Goal: Task Accomplishment & Management: Use online tool/utility

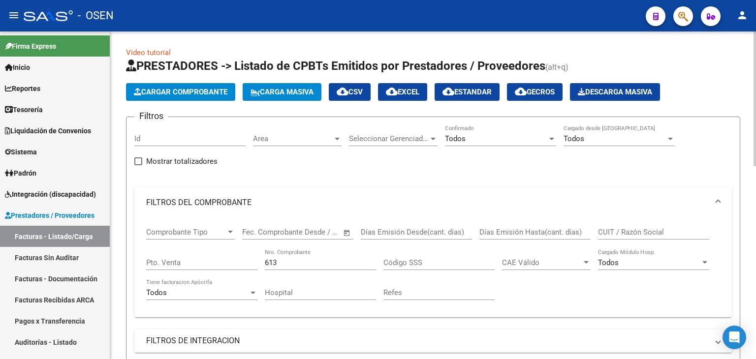
scroll to position [0, 105]
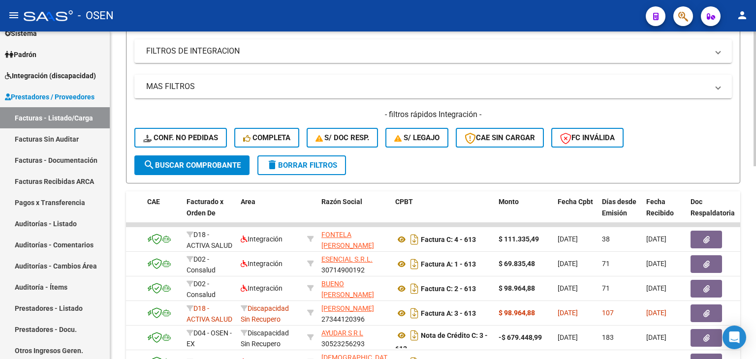
drag, startPoint x: 117, startPoint y: 60, endPoint x: 129, endPoint y: 40, distance: 23.4
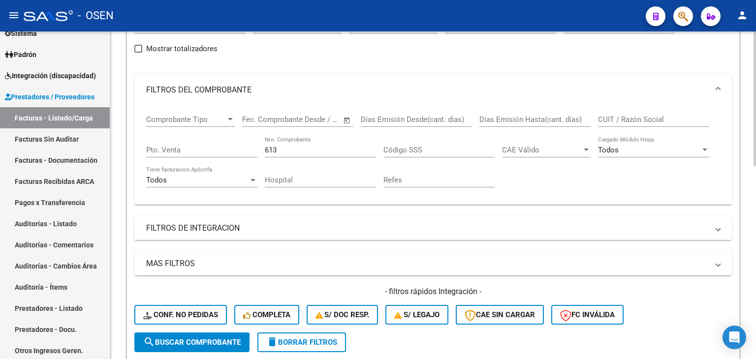
drag, startPoint x: 283, startPoint y: 91, endPoint x: 276, endPoint y: 47, distance: 44.9
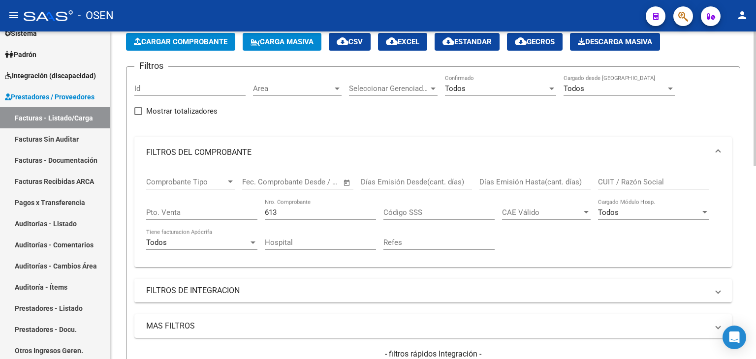
click at [599, 182] on input "CUIT / Razón Social" at bounding box center [653, 182] width 111 height 9
click at [265, 217] on div "613 Nro. Comprobante" at bounding box center [320, 209] width 111 height 21
click at [272, 214] on input "613" at bounding box center [320, 212] width 111 height 9
type input "91"
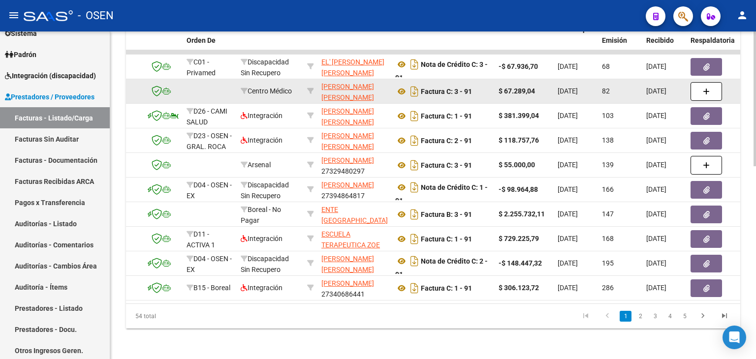
drag, startPoint x: 321, startPoint y: 121, endPoint x: 314, endPoint y: 144, distance: 24.6
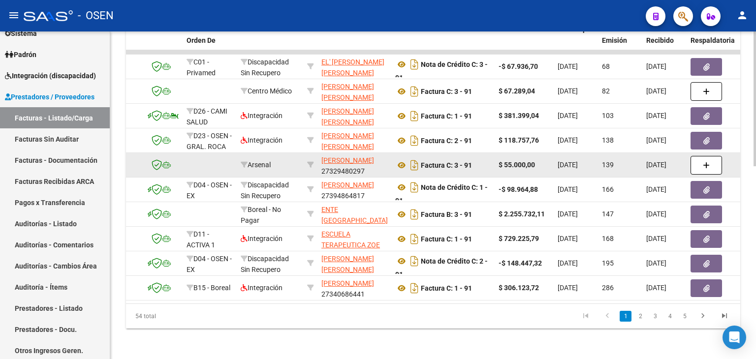
scroll to position [463, 0]
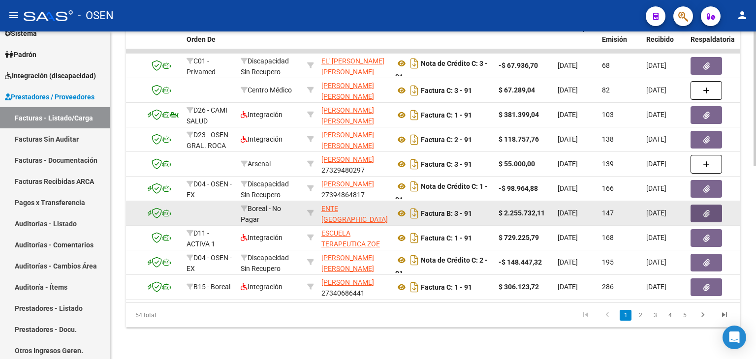
click at [698, 216] on button "button" at bounding box center [705, 214] width 31 height 18
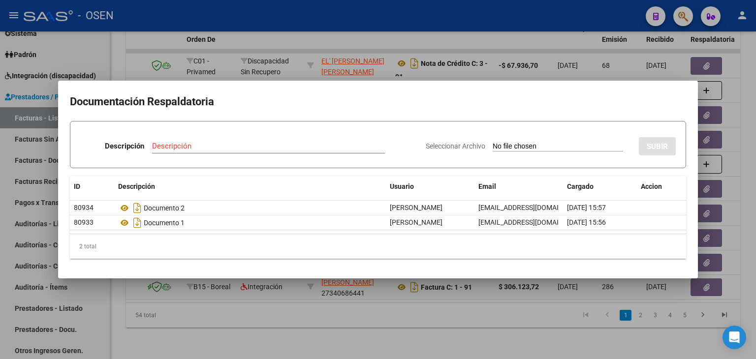
type input "C:\fakepath\RBO HOSP [PERSON_NAME] 5352.pdf"
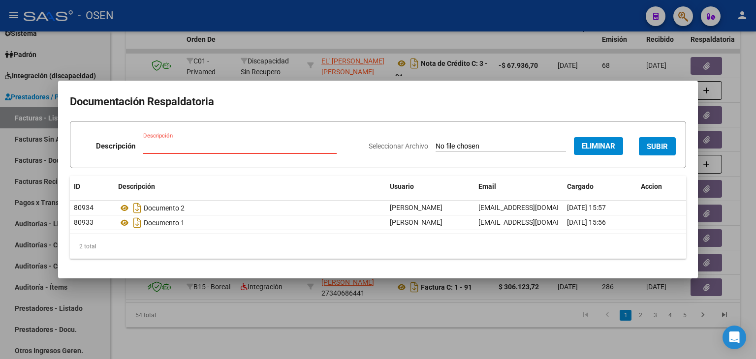
click at [236, 146] on input "Descripción" at bounding box center [239, 146] width 193 height 9
type input "RECIBO"
click at [659, 150] on span "SUBIR" at bounding box center [657, 146] width 21 height 9
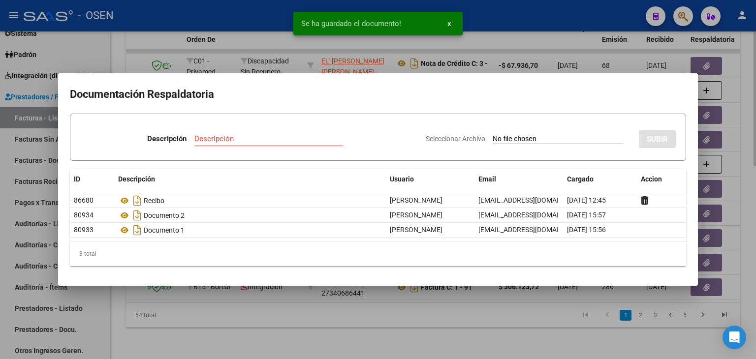
click at [417, 333] on div at bounding box center [378, 179] width 756 height 359
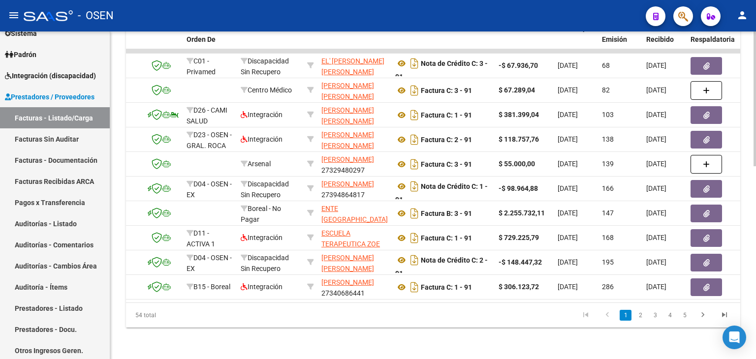
click at [512, 324] on datatable-pager "1 2 3 4 5" at bounding box center [493, 315] width 483 height 17
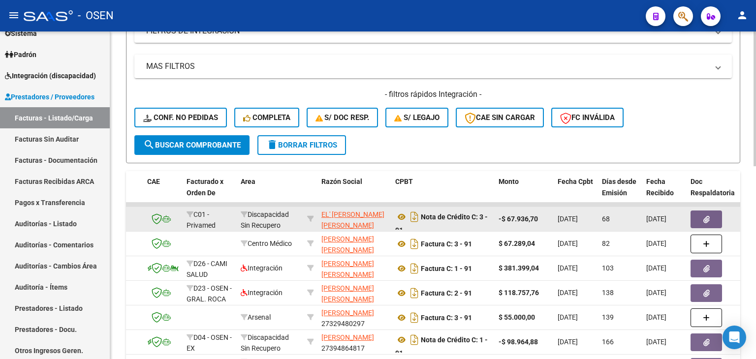
drag, startPoint x: 455, startPoint y: 336, endPoint x: 523, endPoint y: 232, distance: 124.7
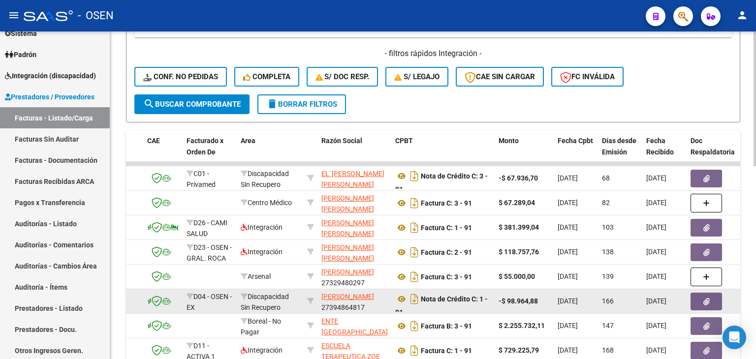
scroll to position [469, 0]
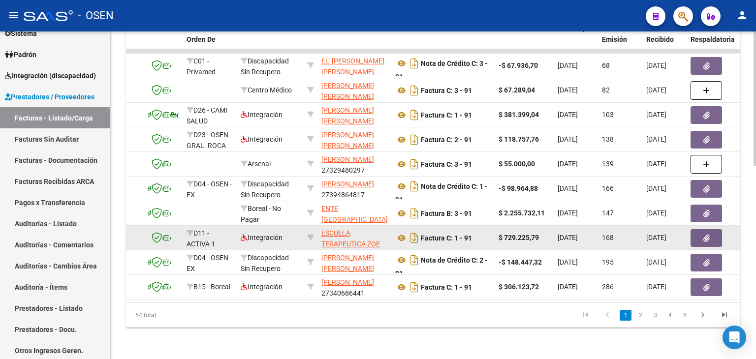
drag, startPoint x: 497, startPoint y: 167, endPoint x: 500, endPoint y: 225, distance: 58.2
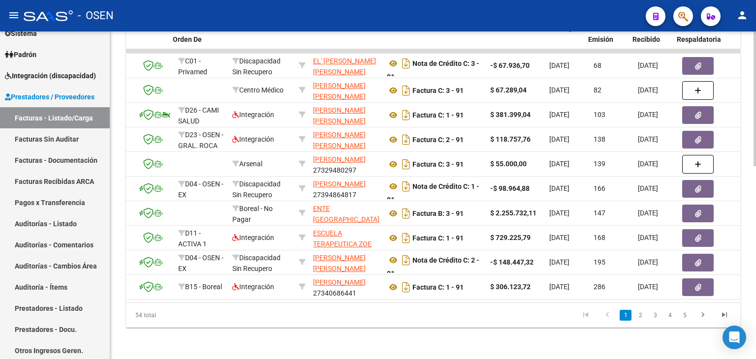
scroll to position [0, 119]
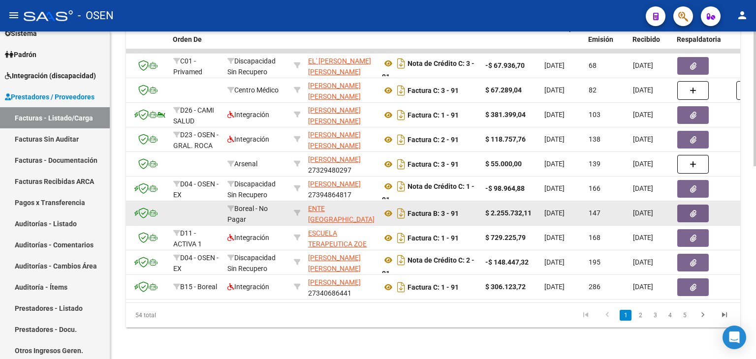
click at [682, 209] on button "button" at bounding box center [692, 214] width 31 height 18
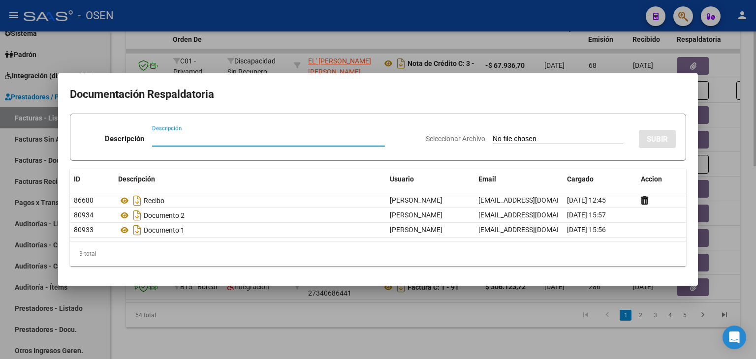
click at [556, 333] on div at bounding box center [378, 179] width 756 height 359
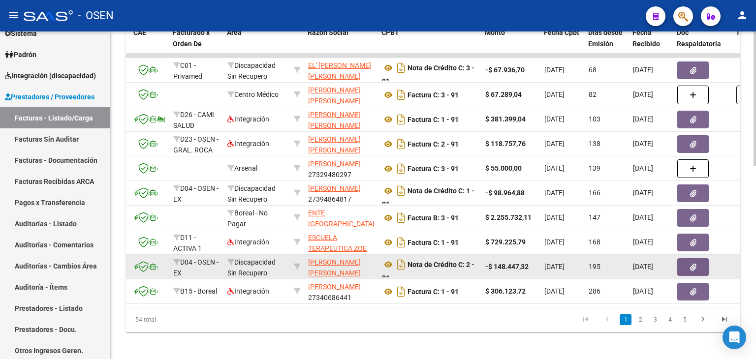
drag, startPoint x: 463, startPoint y: 313, endPoint x: 469, endPoint y: 293, distance: 21.8
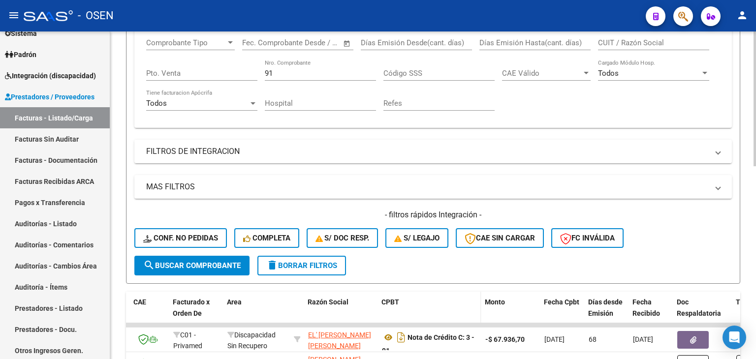
scroll to position [143, 0]
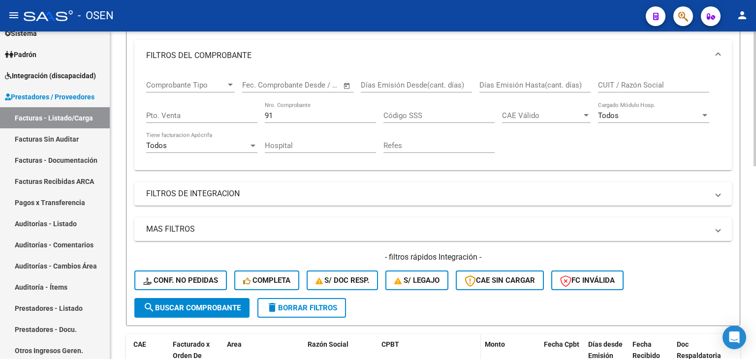
drag, startPoint x: 469, startPoint y: 321, endPoint x: 476, endPoint y: 300, distance: 22.6
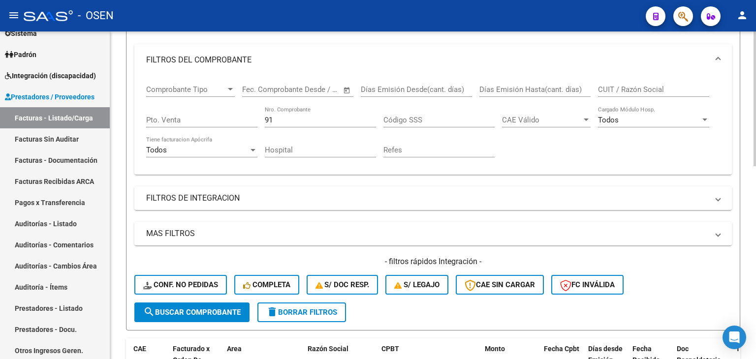
click at [275, 112] on div "91 Nro. Comprobante" at bounding box center [320, 116] width 111 height 21
click at [276, 112] on div "91 Nro. Comprobante" at bounding box center [320, 116] width 111 height 21
click at [278, 113] on div "91 Nro. Comprobante" at bounding box center [320, 116] width 111 height 21
click at [274, 117] on input "91" at bounding box center [320, 120] width 111 height 9
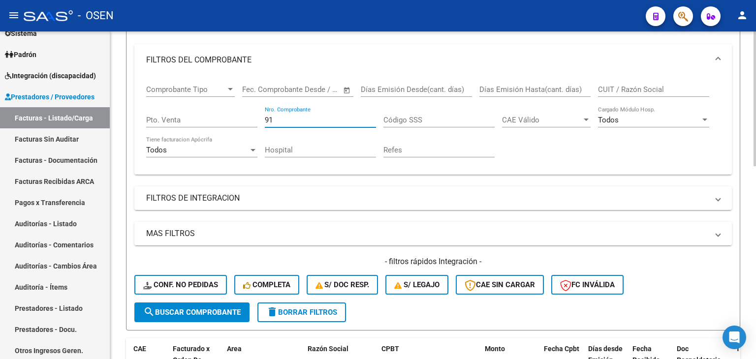
click at [274, 117] on input "91" at bounding box center [320, 120] width 111 height 9
type input "9"
type input "28989"
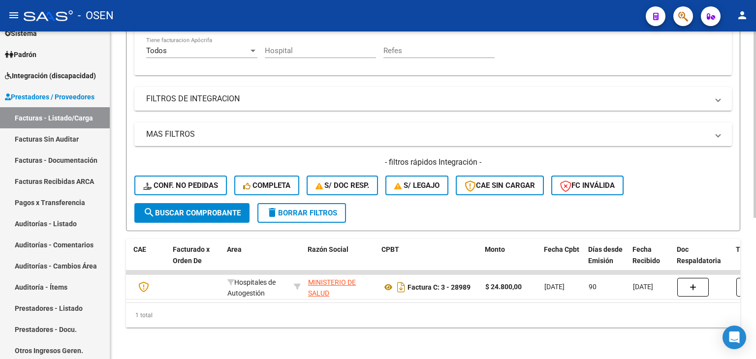
scroll to position [248, 0]
drag, startPoint x: 541, startPoint y: 152, endPoint x: 533, endPoint y: 188, distance: 37.7
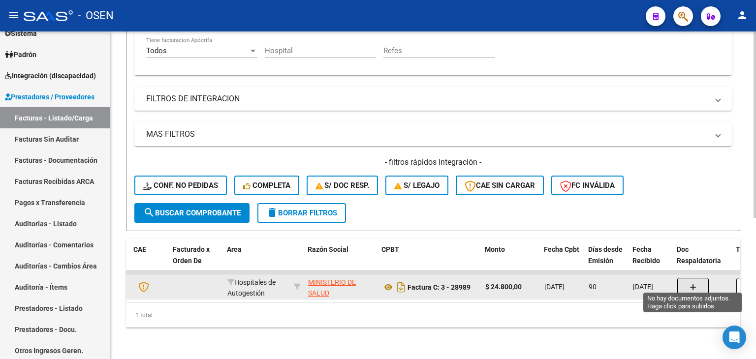
click at [684, 283] on button "button" at bounding box center [692, 287] width 31 height 19
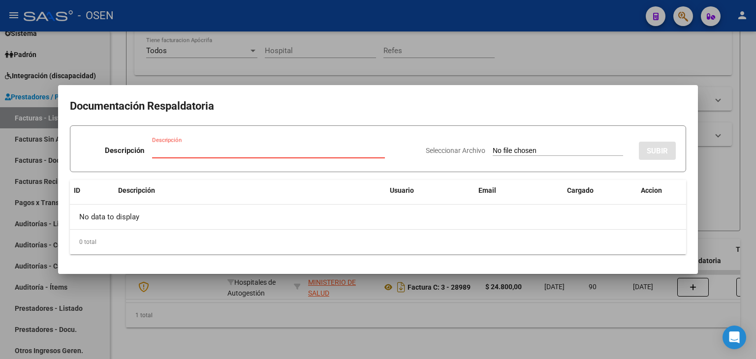
type input "C:\fakepath\RBO MINIST CORDOBA.pdf"
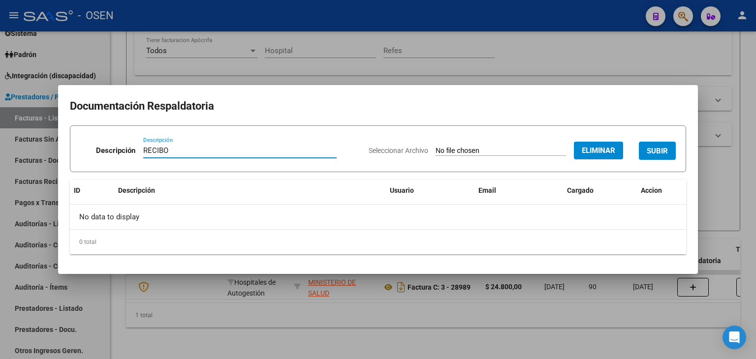
type input "RECIBO"
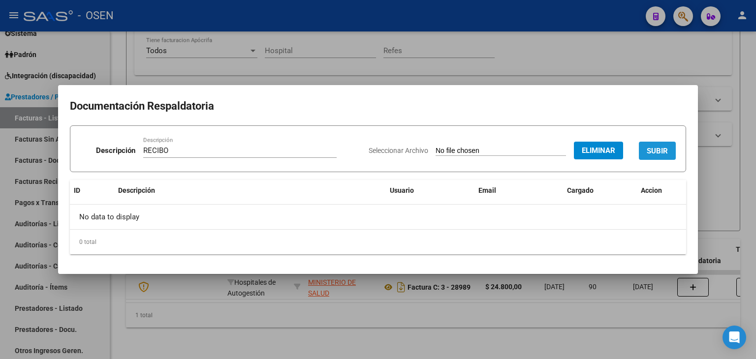
click at [652, 149] on span "SUBIR" at bounding box center [657, 151] width 21 height 9
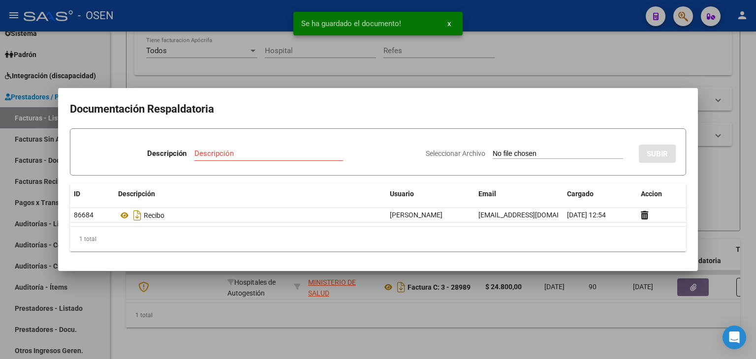
click at [443, 329] on div at bounding box center [378, 179] width 756 height 359
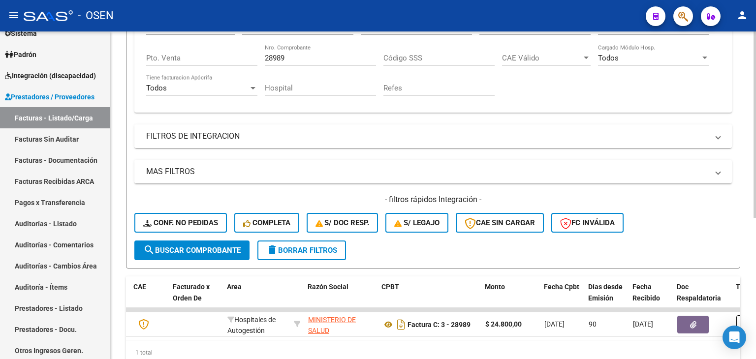
scroll to position [173, 0]
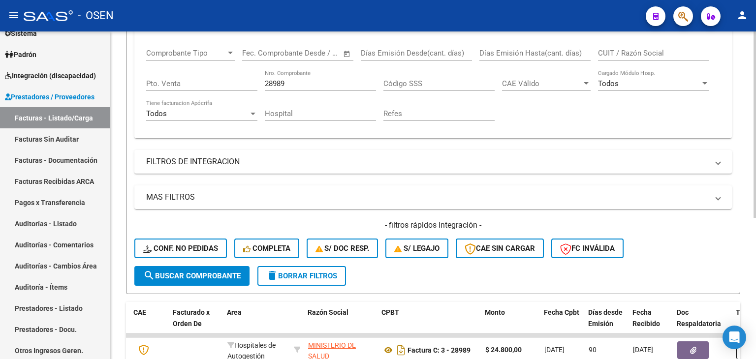
drag, startPoint x: 638, startPoint y: 156, endPoint x: 608, endPoint y: 117, distance: 50.2
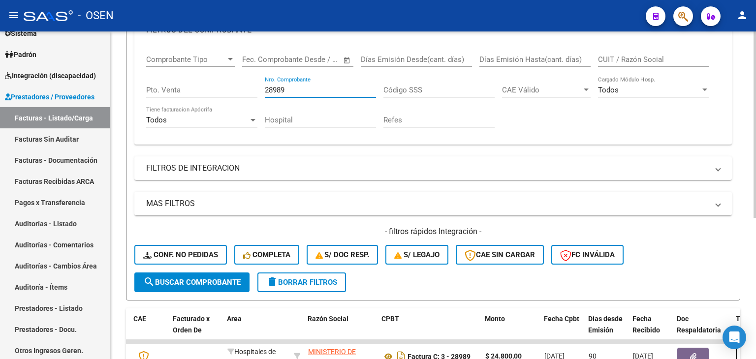
drag, startPoint x: 290, startPoint y: 89, endPoint x: 158, endPoint y: 73, distance: 132.3
click at [155, 72] on div "Comprobante Tipo Comprobante Tipo Fecha inicio – Fecha fin Fec. Comprobante Des…" at bounding box center [433, 91] width 574 height 91
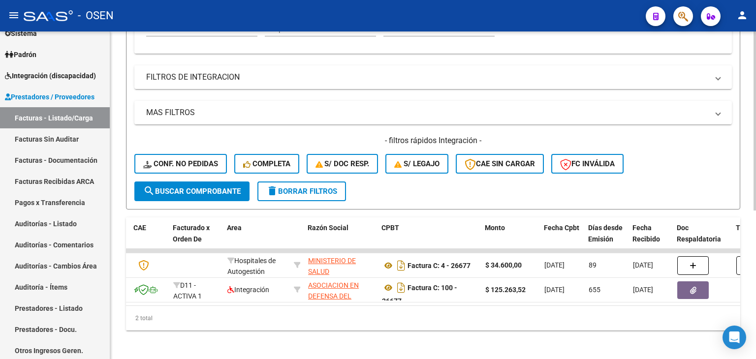
scroll to position [272, 0]
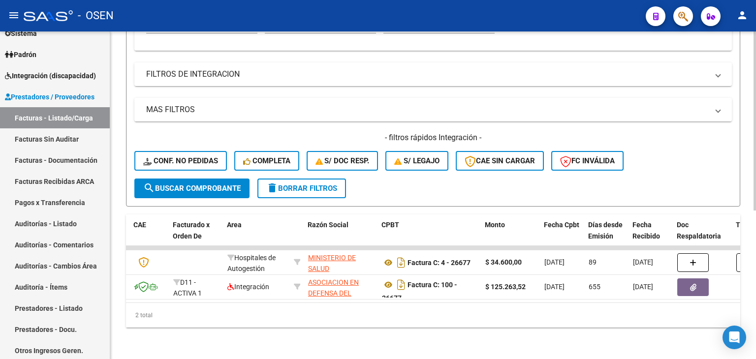
drag, startPoint x: 515, startPoint y: 123, endPoint x: 500, endPoint y: 196, distance: 74.2
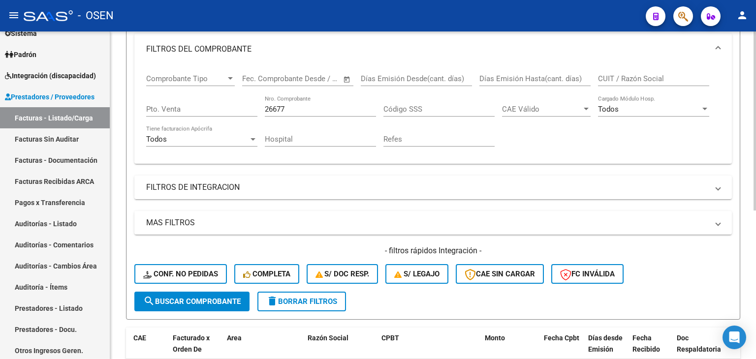
scroll to position [0, 0]
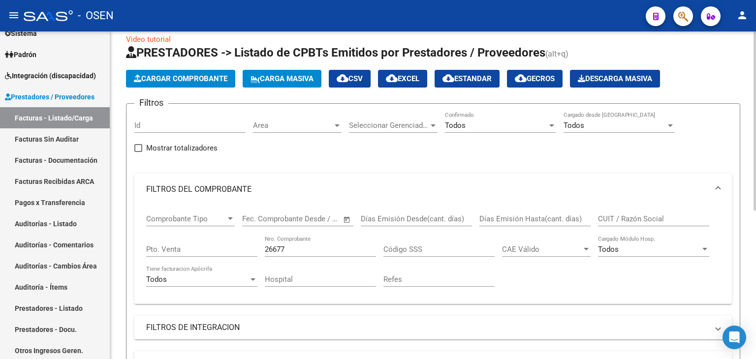
drag, startPoint x: 464, startPoint y: 191, endPoint x: 460, endPoint y: 110, distance: 81.3
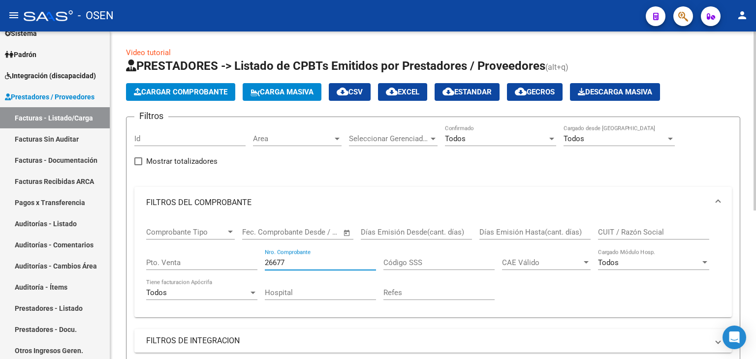
drag, startPoint x: 298, startPoint y: 263, endPoint x: 231, endPoint y: 271, distance: 66.9
click at [237, 270] on div "Comprobante Tipo Comprobante Tipo Fecha inicio – Fecha fin Fec. Comprobante Des…" at bounding box center [433, 263] width 574 height 91
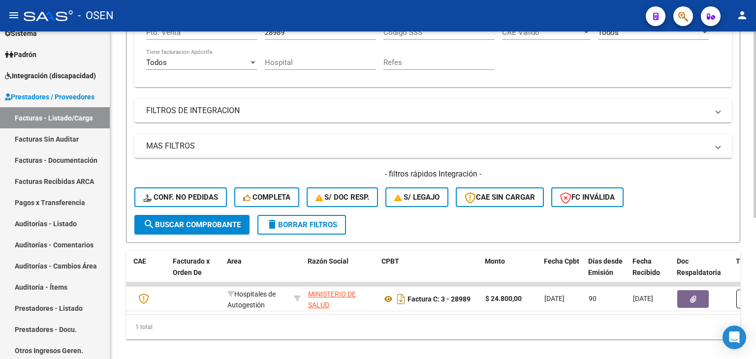
scroll to position [248, 0]
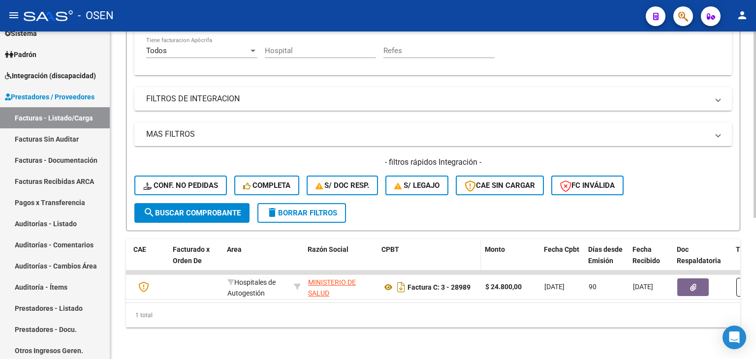
drag, startPoint x: 380, startPoint y: 168, endPoint x: 388, endPoint y: 237, distance: 69.3
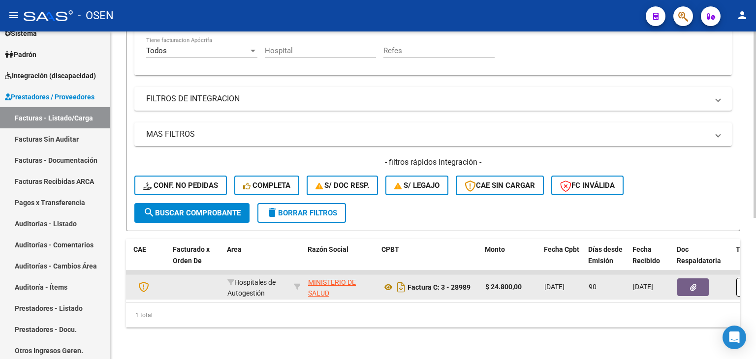
click at [684, 280] on button "button" at bounding box center [692, 287] width 31 height 18
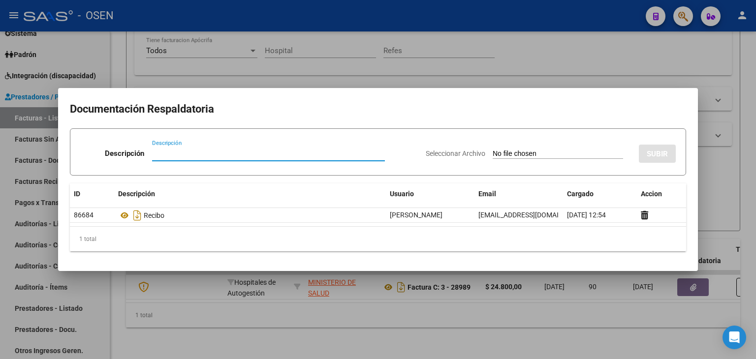
click at [545, 318] on div at bounding box center [378, 179] width 756 height 359
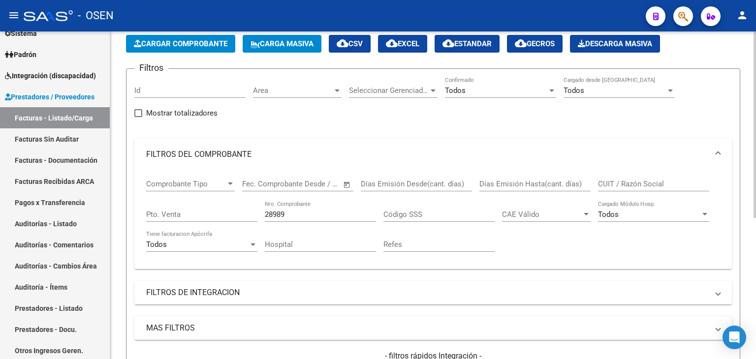
scroll to position [0, 0]
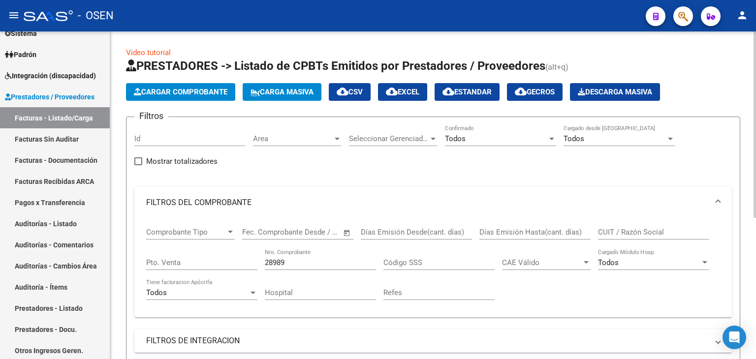
drag, startPoint x: 502, startPoint y: 341, endPoint x: 371, endPoint y: 241, distance: 164.6
drag, startPoint x: 293, startPoint y: 260, endPoint x: 251, endPoint y: 343, distance: 92.6
click at [244, 272] on div "Comprobante Tipo Comprobante Tipo Fecha inicio – Fecha fin Fec. Comprobante Des…" at bounding box center [433, 263] width 574 height 91
type input "26677"
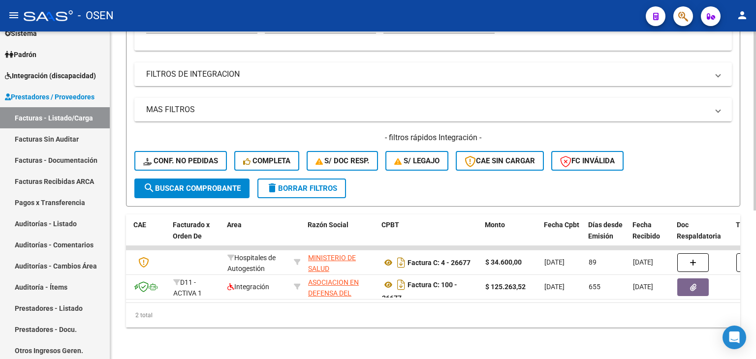
scroll to position [272, 0]
drag, startPoint x: 323, startPoint y: 169, endPoint x: 329, endPoint y: 237, distance: 68.2
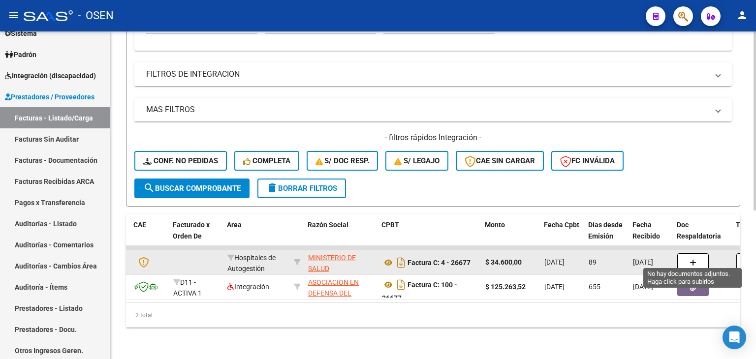
click at [692, 260] on button "button" at bounding box center [692, 262] width 31 height 19
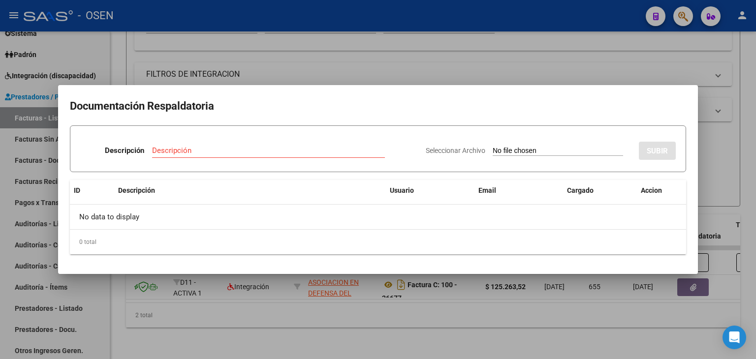
type input "C:\fakepath\RBO MINIST CORDOBA.pdf"
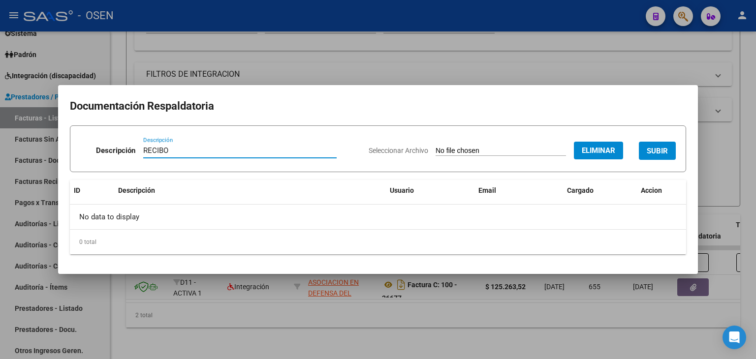
type input "RECIBO"
click at [648, 148] on span "SUBIR" at bounding box center [657, 151] width 21 height 9
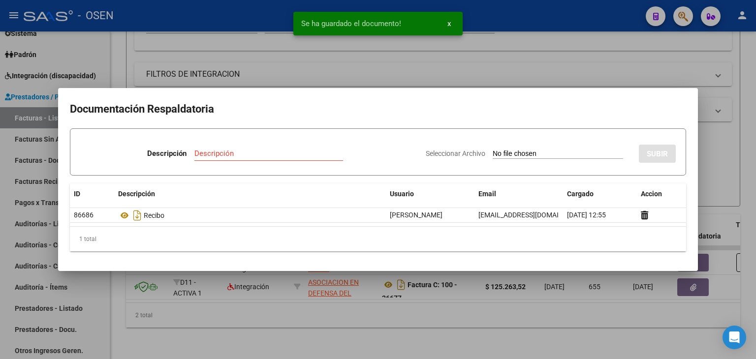
click at [524, 326] on div at bounding box center [378, 179] width 756 height 359
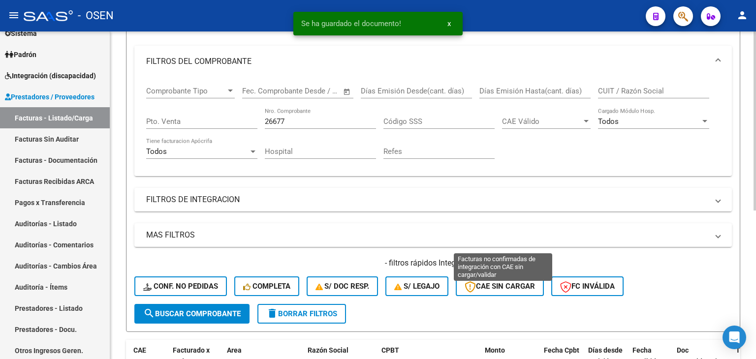
scroll to position [45, 0]
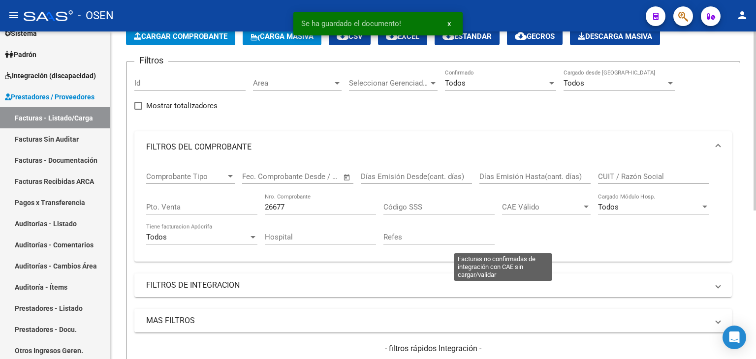
drag, startPoint x: 517, startPoint y: 317, endPoint x: 440, endPoint y: 204, distance: 137.0
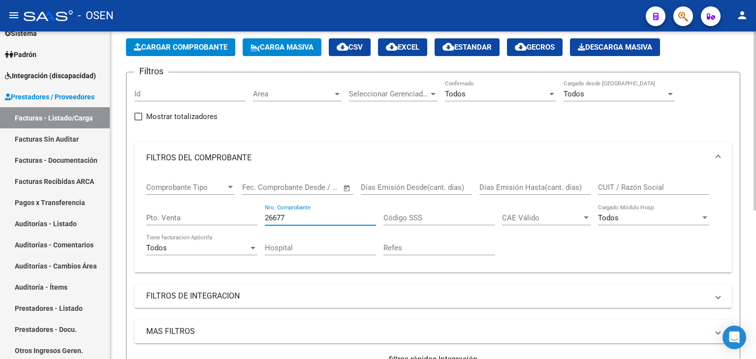
click at [344, 219] on input "26677" at bounding box center [320, 218] width 111 height 9
type input "1660"
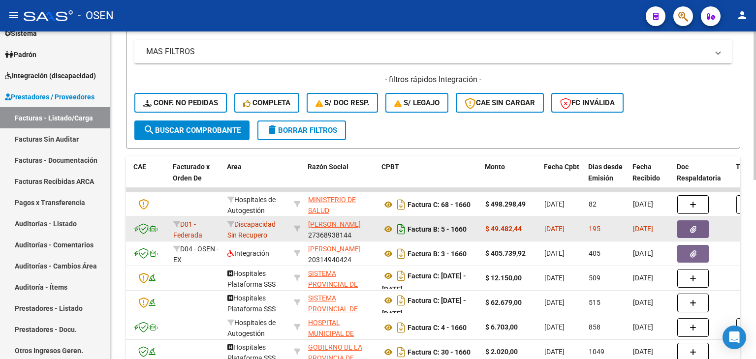
drag, startPoint x: 391, startPoint y: 159, endPoint x: 395, endPoint y: 188, distance: 29.8
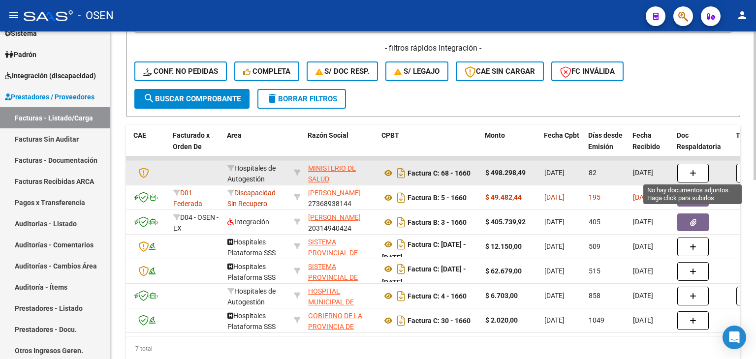
click at [684, 173] on button "button" at bounding box center [692, 173] width 31 height 19
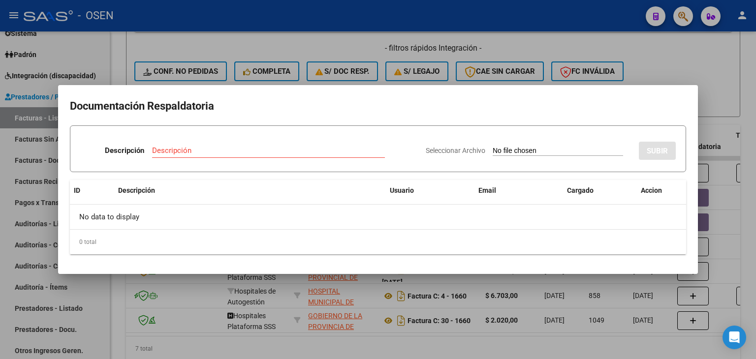
type input "C:\fakepath\RBO MINIST CORDOBA.pdf"
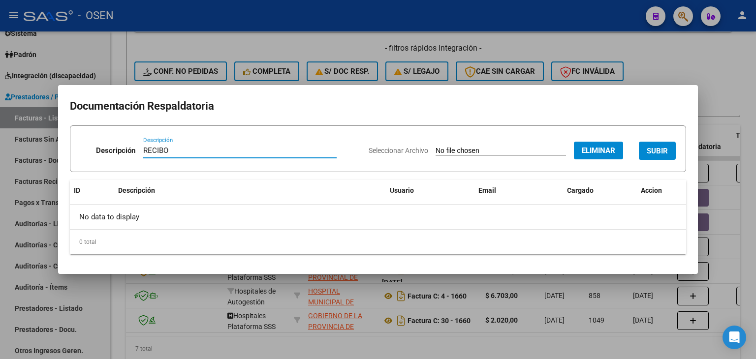
type input "RECIBO"
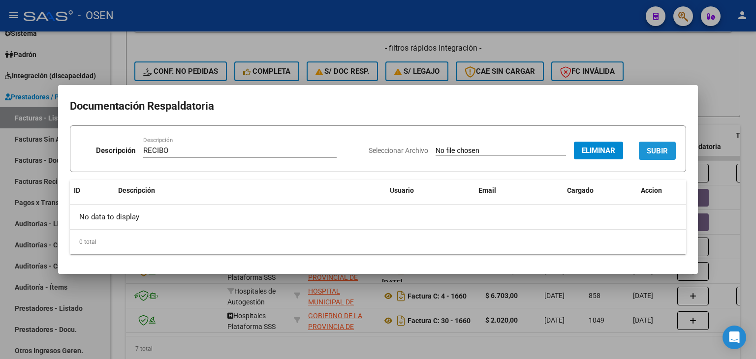
click at [659, 154] on span "SUBIR" at bounding box center [657, 151] width 21 height 9
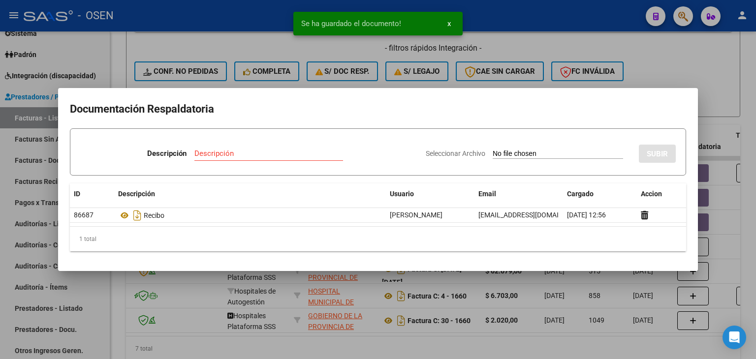
click at [459, 350] on div at bounding box center [378, 179] width 756 height 359
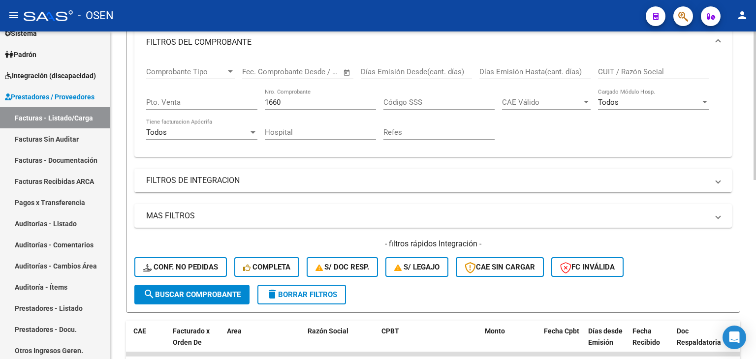
drag, startPoint x: 536, startPoint y: 121, endPoint x: 518, endPoint y: 97, distance: 29.8
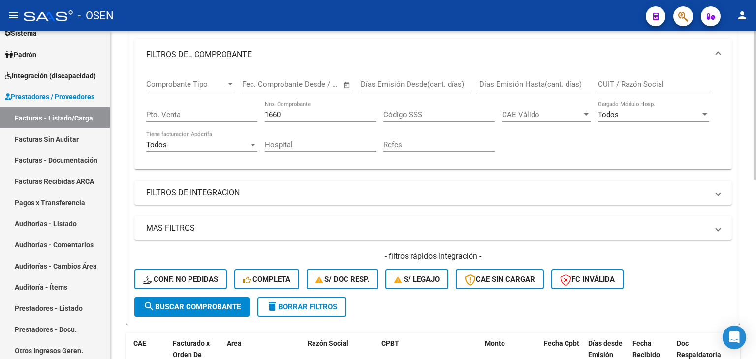
click at [321, 119] on div "1660 Nro. Comprobante" at bounding box center [320, 111] width 111 height 21
click at [321, 115] on input "1660" at bounding box center [320, 114] width 111 height 9
click at [320, 116] on input "1660" at bounding box center [320, 114] width 111 height 9
type input "22663"
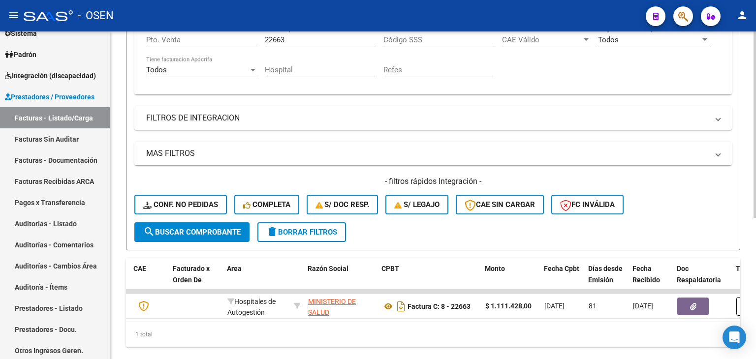
scroll to position [248, 0]
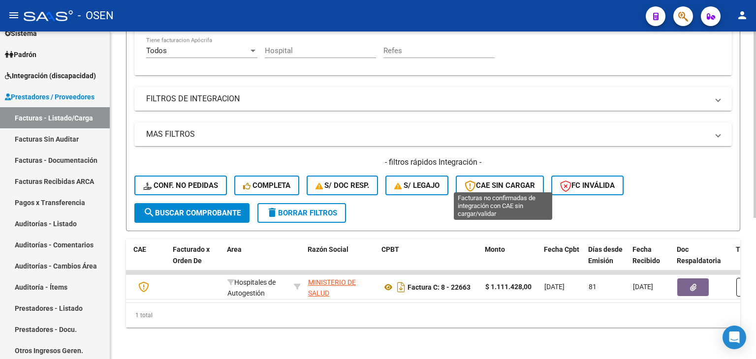
drag, startPoint x: 532, startPoint y: 142, endPoint x: 530, endPoint y: 227, distance: 85.1
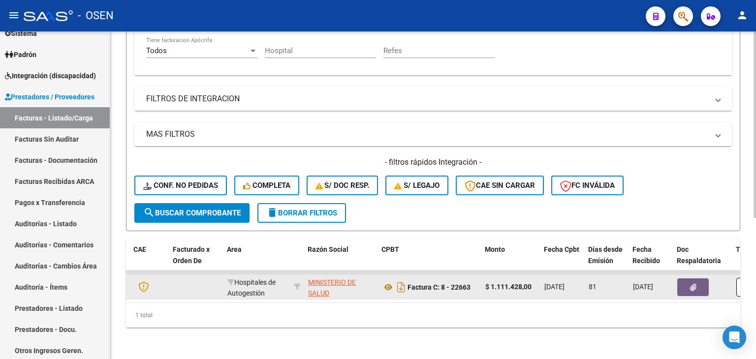
click at [690, 284] on button "button" at bounding box center [692, 287] width 31 height 18
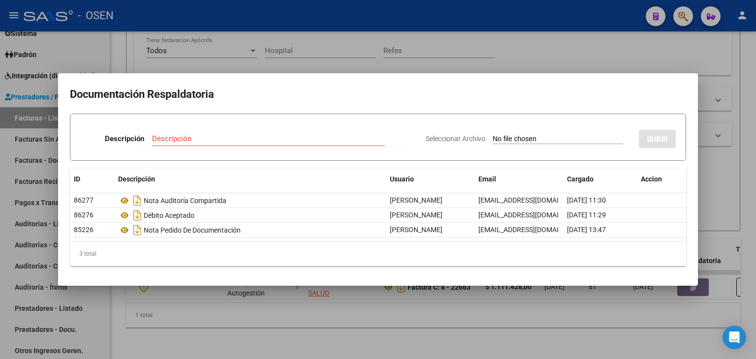
type input "C:\fakepath\RBO MINIST CORDOBA.pdf"
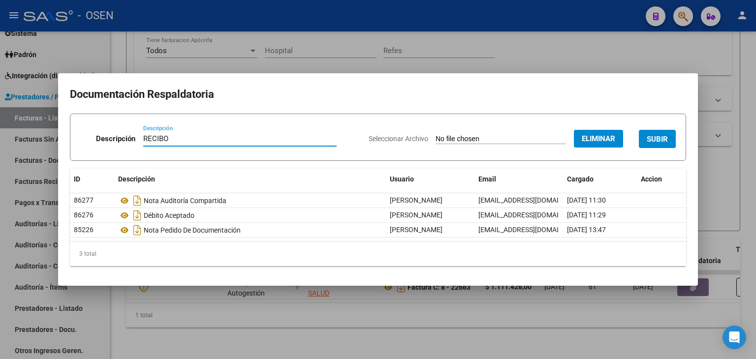
type input "RECIBO"
click at [662, 145] on button "SUBIR" at bounding box center [657, 139] width 37 height 18
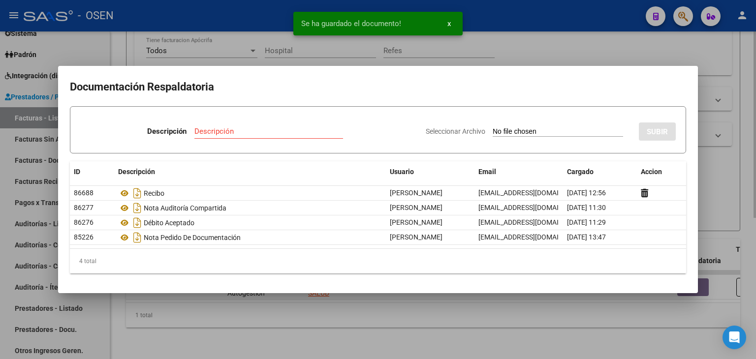
click at [461, 337] on div at bounding box center [378, 179] width 756 height 359
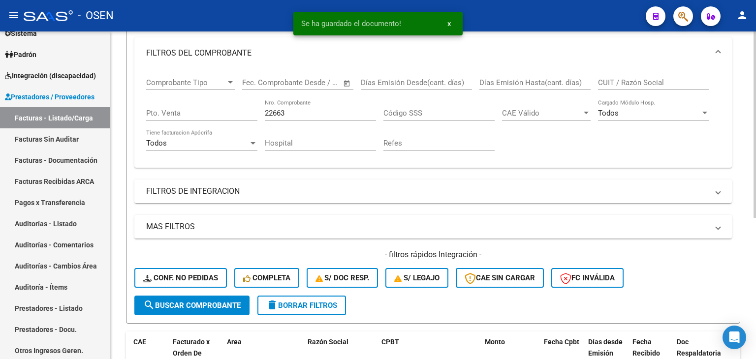
scroll to position [39, 0]
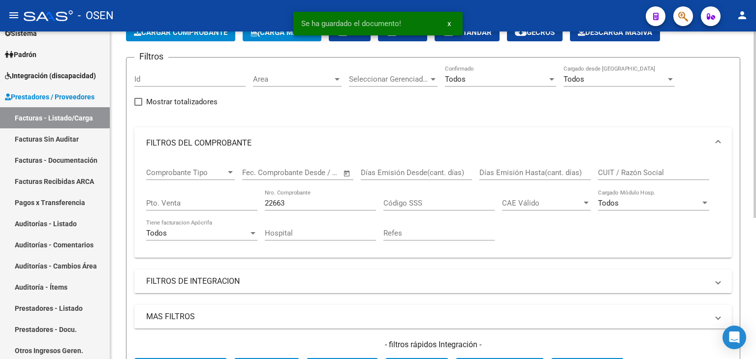
drag, startPoint x: 441, startPoint y: 343, endPoint x: 431, endPoint y: 307, distance: 37.8
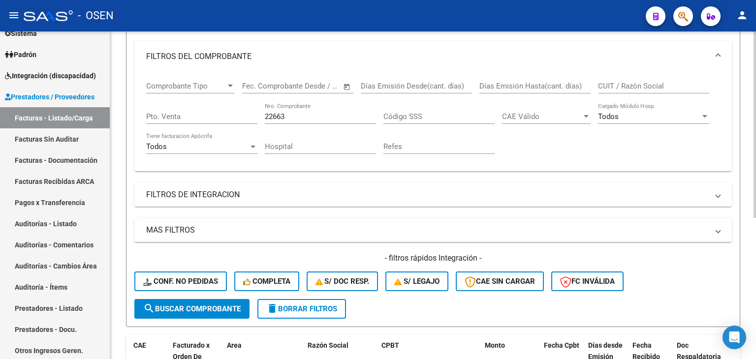
drag, startPoint x: 501, startPoint y: 149, endPoint x: 368, endPoint y: 223, distance: 152.4
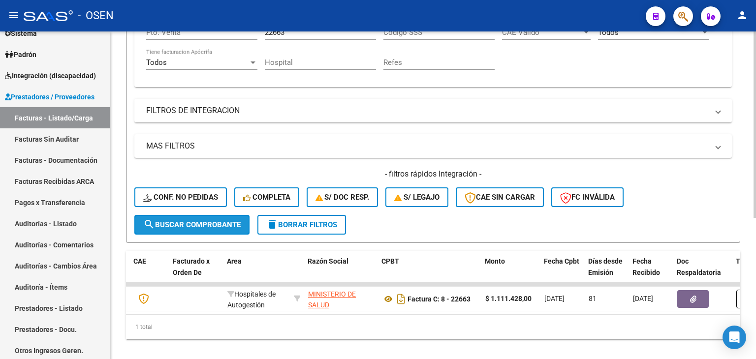
click at [175, 223] on span "search Buscar Comprobante" at bounding box center [191, 224] width 97 height 9
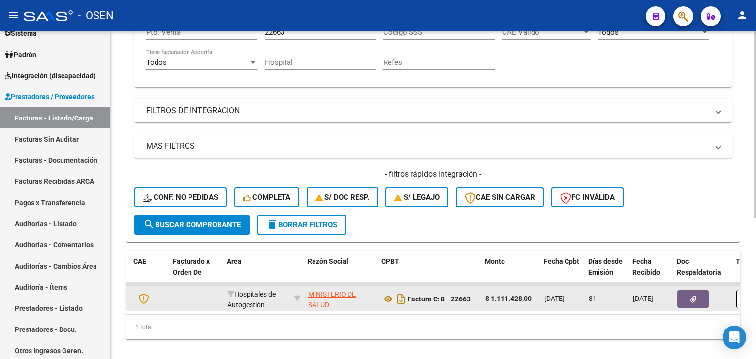
click at [682, 294] on button "button" at bounding box center [692, 299] width 31 height 18
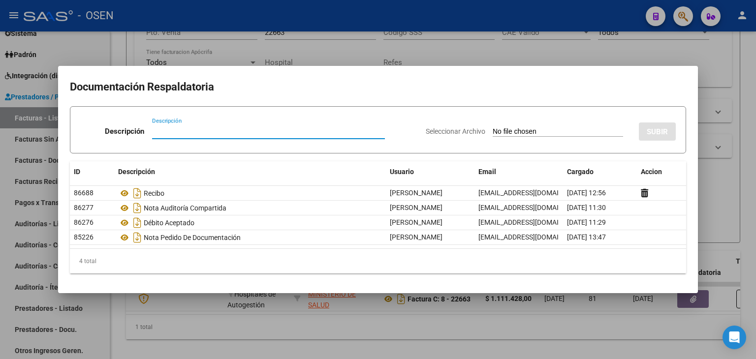
click at [617, 329] on div at bounding box center [378, 179] width 756 height 359
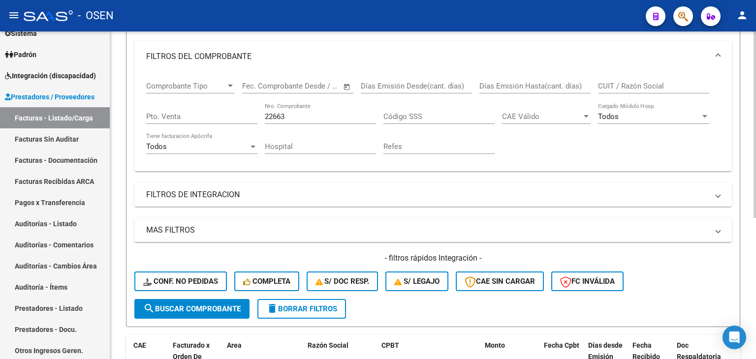
drag, startPoint x: 426, startPoint y: 121, endPoint x: 415, endPoint y: 101, distance: 22.2
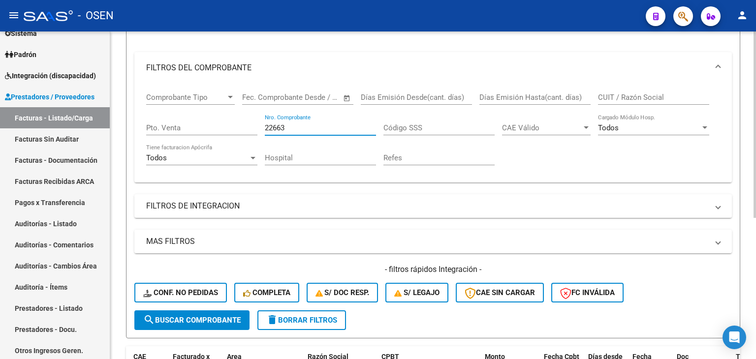
drag, startPoint x: 266, startPoint y: 128, endPoint x: 204, endPoint y: 121, distance: 62.5
click at [210, 123] on div "Comprobante Tipo Comprobante Tipo Fecha inicio – Fecha fin Fec. Comprobante Des…" at bounding box center [433, 129] width 574 height 91
type input "22651"
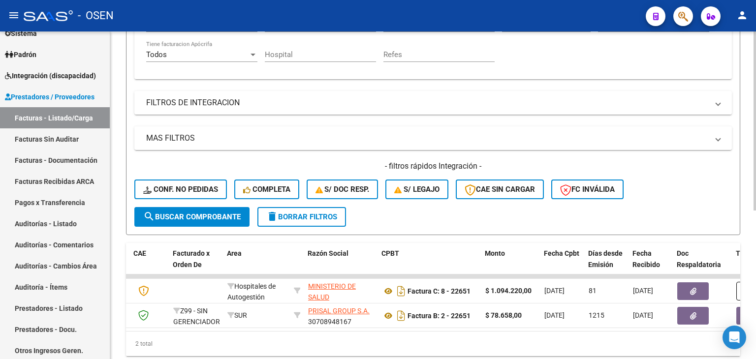
scroll to position [272, 0]
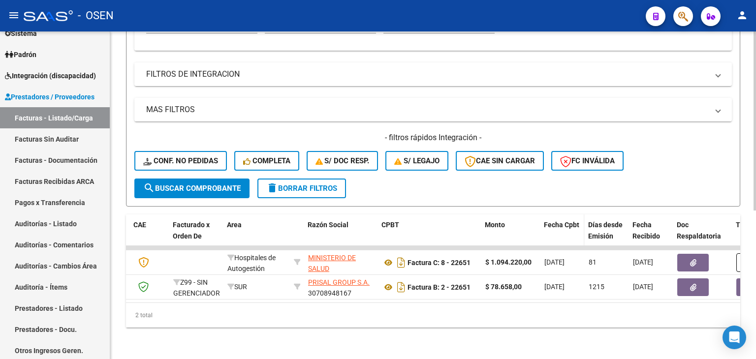
drag, startPoint x: 563, startPoint y: 163, endPoint x: 548, endPoint y: 228, distance: 67.2
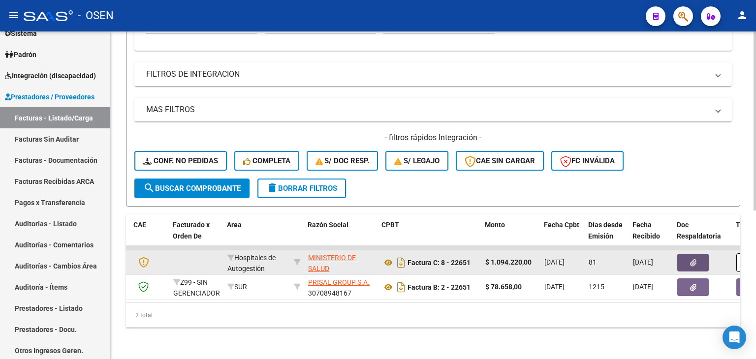
click at [677, 254] on button "button" at bounding box center [692, 263] width 31 height 18
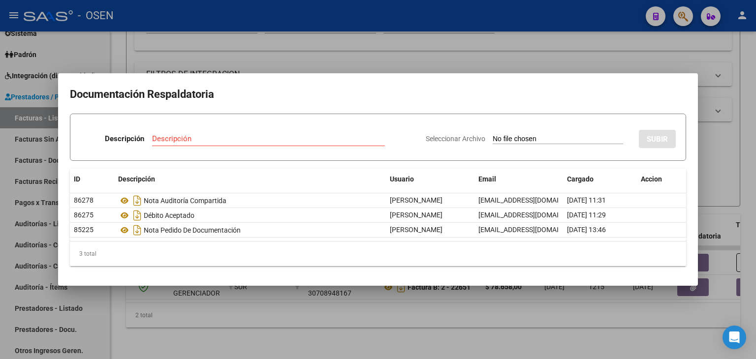
type input "C:\fakepath\RBO MINIST CORDOBA.pdf"
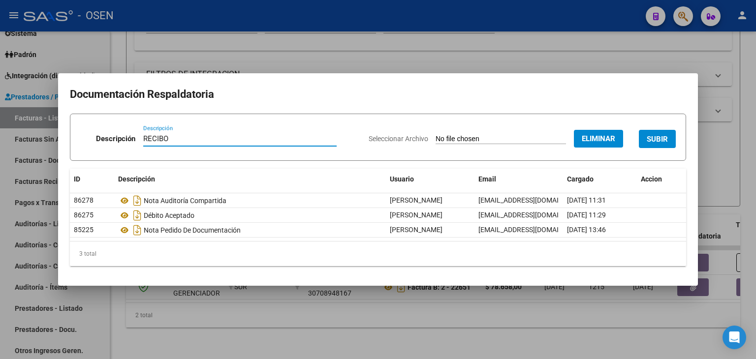
type input "RECIBO"
click at [676, 138] on form "Descripción RECIBO Descripción Seleccionar Archivo Eliminar SUBIR" at bounding box center [378, 137] width 616 height 47
click at [670, 140] on button "SUBIR" at bounding box center [657, 139] width 37 height 18
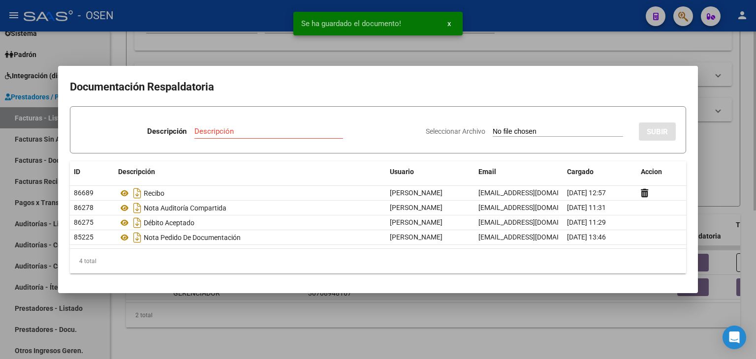
click at [510, 333] on div at bounding box center [378, 179] width 756 height 359
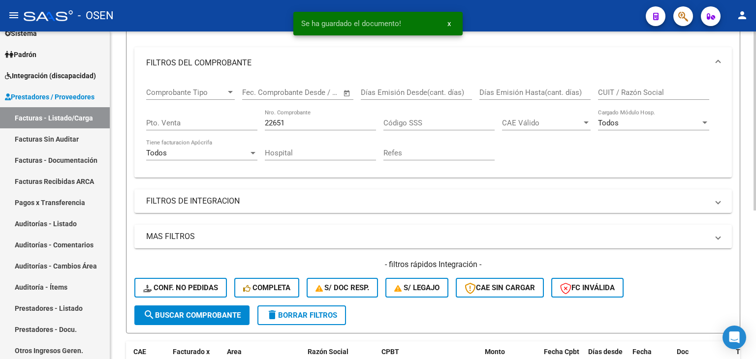
drag, startPoint x: 476, startPoint y: 191, endPoint x: 474, endPoint y: 154, distance: 37.0
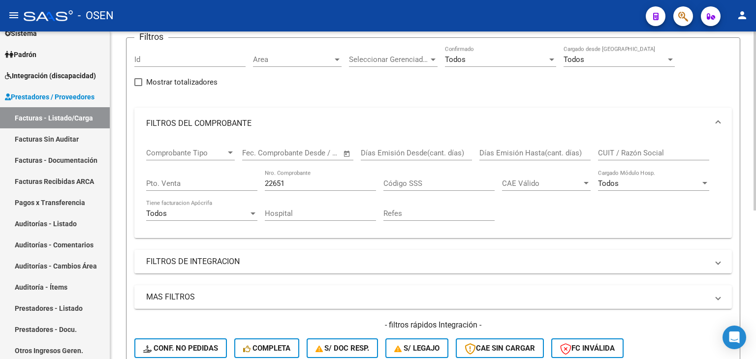
click at [610, 146] on div "CUIT / Razón Social" at bounding box center [653, 149] width 111 height 21
click at [339, 184] on input "22651" at bounding box center [320, 183] width 111 height 9
click at [338, 184] on input "22651" at bounding box center [320, 183] width 111 height 9
type input "2"
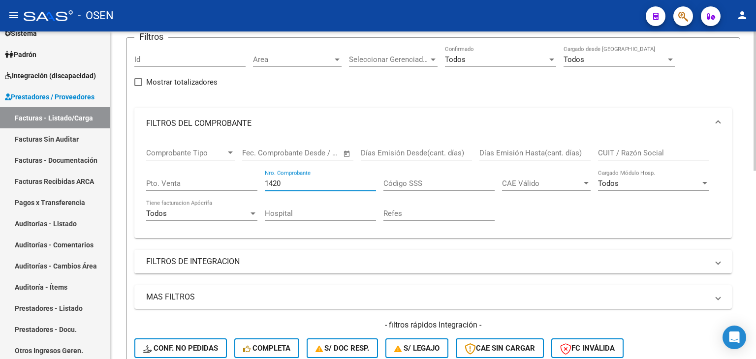
type input "1420"
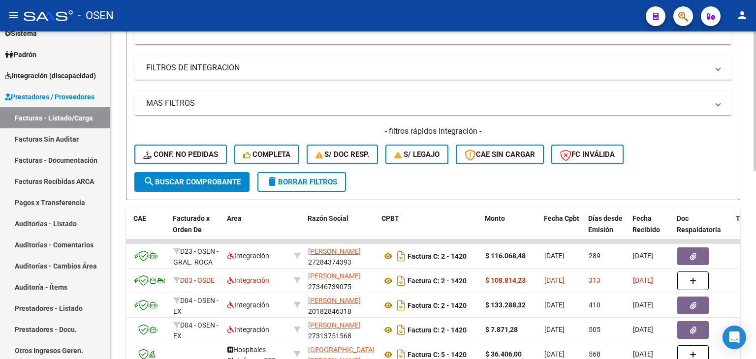
scroll to position [332, 0]
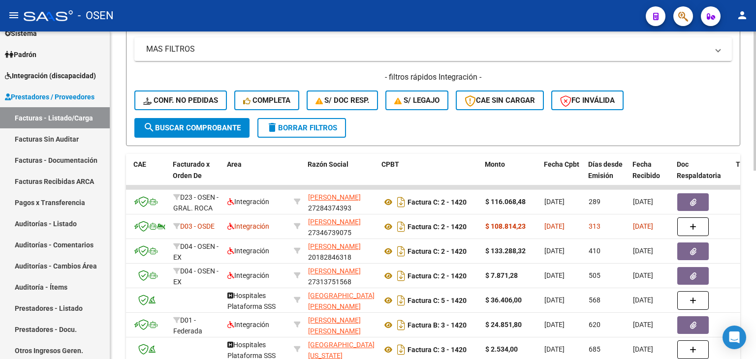
drag, startPoint x: 337, startPoint y: 98, endPoint x: 335, endPoint y: 143, distance: 45.3
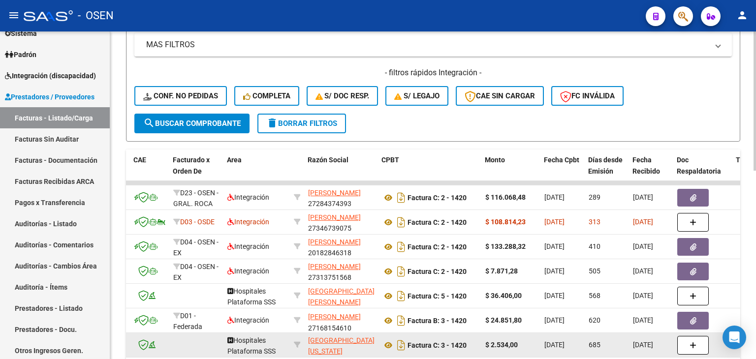
scroll to position [12, 0]
drag, startPoint x: 367, startPoint y: 319, endPoint x: 442, endPoint y: 342, distance: 78.4
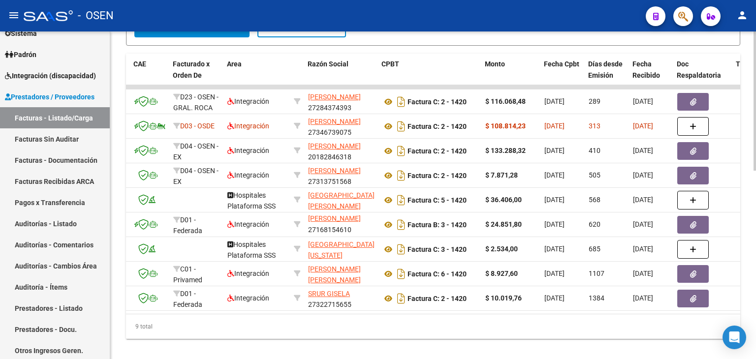
scroll to position [445, 0]
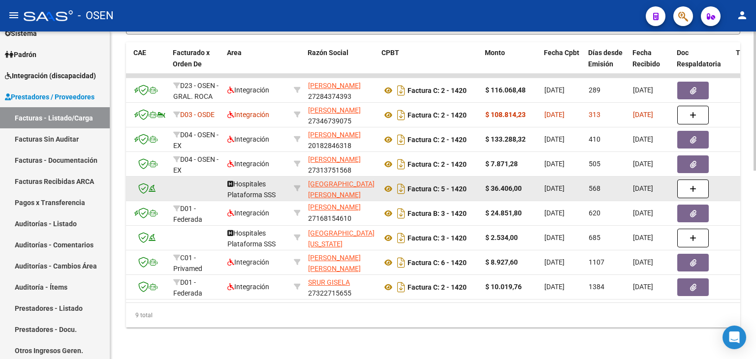
drag, startPoint x: 746, startPoint y: 123, endPoint x: 706, endPoint y: 170, distance: 62.4
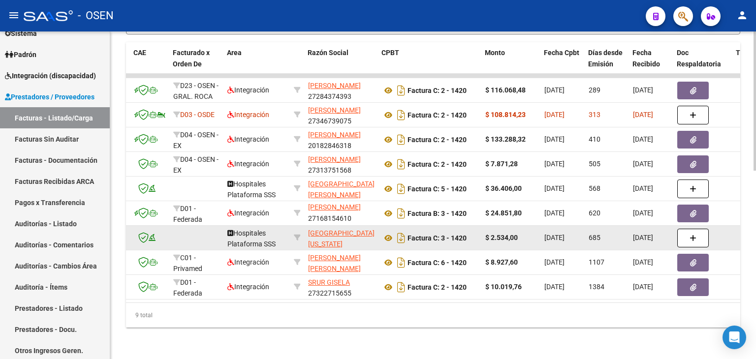
click at [685, 232] on button "button" at bounding box center [692, 238] width 31 height 19
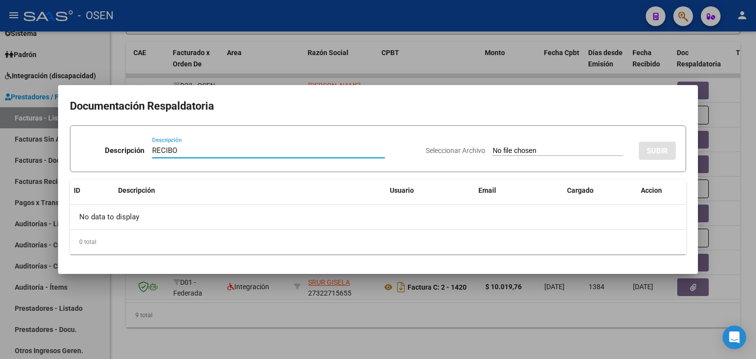
type input "RECIBO"
type input "C:\fakepath\RBO MINIST DE SALUD 2812.pdf"
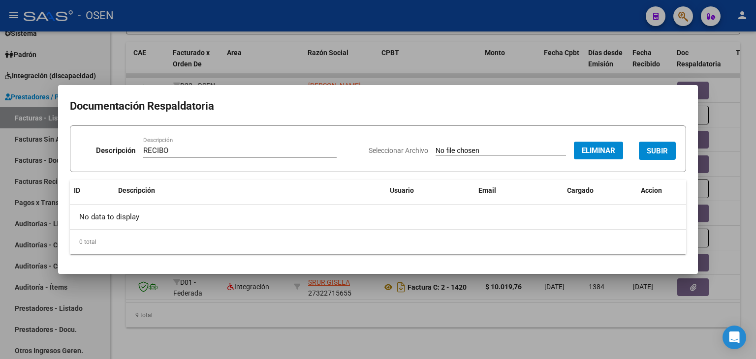
click at [659, 153] on span "SUBIR" at bounding box center [657, 151] width 21 height 9
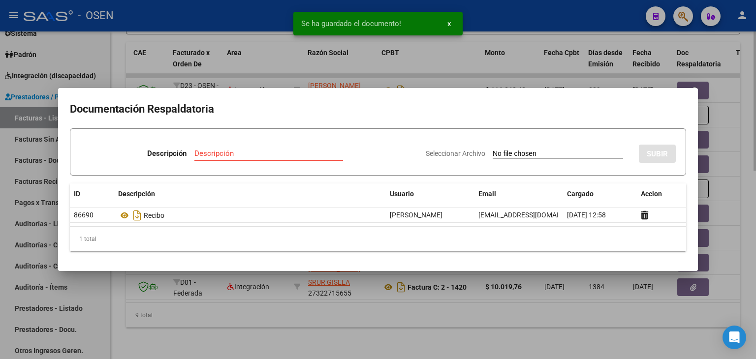
click at [505, 341] on div at bounding box center [378, 179] width 756 height 359
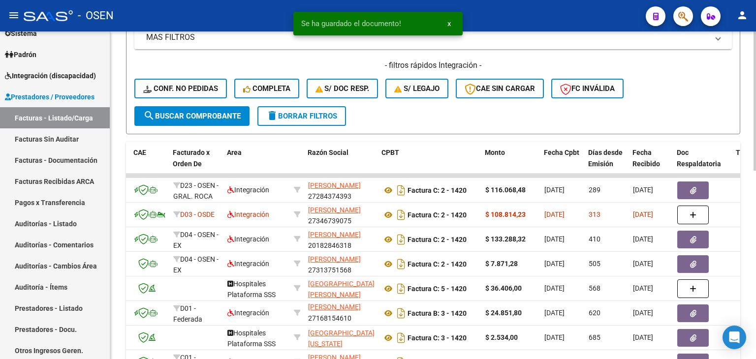
scroll to position [0, 0]
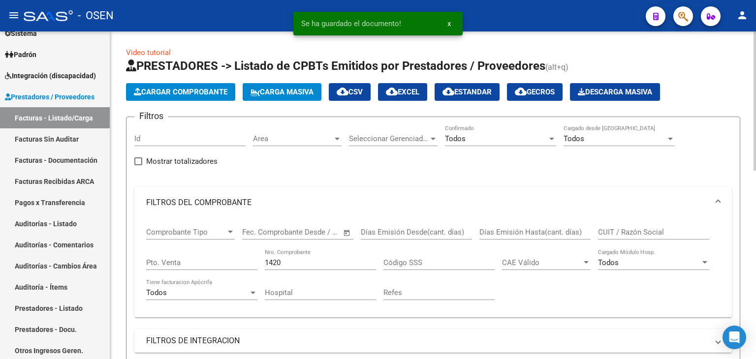
drag, startPoint x: 488, startPoint y: 342, endPoint x: 445, endPoint y: 195, distance: 153.4
click at [316, 262] on input "1420" at bounding box center [320, 262] width 111 height 9
click at [317, 263] on input "1420" at bounding box center [320, 262] width 111 height 9
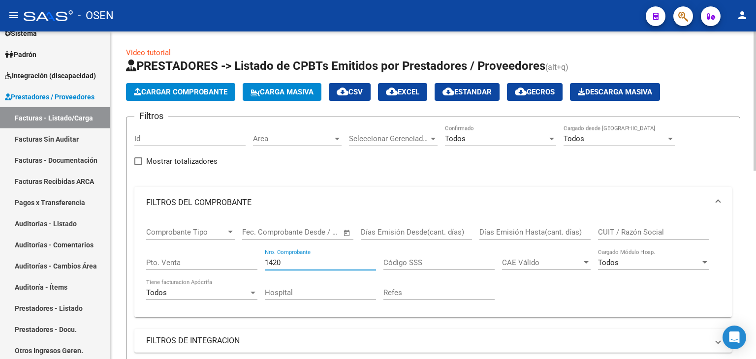
click at [317, 263] on input "1420" at bounding box center [320, 262] width 111 height 9
type input "1571"
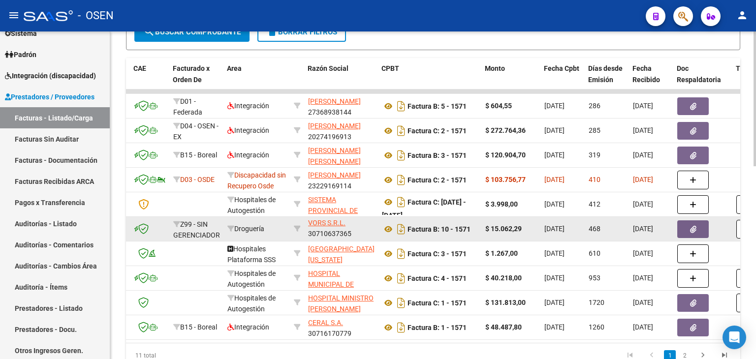
drag, startPoint x: 337, startPoint y: 176, endPoint x: 335, endPoint y: 208, distance: 32.1
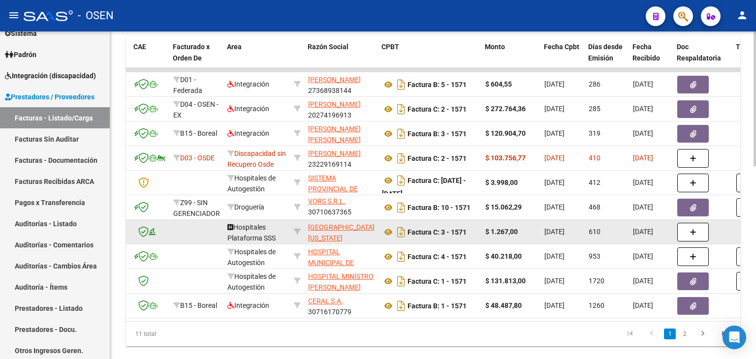
click at [677, 233] on button "button" at bounding box center [692, 232] width 31 height 19
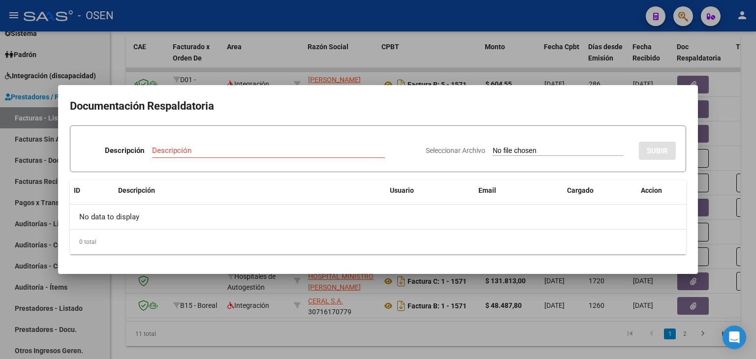
type input "C:\fakepath\RBO MINIST DE SALUD 2812.pdf"
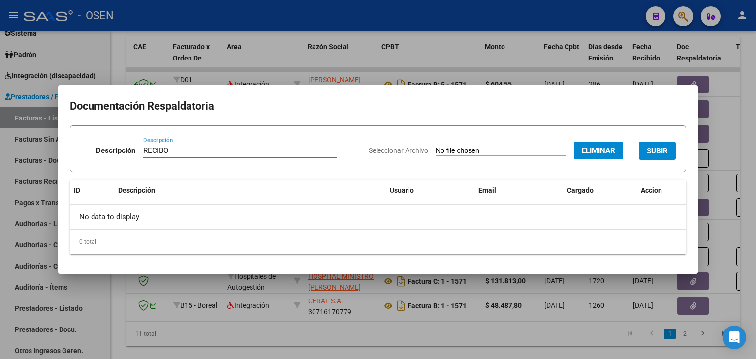
type input "RECIBO"
click at [662, 144] on button "SUBIR" at bounding box center [657, 151] width 37 height 18
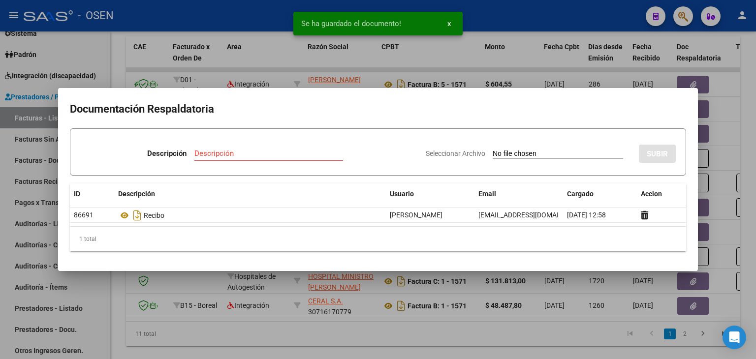
click at [479, 340] on div at bounding box center [378, 179] width 756 height 359
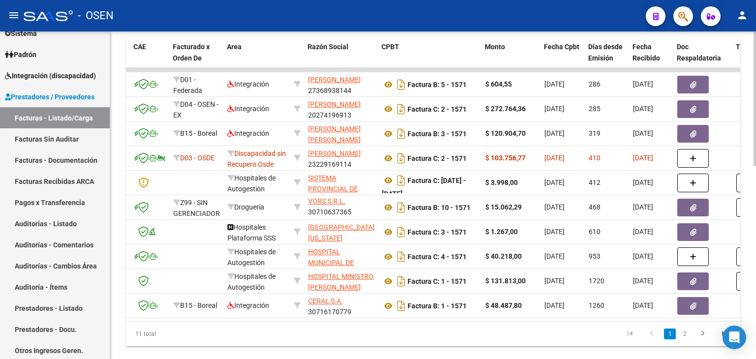
click at [528, 338] on datatable-pager "1 2" at bounding box center [493, 334] width 483 height 17
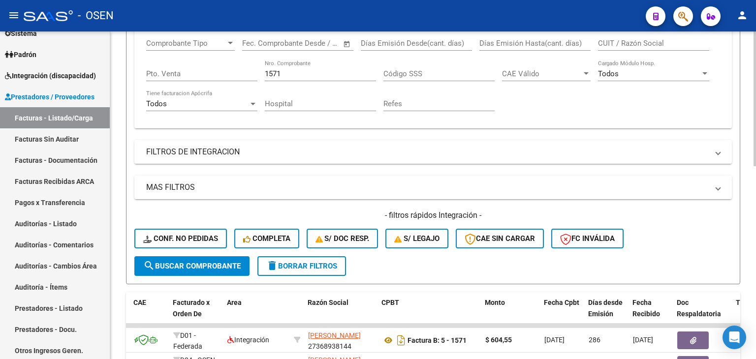
drag, startPoint x: 408, startPoint y: 344, endPoint x: 383, endPoint y: 233, distance: 114.0
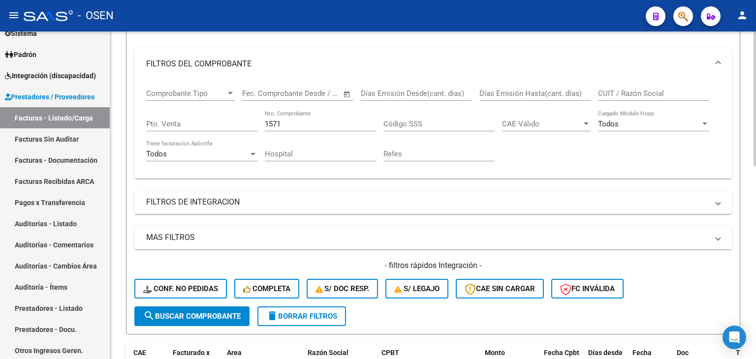
click at [307, 121] on input "1571" at bounding box center [320, 124] width 111 height 9
type input "737"
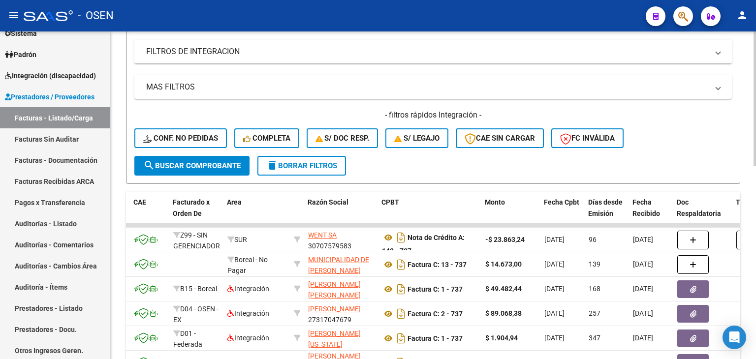
scroll to position [416, 0]
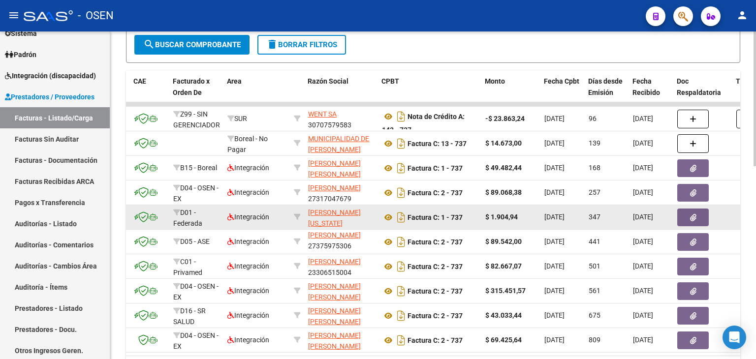
drag, startPoint x: 509, startPoint y: 162, endPoint x: 504, endPoint y: 213, distance: 50.9
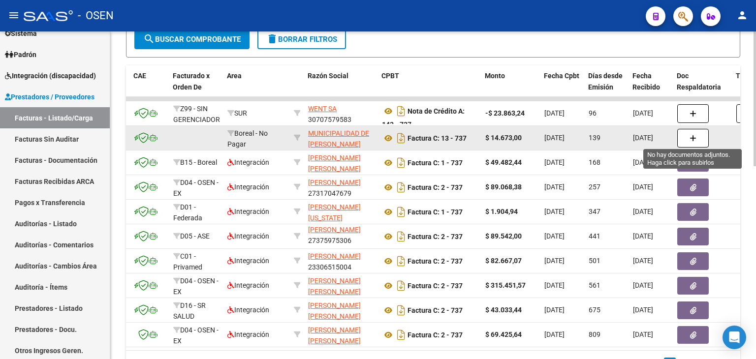
click at [697, 135] on button "button" at bounding box center [692, 138] width 31 height 19
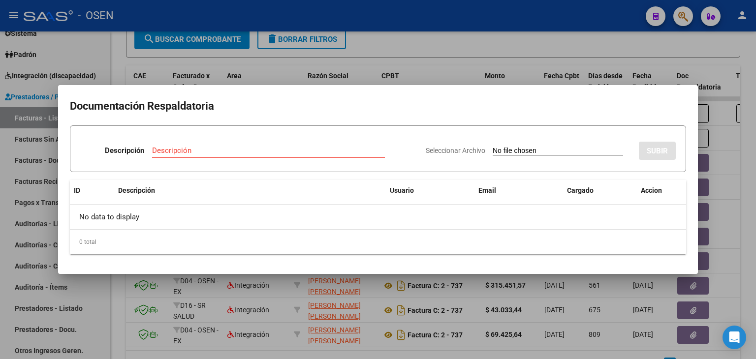
type input "C:\fakepath\RBO MUNIC [PERSON_NAME] 405.pdf"
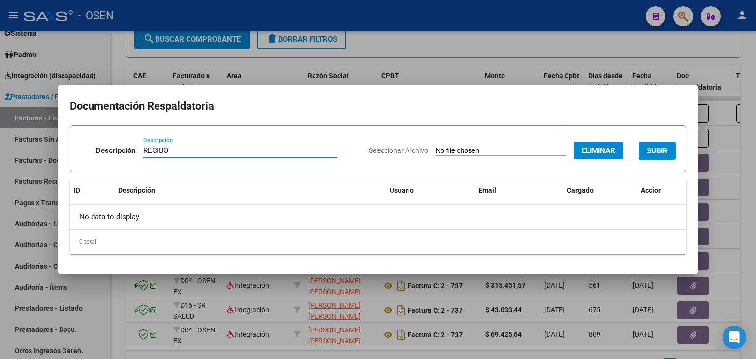
type input "RECIBO"
click at [651, 150] on span "SUBIR" at bounding box center [657, 151] width 21 height 9
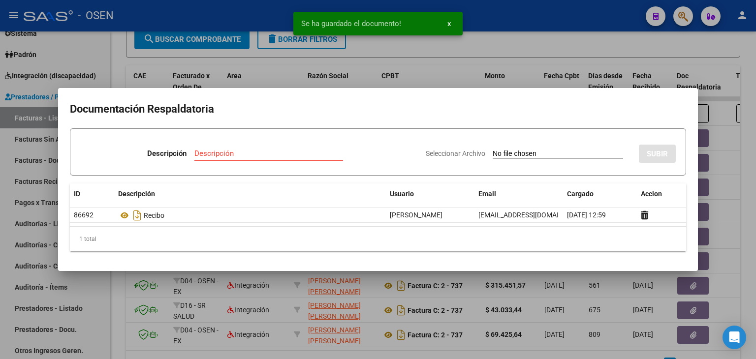
click at [486, 44] on div at bounding box center [378, 179] width 756 height 359
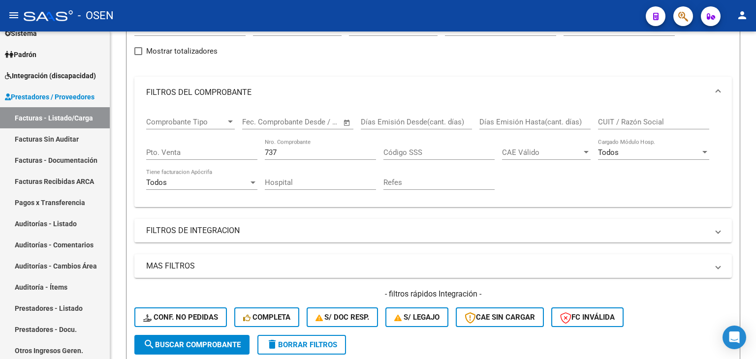
drag, startPoint x: 468, startPoint y: 57, endPoint x: 473, endPoint y: 19, distance: 38.1
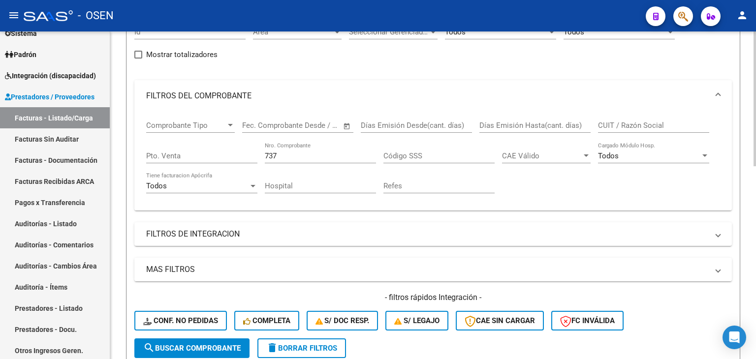
click at [274, 154] on input "737" at bounding box center [320, 156] width 111 height 9
drag, startPoint x: 274, startPoint y: 154, endPoint x: 268, endPoint y: 158, distance: 6.7
click at [272, 155] on input "737" at bounding box center [320, 156] width 111 height 9
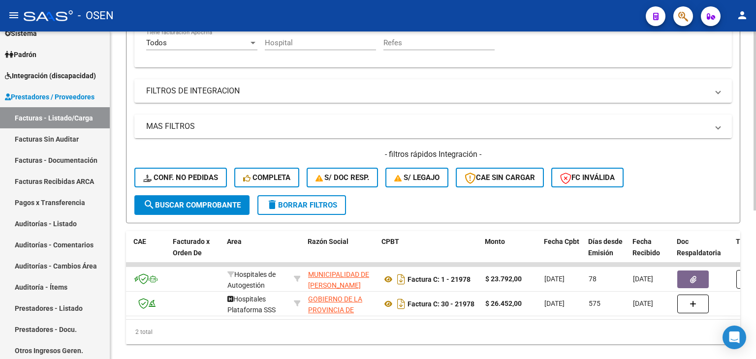
scroll to position [272, 0]
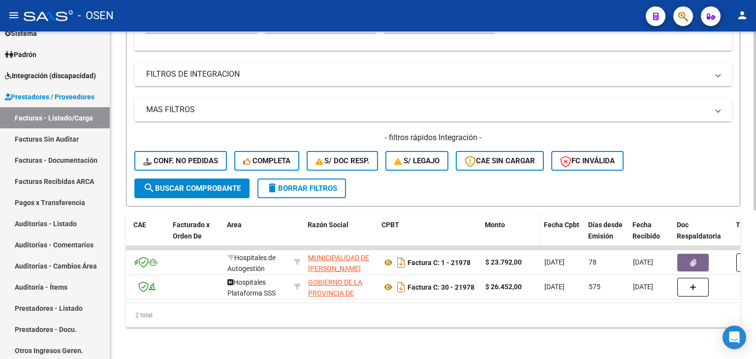
drag, startPoint x: 516, startPoint y: 206, endPoint x: 502, endPoint y: 214, distance: 15.6
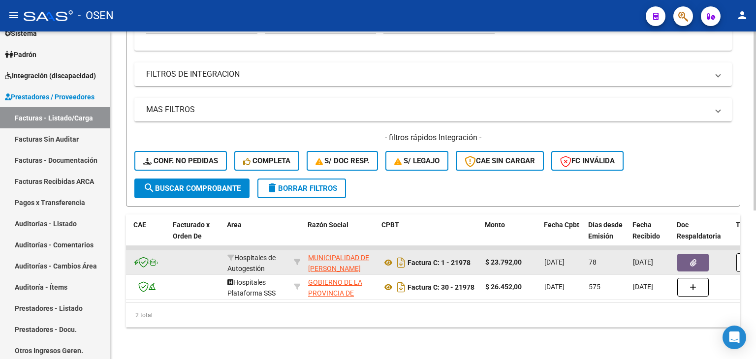
click at [680, 254] on button "button" at bounding box center [692, 263] width 31 height 18
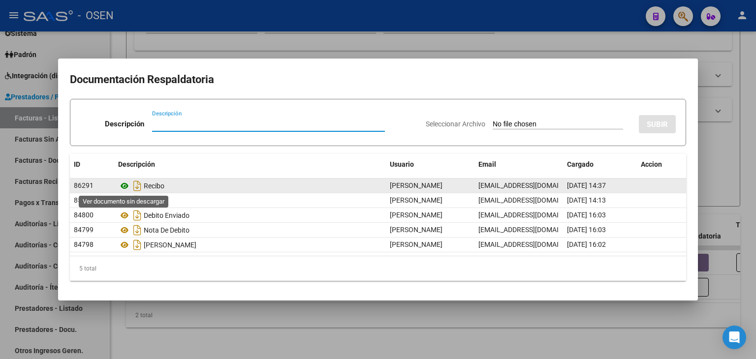
click at [126, 188] on icon at bounding box center [124, 186] width 13 height 12
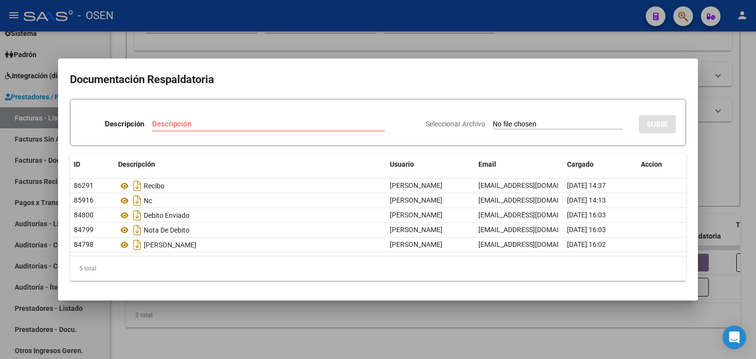
click at [378, 29] on div at bounding box center [378, 179] width 756 height 359
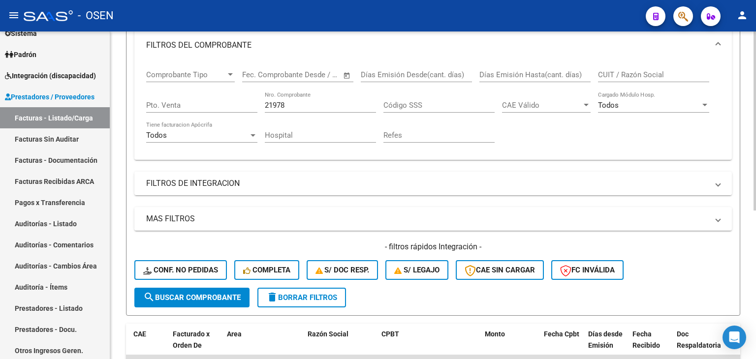
scroll to position [153, 0]
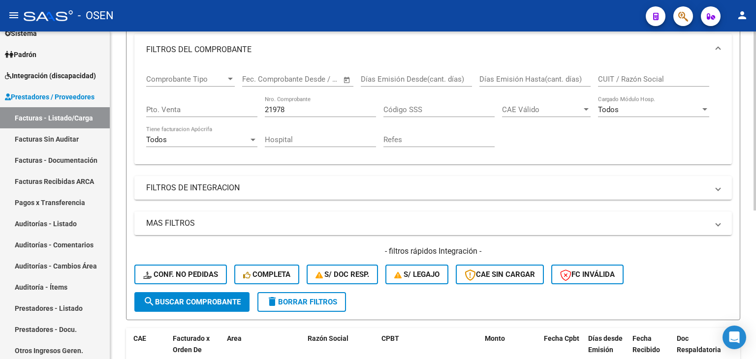
drag, startPoint x: 369, startPoint y: 84, endPoint x: 340, endPoint y: 115, distance: 41.8
click at [333, 112] on input "21978" at bounding box center [320, 109] width 111 height 9
click at [333, 111] on input "21978" at bounding box center [320, 109] width 111 height 9
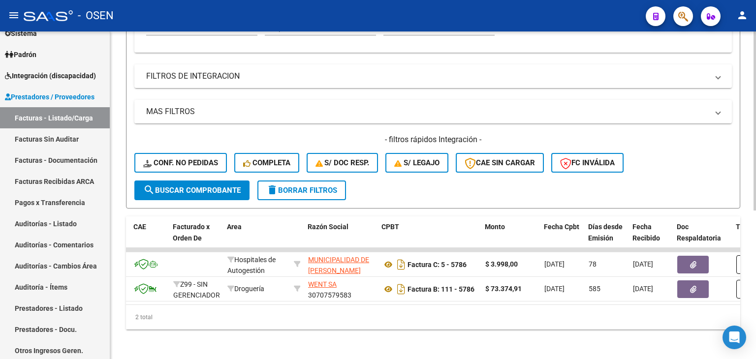
scroll to position [272, 0]
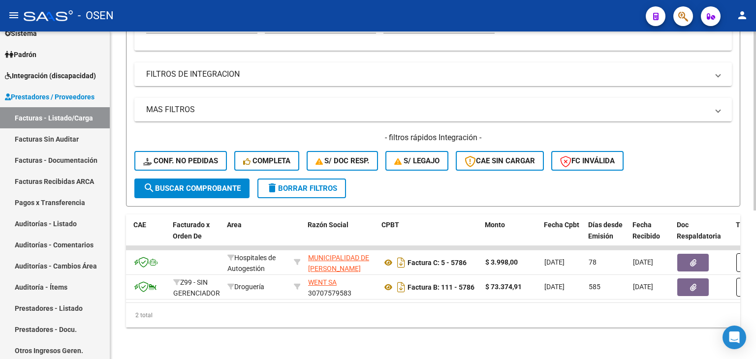
drag, startPoint x: 510, startPoint y: 132, endPoint x: 470, endPoint y: 171, distance: 56.0
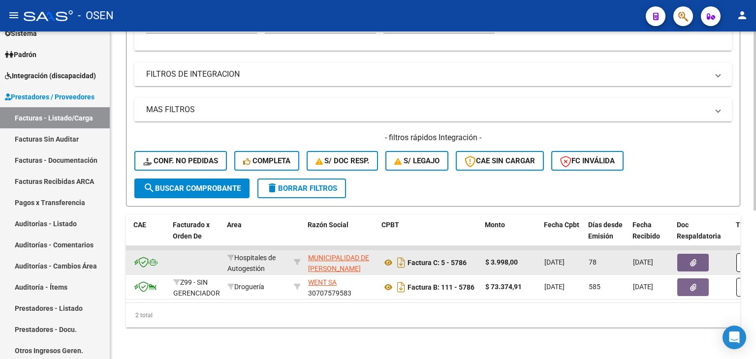
click at [680, 254] on button "button" at bounding box center [692, 263] width 31 height 18
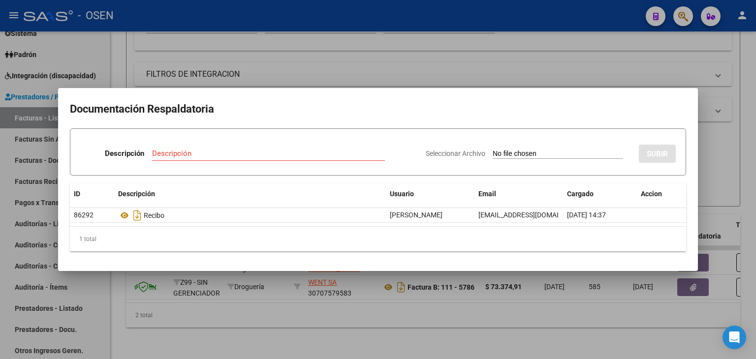
click at [506, 339] on div at bounding box center [378, 179] width 756 height 359
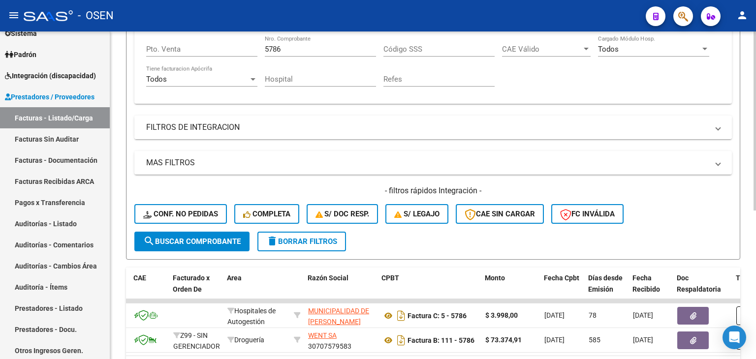
scroll to position [74, 0]
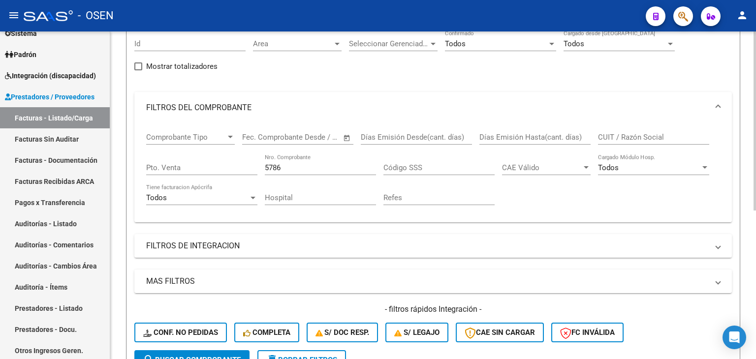
drag, startPoint x: 446, startPoint y: 200, endPoint x: 437, endPoint y: 144, distance: 56.8
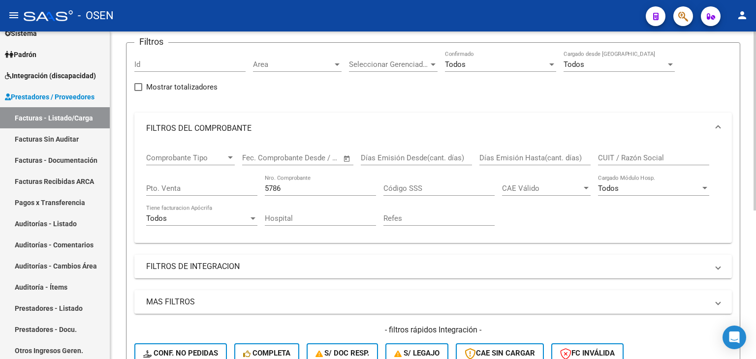
click at [291, 190] on input "5786" at bounding box center [320, 188] width 111 height 9
type input "3925"
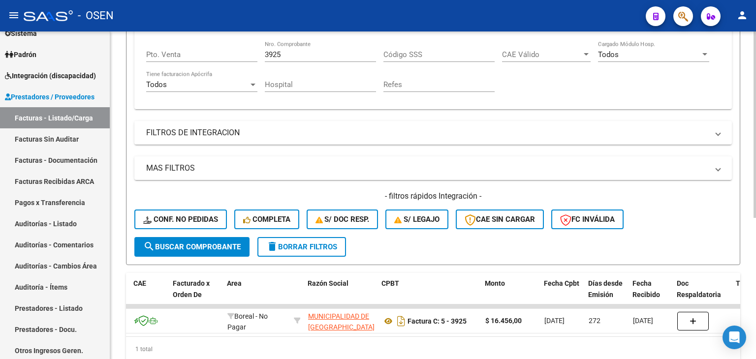
scroll to position [248, 0]
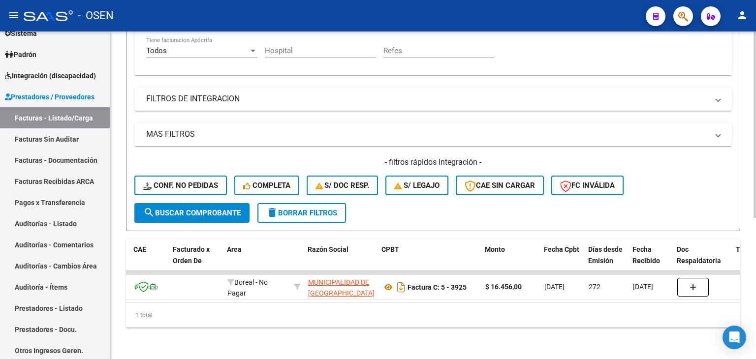
drag, startPoint x: 337, startPoint y: 100, endPoint x: 344, endPoint y: 155, distance: 55.7
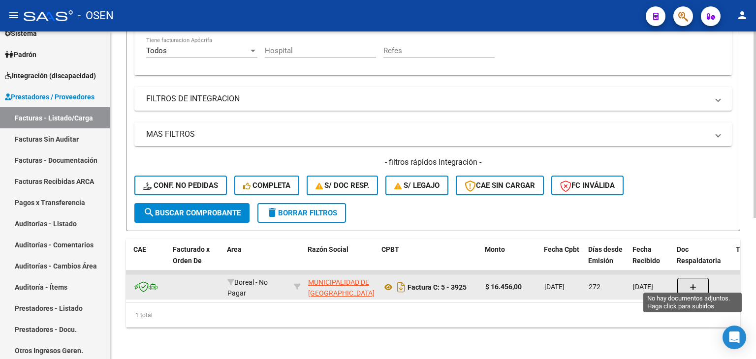
click at [678, 278] on button "button" at bounding box center [692, 287] width 31 height 19
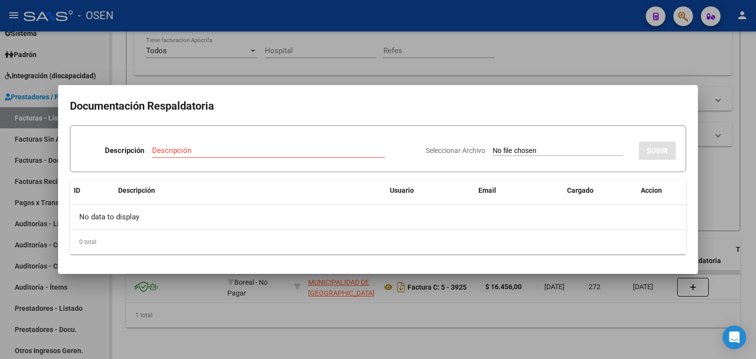
type input "C:\fakepath\RBO MUNIC MALVINAS ARG 943.pdf"
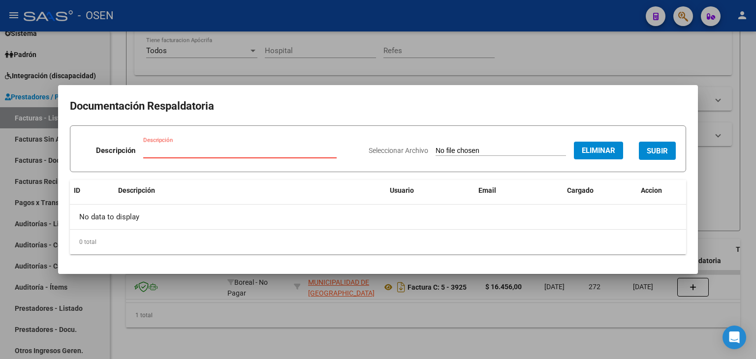
click at [260, 151] on input "Descripción" at bounding box center [239, 150] width 193 height 9
type input "RECIBO"
drag, startPoint x: 663, startPoint y: 154, endPoint x: 642, endPoint y: 155, distance: 21.2
click at [663, 154] on span "SUBIR" at bounding box center [657, 151] width 21 height 9
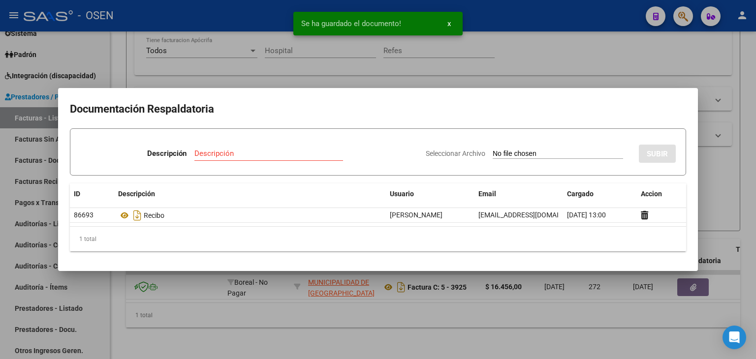
click at [405, 313] on div at bounding box center [378, 179] width 756 height 359
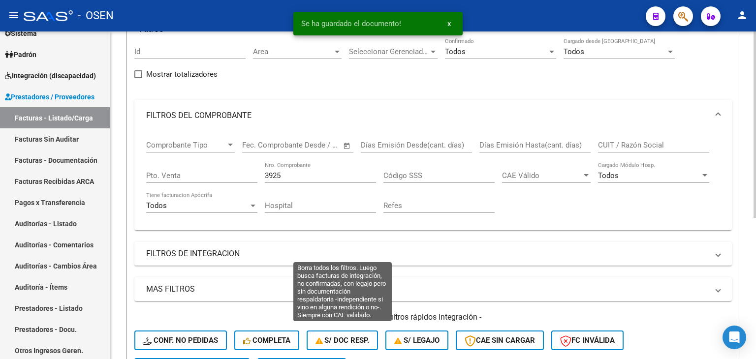
scroll to position [23, 0]
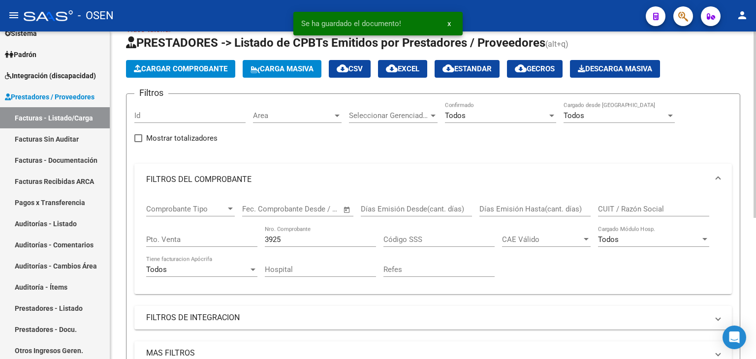
drag, startPoint x: 358, startPoint y: 312, endPoint x: 371, endPoint y: 294, distance: 22.7
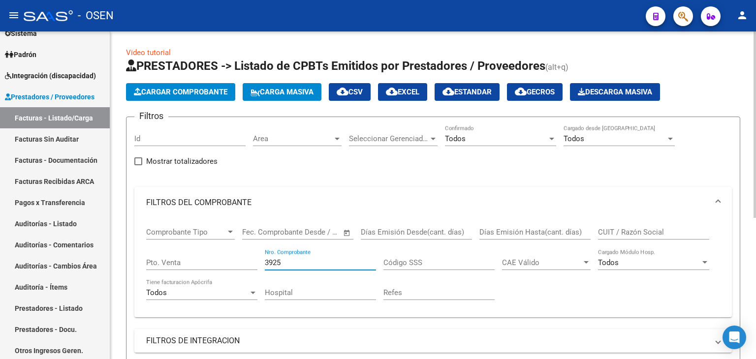
click at [332, 265] on input "3925" at bounding box center [320, 262] width 111 height 9
click at [333, 268] on div "3925 Nro. Comprobante" at bounding box center [320, 259] width 111 height 21
click at [331, 265] on input "3925" at bounding box center [320, 262] width 111 height 9
click at [330, 265] on input "3925" at bounding box center [320, 262] width 111 height 9
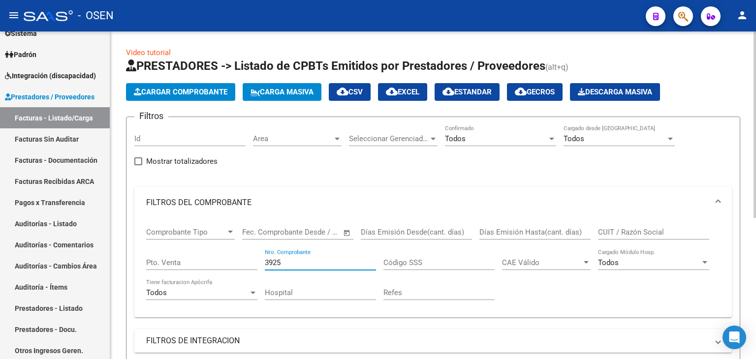
click at [330, 265] on input "3925" at bounding box center [320, 262] width 111 height 9
click at [331, 263] on input "3925" at bounding box center [320, 262] width 111 height 9
click at [331, 264] on input "3925" at bounding box center [320, 262] width 111 height 9
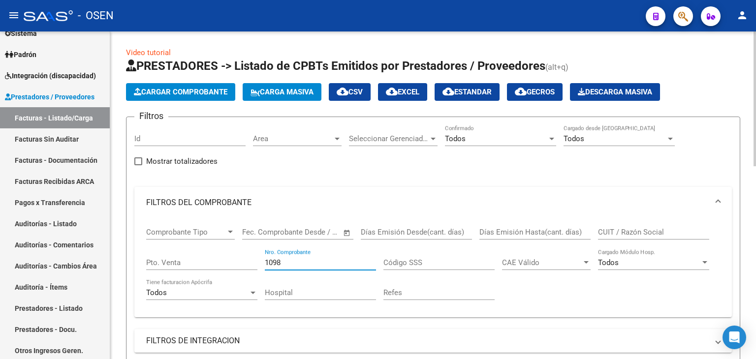
type input "1098"
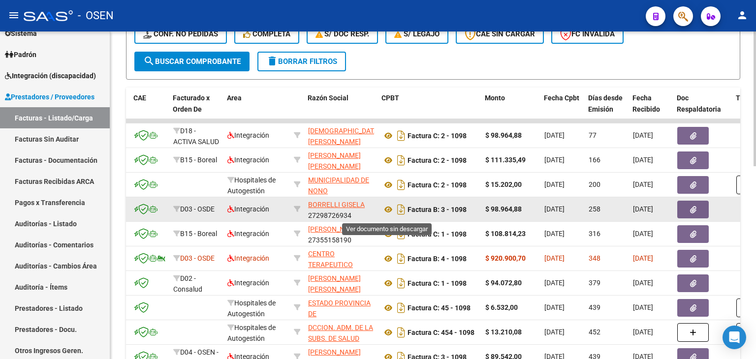
drag, startPoint x: 368, startPoint y: 184, endPoint x: 362, endPoint y: 201, distance: 18.5
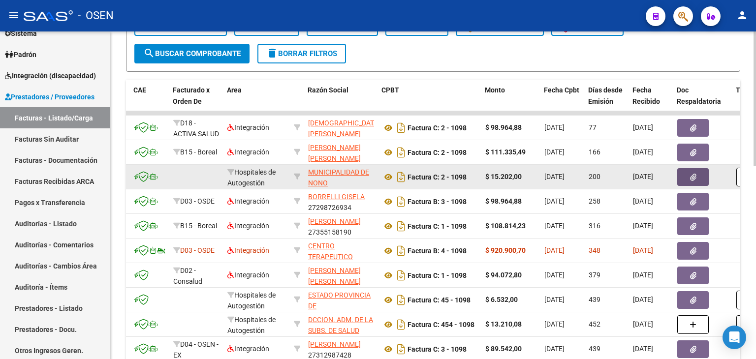
click at [681, 180] on button "button" at bounding box center [692, 177] width 31 height 18
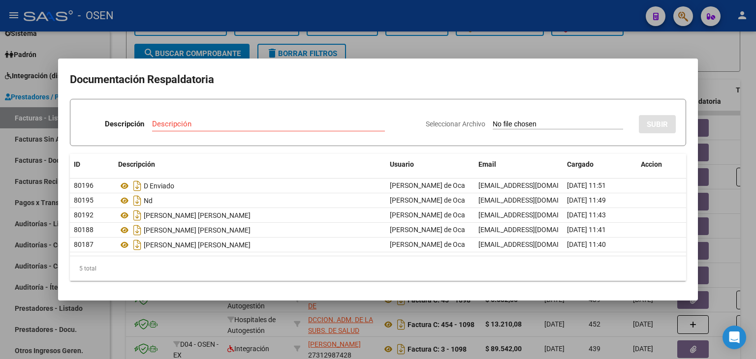
type input "C:\fakepath\RBO MUNIC NONO 202.pdf"
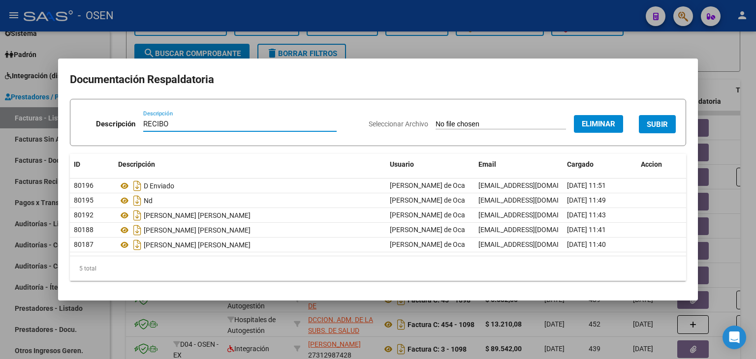
type input "RECIBO"
click at [673, 123] on button "SUBIR" at bounding box center [657, 124] width 37 height 18
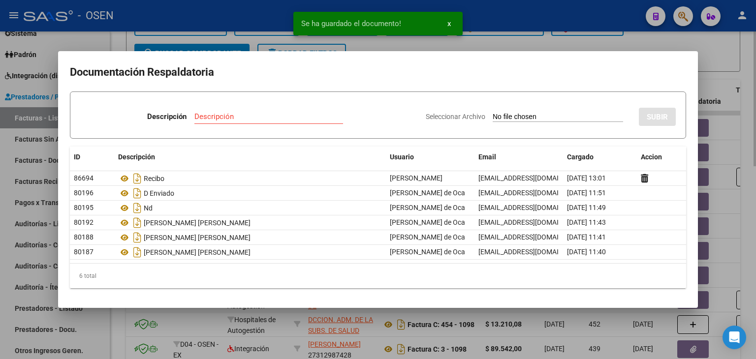
click at [521, 32] on div at bounding box center [378, 179] width 756 height 359
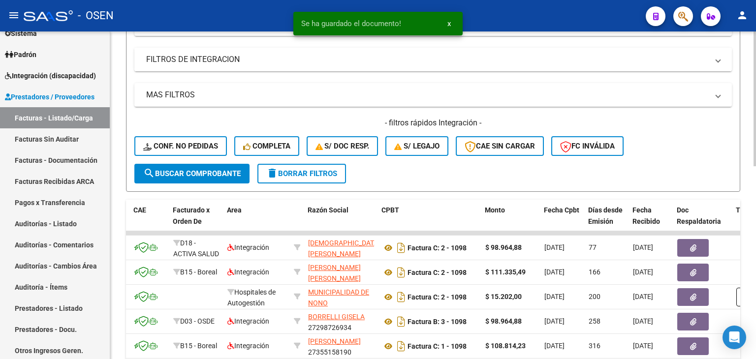
drag, startPoint x: 497, startPoint y: 69, endPoint x: 501, endPoint y: 45, distance: 24.5
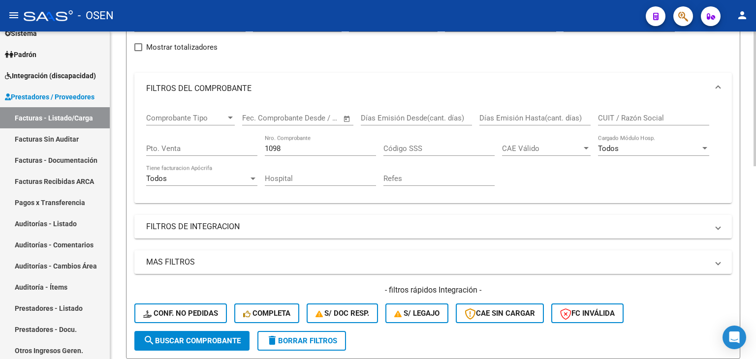
drag, startPoint x: 451, startPoint y: 188, endPoint x: 299, endPoint y: 167, distance: 153.0
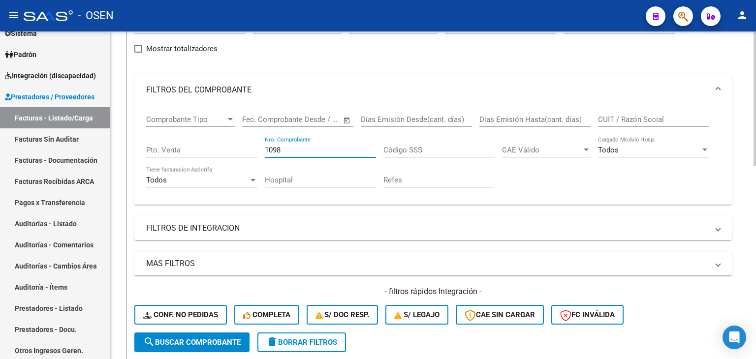
drag, startPoint x: 285, startPoint y: 149, endPoint x: 179, endPoint y: 140, distance: 107.1
click at [227, 149] on div "Comprobante Tipo Comprobante Tipo Fecha inicio – Fecha fin Fec. Comprobante Des…" at bounding box center [433, 151] width 574 height 91
type input "2930"
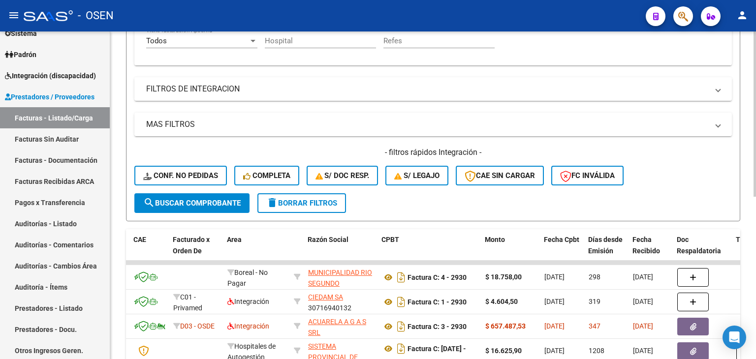
scroll to position [321, 0]
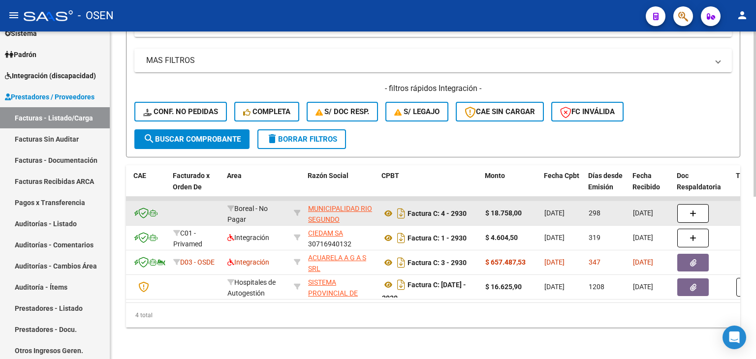
drag, startPoint x: 549, startPoint y: 184, endPoint x: 527, endPoint y: 217, distance: 39.4
click at [682, 205] on button "button" at bounding box center [692, 213] width 31 height 19
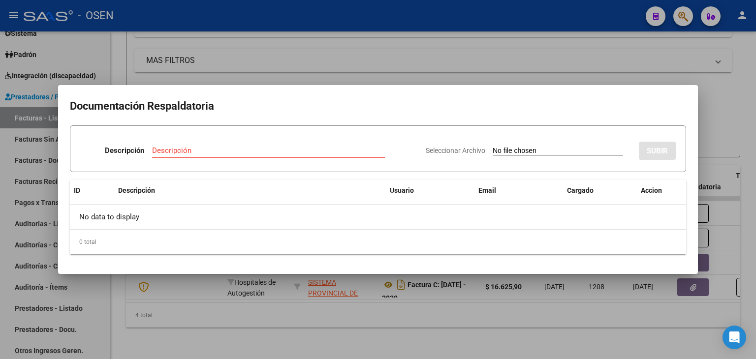
type input "C:\fakepath\RBO MUNIC RIO SEGUNDO 825.pdf"
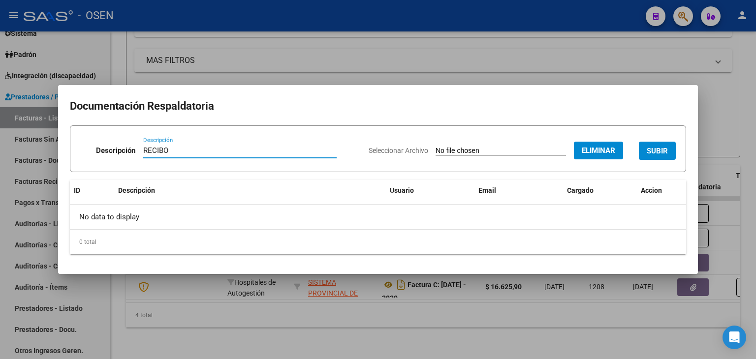
type input "RECIBO"
click at [650, 146] on span "SUBIR" at bounding box center [657, 150] width 21 height 9
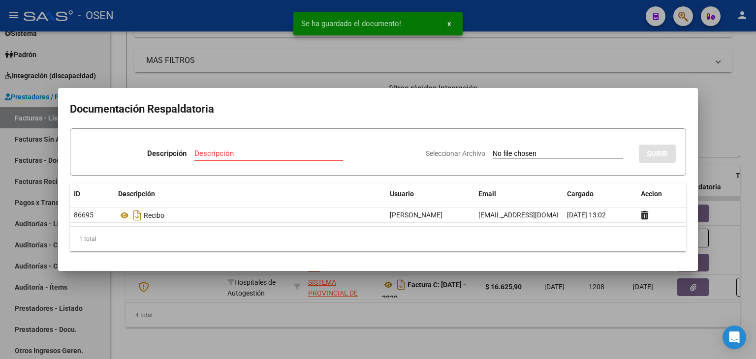
click at [403, 346] on div at bounding box center [378, 179] width 756 height 359
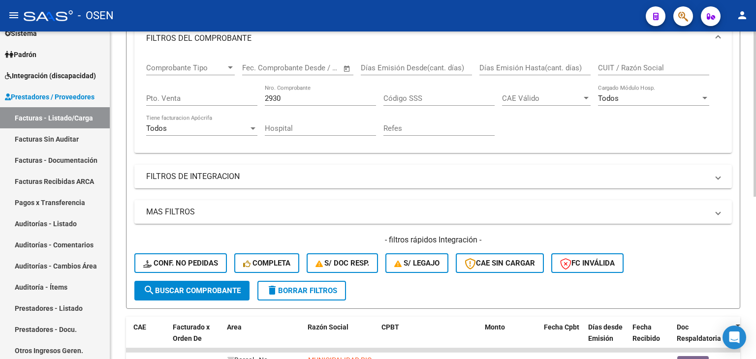
drag, startPoint x: 408, startPoint y: 328, endPoint x: 419, endPoint y: 268, distance: 61.0
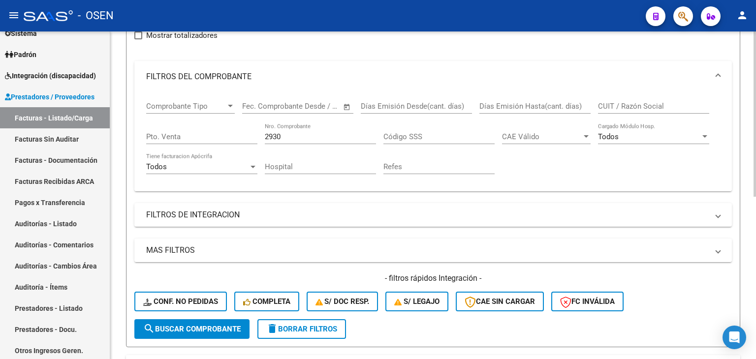
click at [312, 140] on div "2930 Nro. Comprobante" at bounding box center [320, 133] width 111 height 21
click at [310, 135] on input "2930" at bounding box center [320, 136] width 111 height 9
click at [310, 134] on input "2930" at bounding box center [320, 136] width 111 height 9
click at [310, 133] on input "2930" at bounding box center [320, 136] width 111 height 9
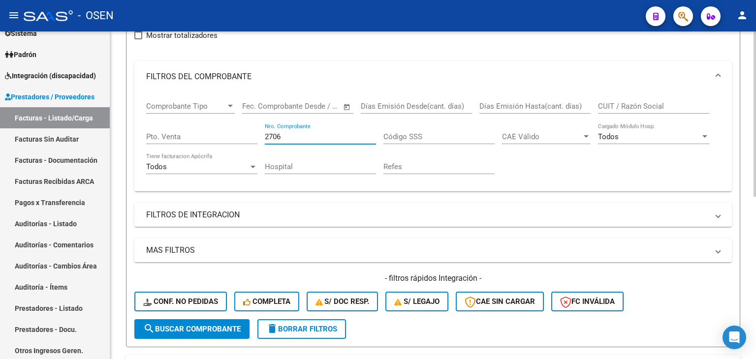
type input "2706"
click at [134, 292] on button "Conf. no pedidas" at bounding box center [180, 302] width 93 height 20
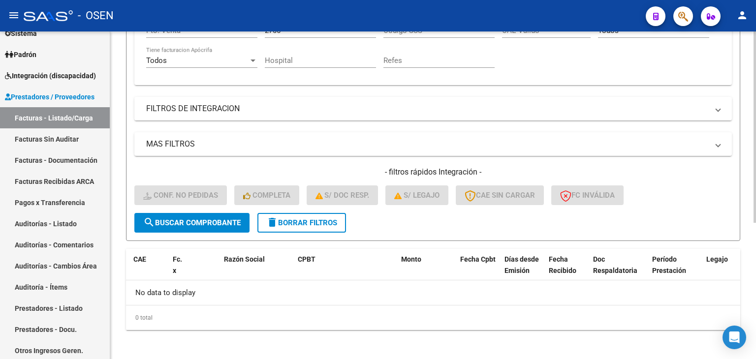
scroll to position [233, 0]
drag, startPoint x: 435, startPoint y: 45, endPoint x: 376, endPoint y: 141, distance: 112.0
click at [192, 225] on button "search Buscar Comprobante" at bounding box center [191, 223] width 115 height 20
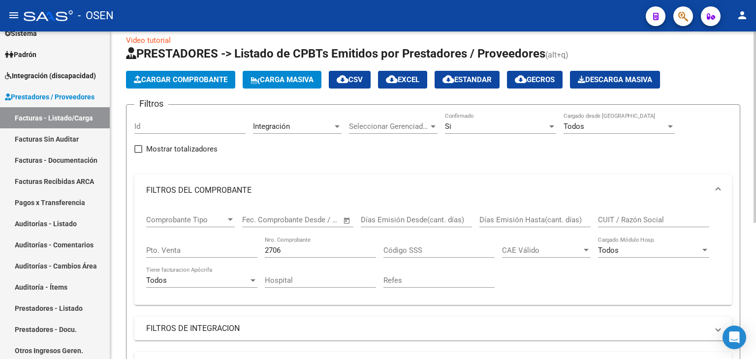
drag, startPoint x: 515, startPoint y: 82, endPoint x: 517, endPoint y: 43, distance: 38.4
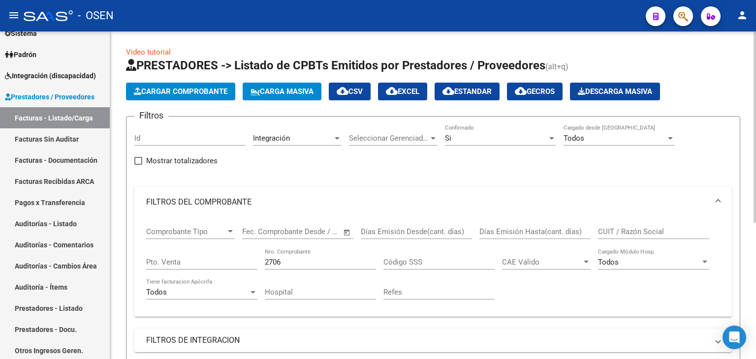
click at [287, 134] on span "Integración" at bounding box center [271, 138] width 37 height 9
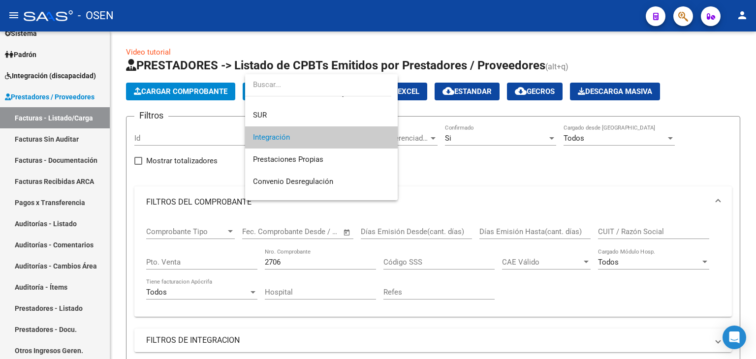
scroll to position [0, 0]
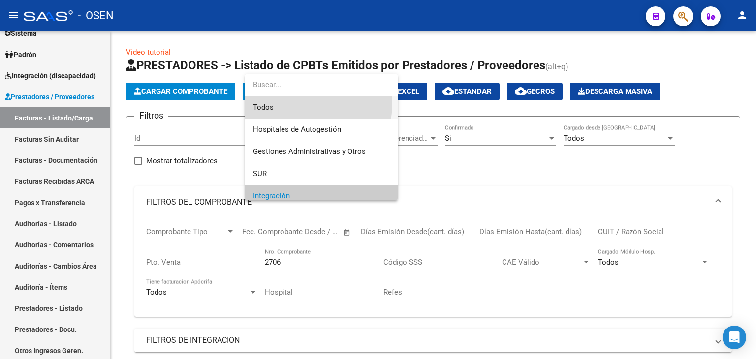
click at [290, 103] on span "Todos" at bounding box center [321, 107] width 137 height 22
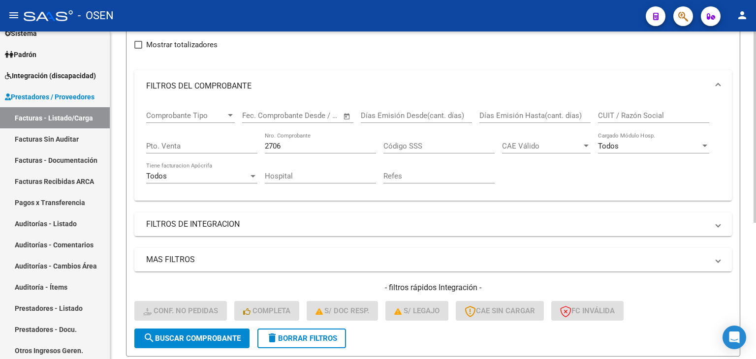
drag, startPoint x: 390, startPoint y: 193, endPoint x: 359, endPoint y: 220, distance: 40.8
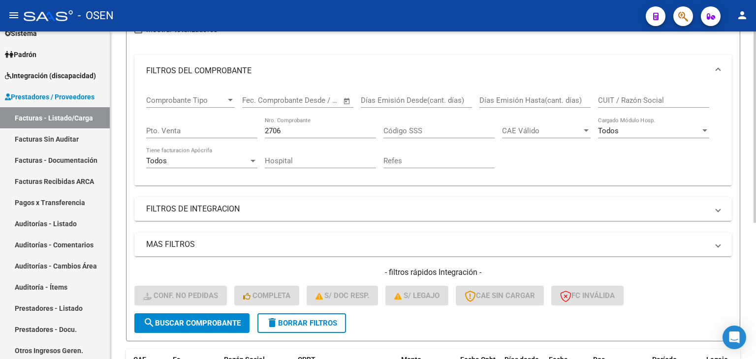
click at [230, 319] on span "search Buscar Comprobante" at bounding box center [191, 323] width 97 height 9
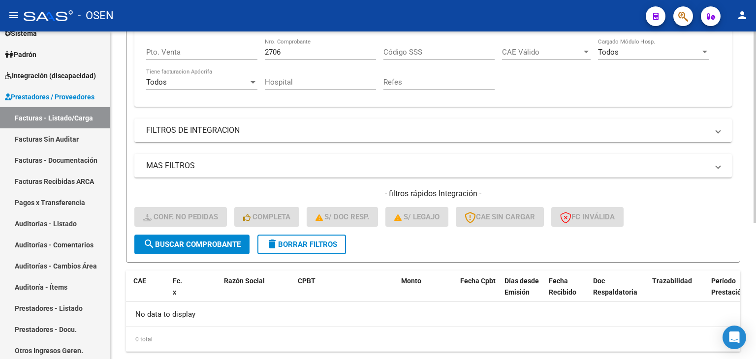
scroll to position [233, 0]
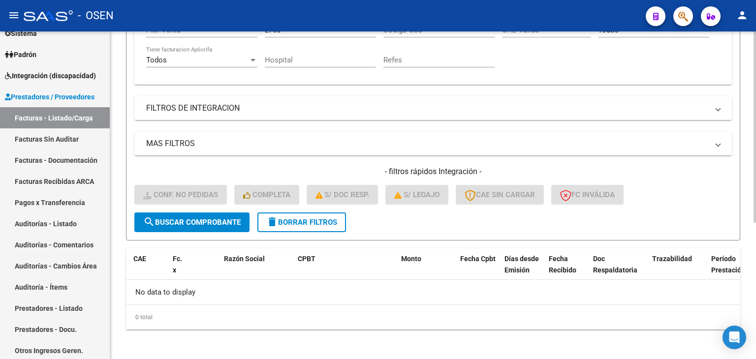
drag, startPoint x: 609, startPoint y: 165, endPoint x: 564, endPoint y: 224, distance: 74.5
click at [277, 224] on mat-icon "delete" at bounding box center [272, 222] width 12 height 12
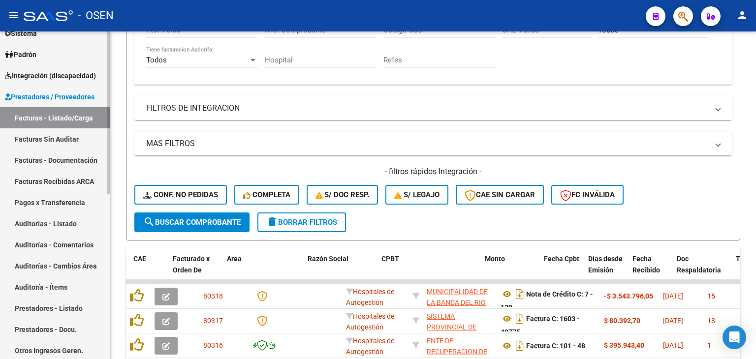
click at [48, 120] on link "Facturas - Listado/Carga" at bounding box center [55, 117] width 110 height 21
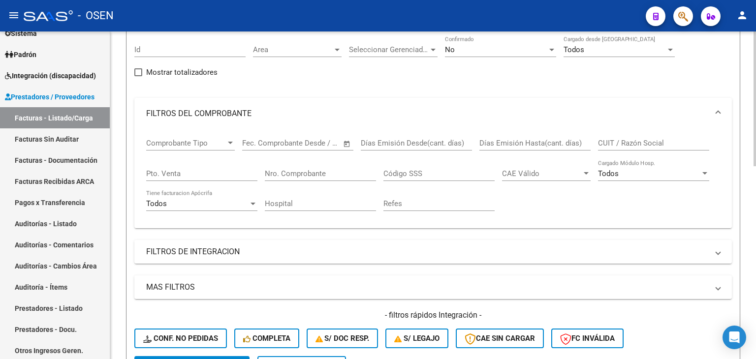
scroll to position [53, 0]
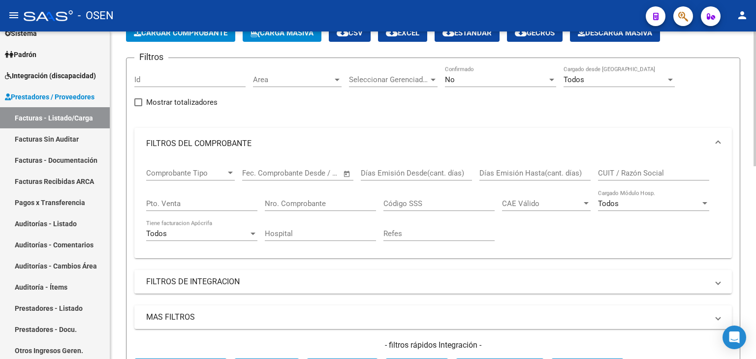
drag, startPoint x: 124, startPoint y: 146, endPoint x: 121, endPoint y: 104, distance: 42.0
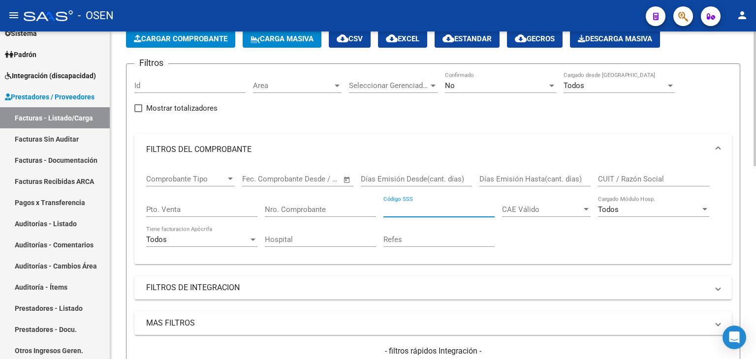
drag, startPoint x: 451, startPoint y: 208, endPoint x: 439, endPoint y: 210, distance: 12.0
click at [451, 208] on input "Código SSS" at bounding box center [438, 209] width 111 height 9
click at [331, 214] on div "Nro. Comprobante" at bounding box center [320, 206] width 111 height 21
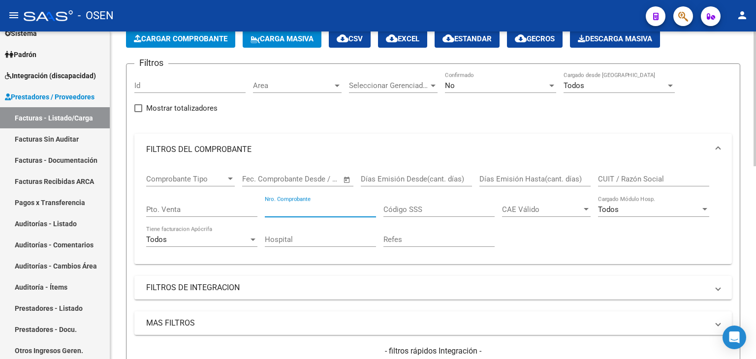
click at [328, 212] on input "Nro. Comprobante" at bounding box center [320, 209] width 111 height 9
type input "2706"
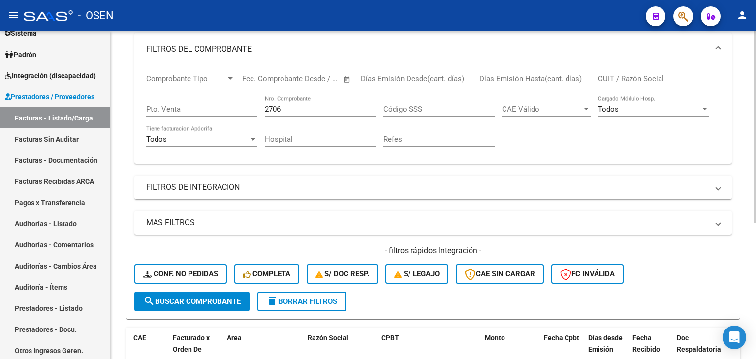
scroll to position [39, 0]
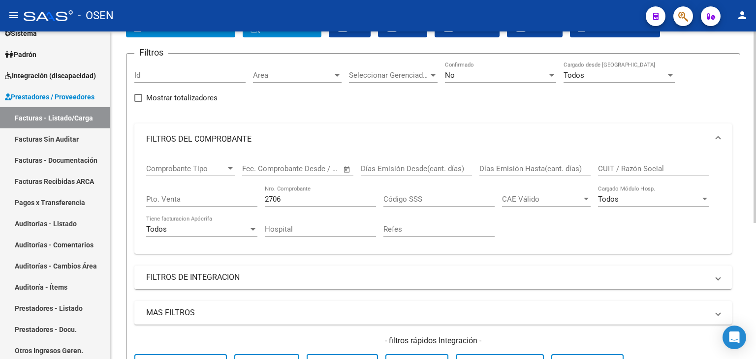
drag, startPoint x: 353, startPoint y: 116, endPoint x: 405, endPoint y: 63, distance: 74.5
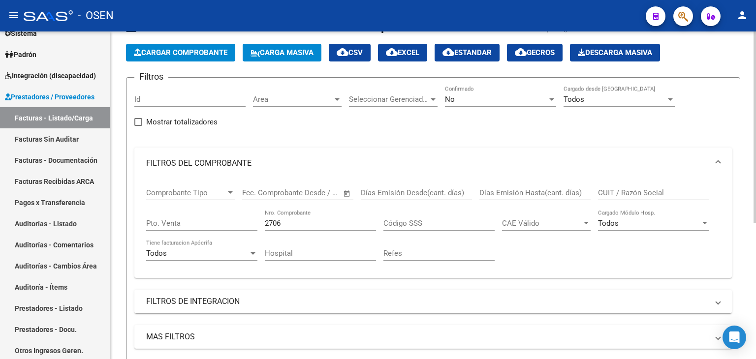
click at [466, 95] on div "No" at bounding box center [496, 99] width 102 height 9
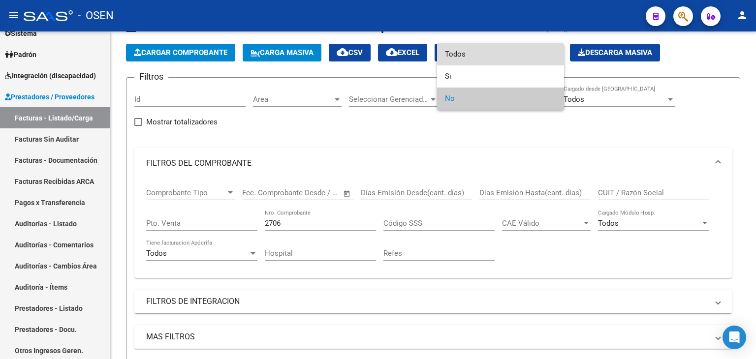
click at [455, 57] on span "Todos" at bounding box center [500, 54] width 111 height 22
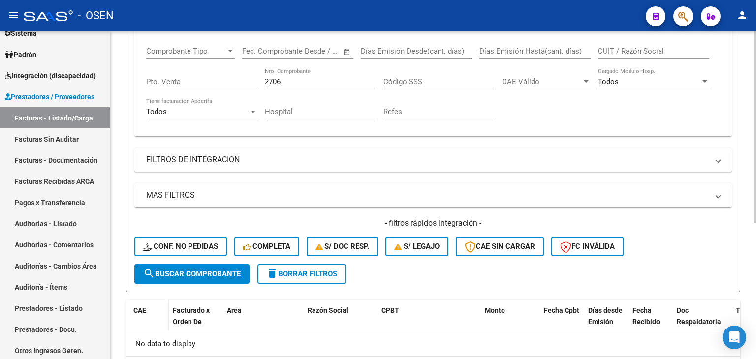
drag, startPoint x: 127, startPoint y: 205, endPoint x: 151, endPoint y: 262, distance: 62.2
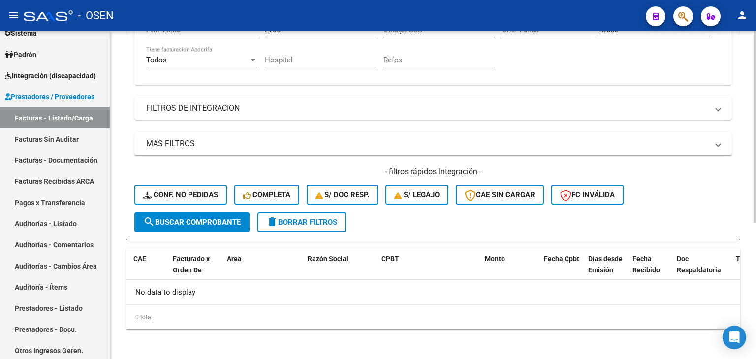
click at [167, 226] on button "search Buscar Comprobante" at bounding box center [191, 223] width 115 height 20
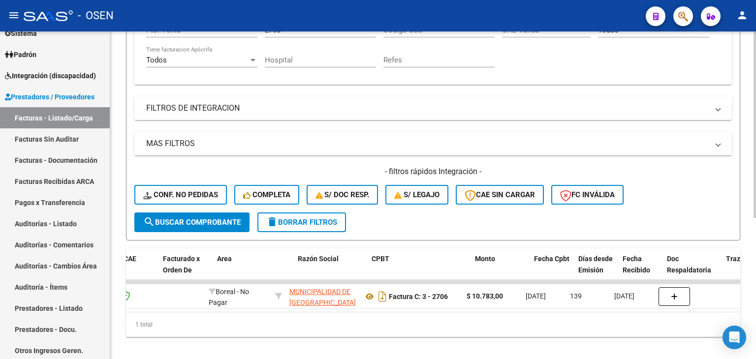
scroll to position [0, 129]
click at [543, 228] on form "Filtros Id Area Area Seleccionar Gerenciador Seleccionar Gerenciador Todos Conf…" at bounding box center [433, 62] width 614 height 357
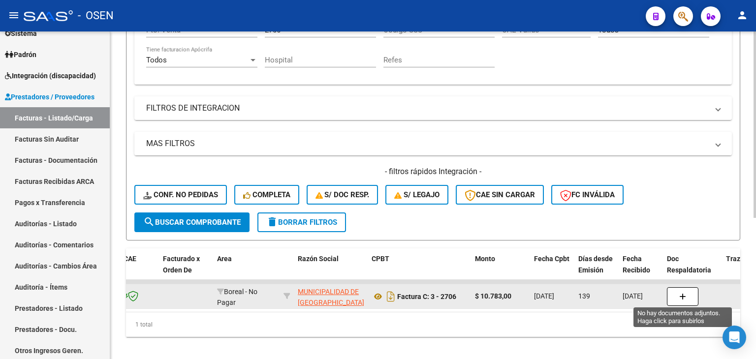
click at [679, 293] on icon "button" at bounding box center [682, 296] width 7 height 7
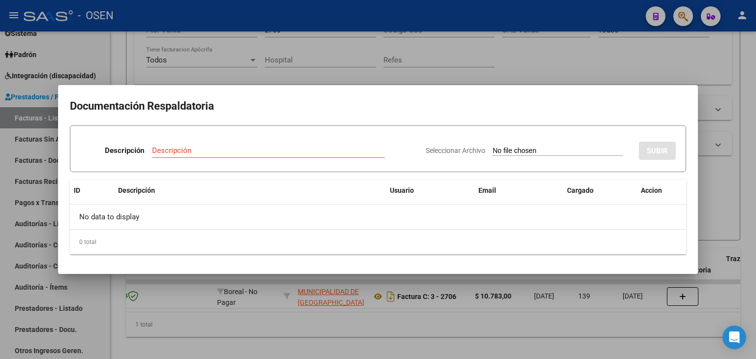
type input "C:\fakepath\RBO MUNIC SAN [PERSON_NAME] 508.pdf"
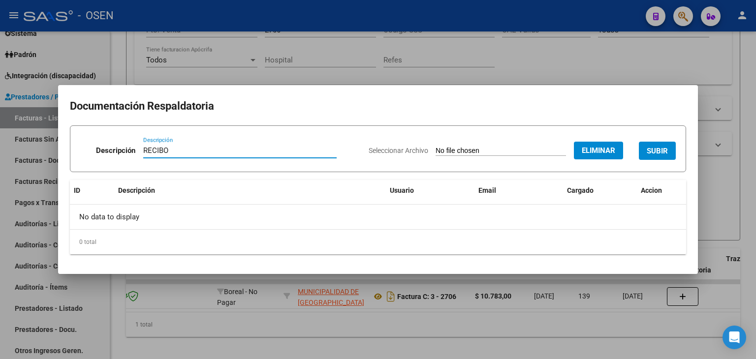
type input "RECIBO"
drag, startPoint x: 659, startPoint y: 148, endPoint x: 652, endPoint y: 152, distance: 7.3
click at [659, 147] on span "SUBIR" at bounding box center [657, 151] width 21 height 9
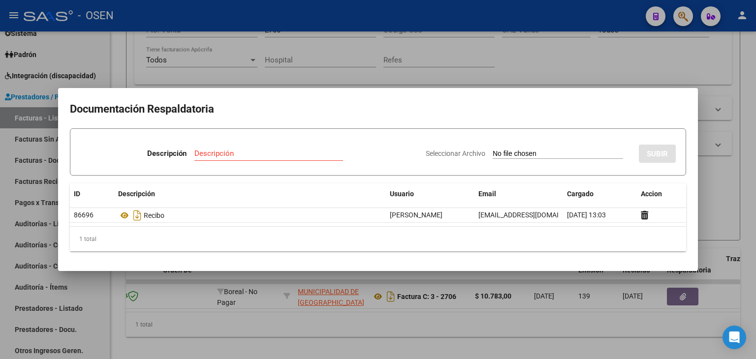
click at [447, 336] on div at bounding box center [378, 179] width 756 height 359
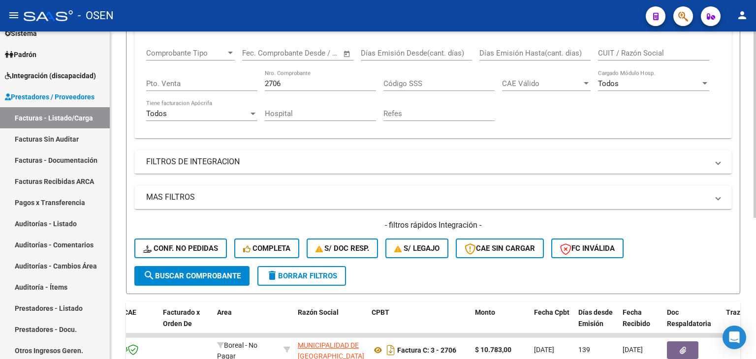
drag, startPoint x: 503, startPoint y: 91, endPoint x: 476, endPoint y: 77, distance: 30.4
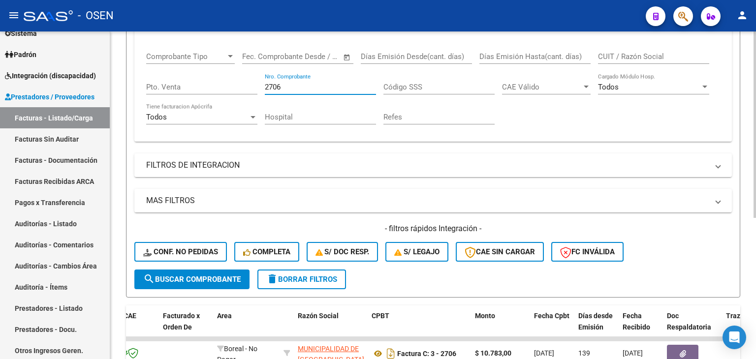
drag, startPoint x: 300, startPoint y: 87, endPoint x: 136, endPoint y: 90, distance: 164.4
click at [137, 90] on div "Comprobante Tipo Comprobante Tipo Fecha inicio – Fecha fin Fec. Comprobante Des…" at bounding box center [432, 92] width 597 height 99
type input "106222"
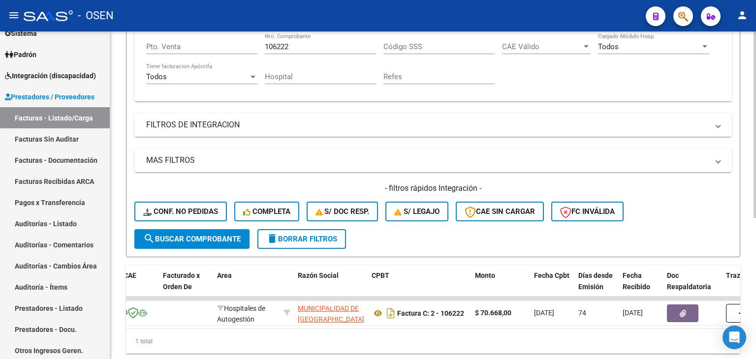
scroll to position [248, 0]
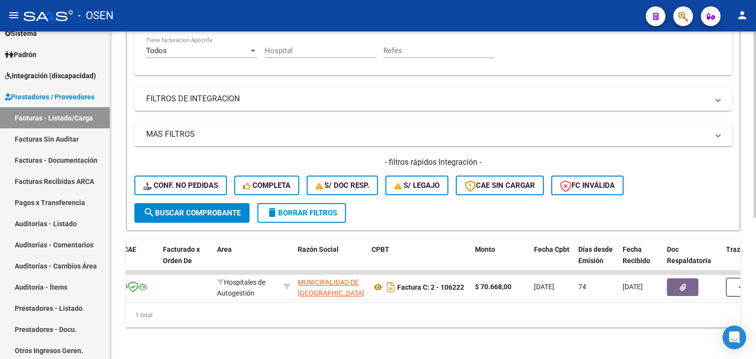
drag, startPoint x: 574, startPoint y: 121, endPoint x: 605, endPoint y: 239, distance: 122.2
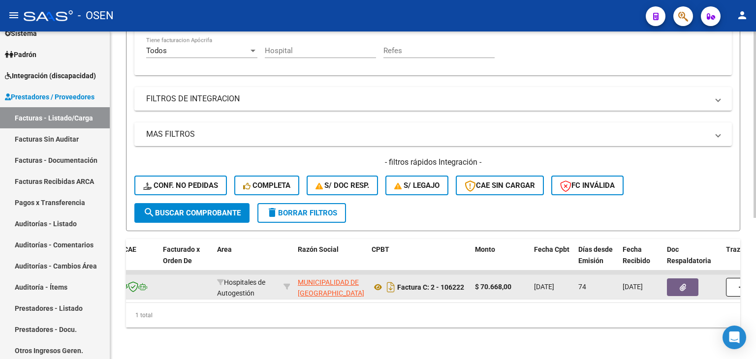
click at [670, 280] on button "button" at bounding box center [682, 287] width 31 height 18
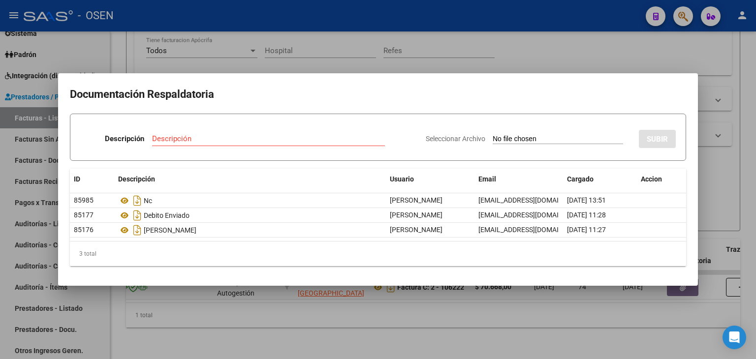
type input "C:\fakepath\RBO MUNIC SAN [PERSON_NAME] 2832072.pdf"
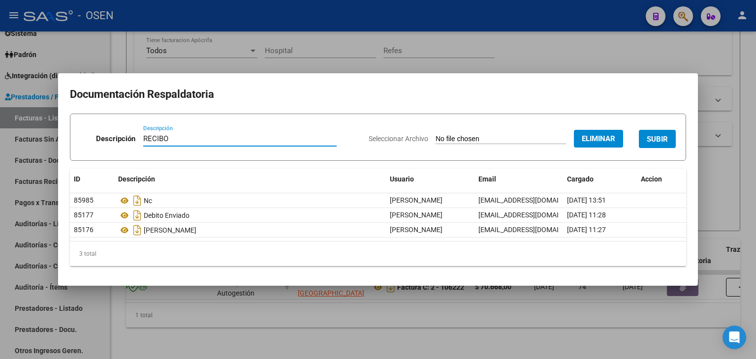
type input "RECIBO"
click at [649, 140] on span "SUBIR" at bounding box center [657, 139] width 21 height 9
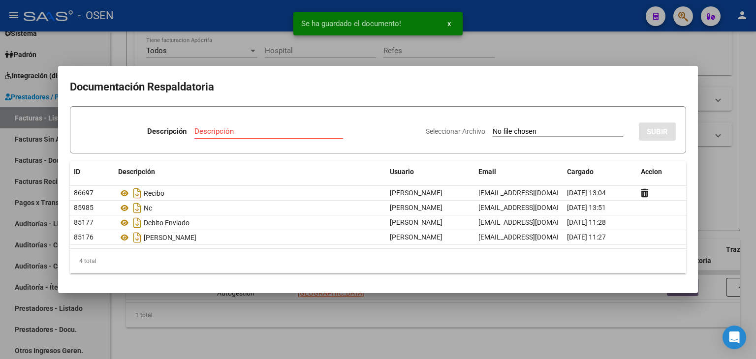
click at [481, 336] on div at bounding box center [378, 179] width 756 height 359
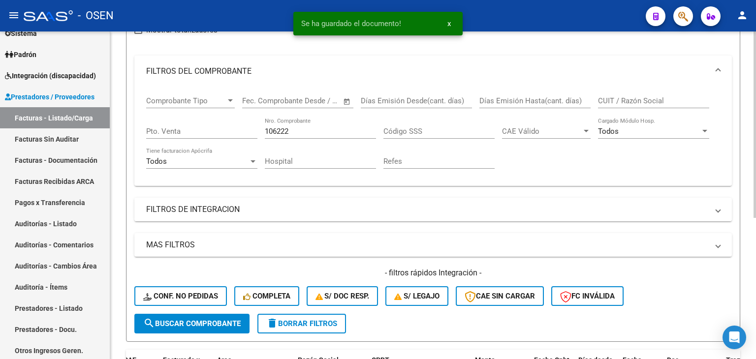
drag, startPoint x: 531, startPoint y: 154, endPoint x: 526, endPoint y: 111, distance: 43.6
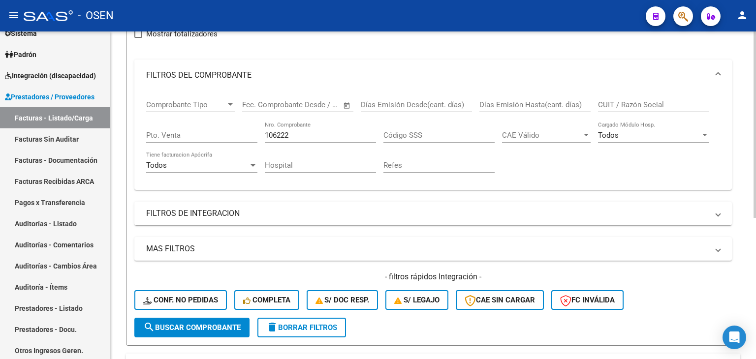
drag, startPoint x: 319, startPoint y: 139, endPoint x: 317, endPoint y: 134, distance: 5.1
click at [318, 138] on div "106222 Nro. Comprobante" at bounding box center [320, 132] width 111 height 21
type input "106223"
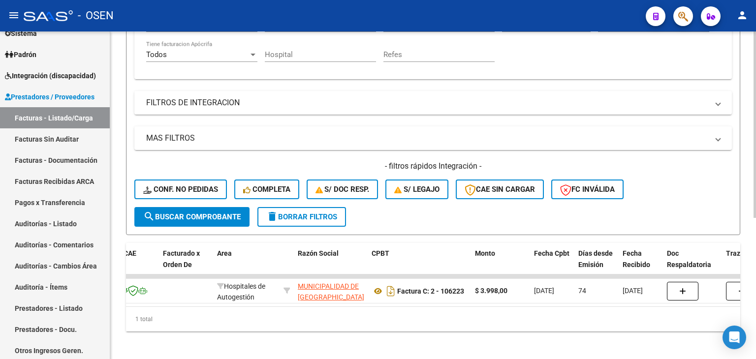
scroll to position [248, 0]
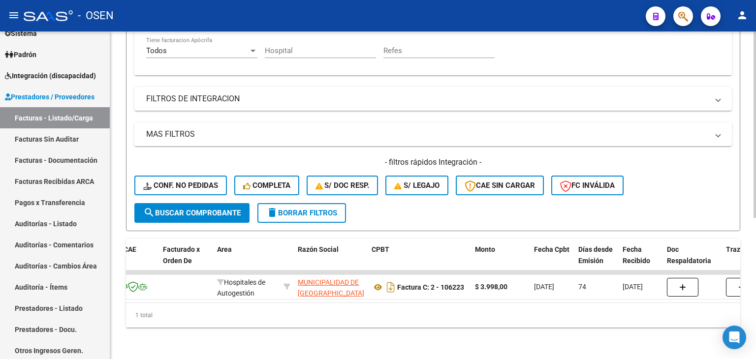
drag, startPoint x: 558, startPoint y: 169, endPoint x: 521, endPoint y: 227, distance: 69.5
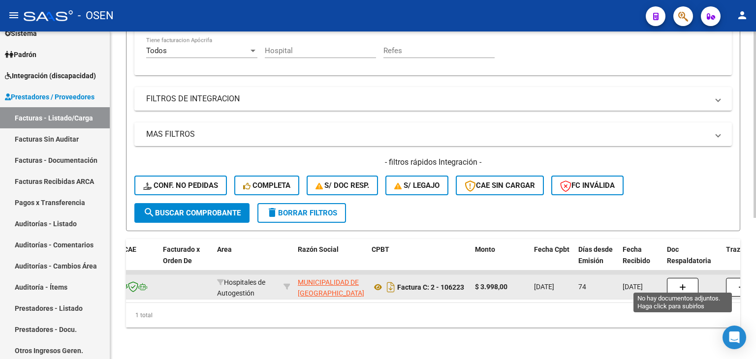
click at [685, 284] on button "button" at bounding box center [682, 287] width 31 height 19
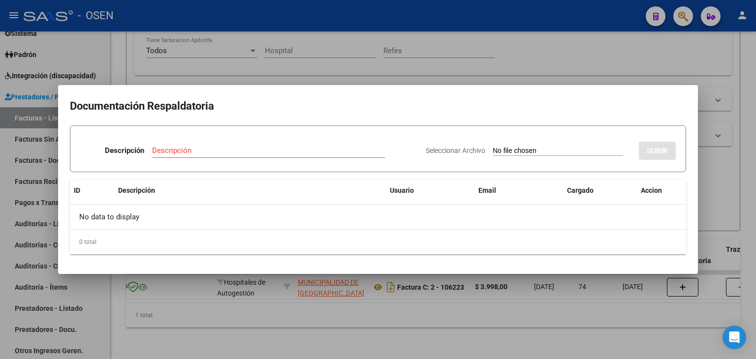
type input "C:\fakepath\RBO MUNIC SAN [PERSON_NAME] 2832072.pdf"
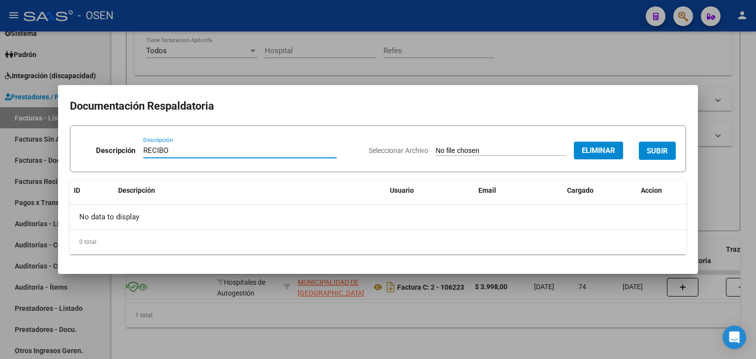
type input "RECIBO"
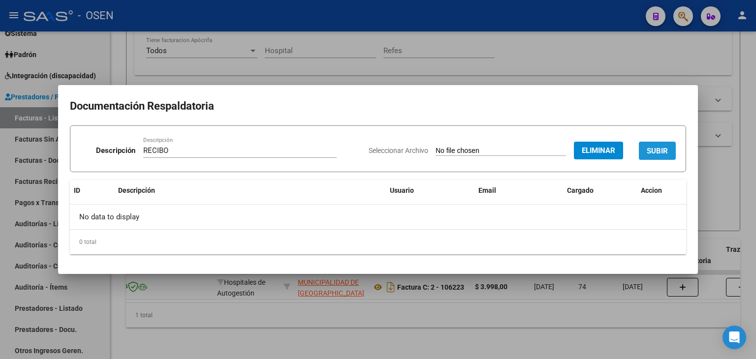
click at [671, 151] on button "SUBIR" at bounding box center [657, 151] width 37 height 18
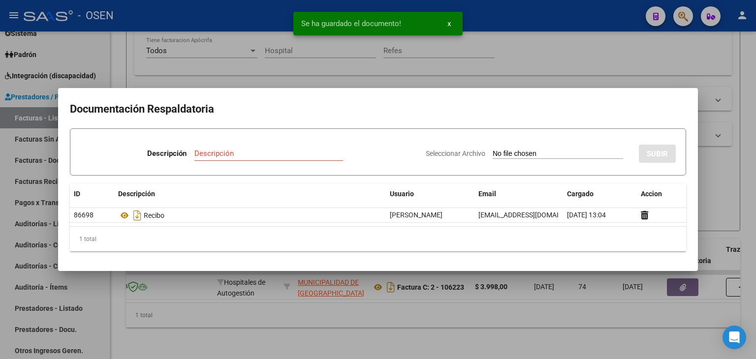
click at [526, 337] on div at bounding box center [378, 179] width 756 height 359
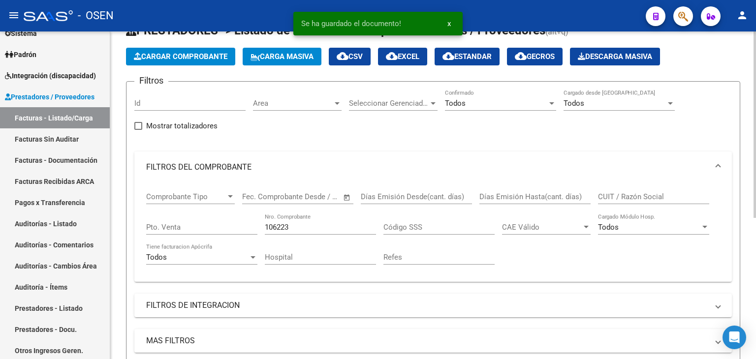
drag, startPoint x: 484, startPoint y: 315, endPoint x: 329, endPoint y: 235, distance: 174.5
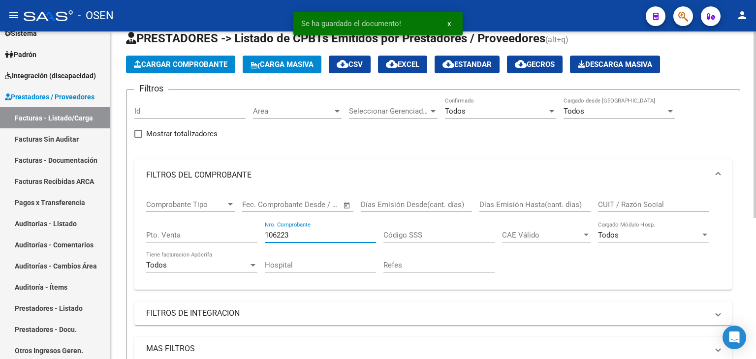
drag, startPoint x: 297, startPoint y: 236, endPoint x: 295, endPoint y: 224, distance: 12.0
click at [299, 234] on input "106223" at bounding box center [320, 235] width 111 height 9
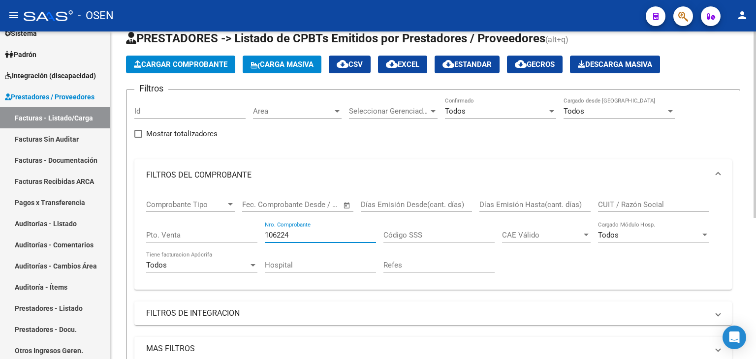
type input "106224"
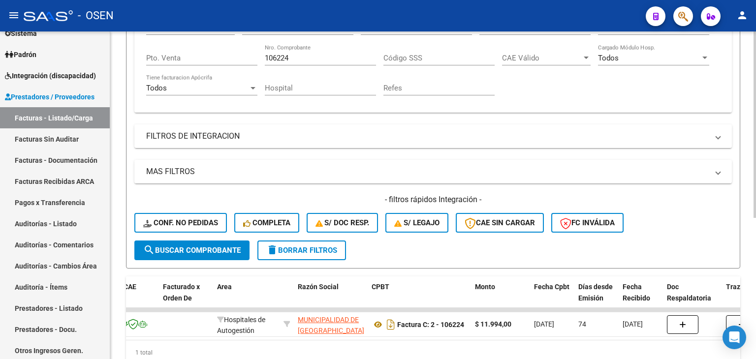
scroll to position [248, 0]
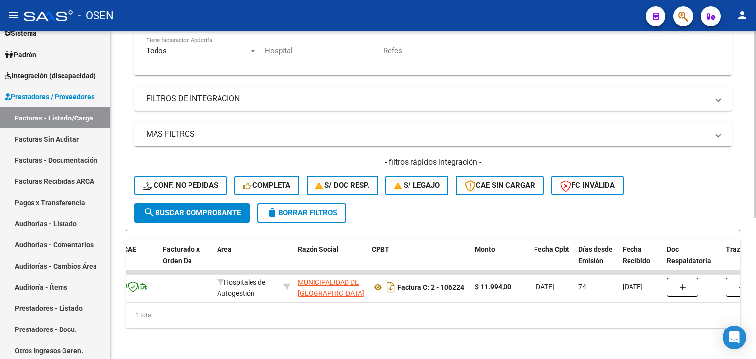
drag, startPoint x: 350, startPoint y: 148, endPoint x: 370, endPoint y: 225, distance: 79.4
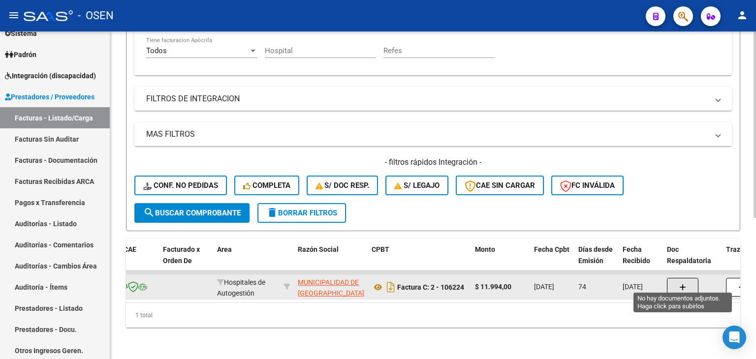
click at [676, 285] on button "button" at bounding box center [682, 287] width 31 height 19
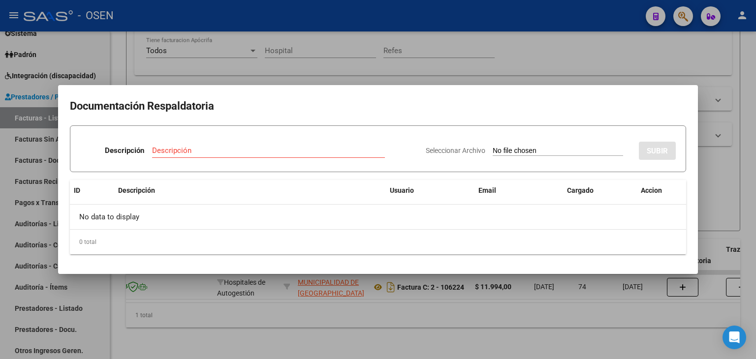
type input "C:\fakepath\RBO MUNIC SAN [PERSON_NAME] 2832072.pdf"
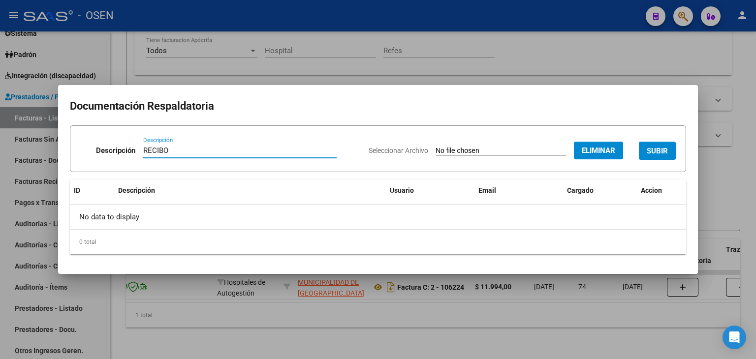
type input "RECIBO"
click at [655, 158] on button "SUBIR" at bounding box center [657, 151] width 37 height 18
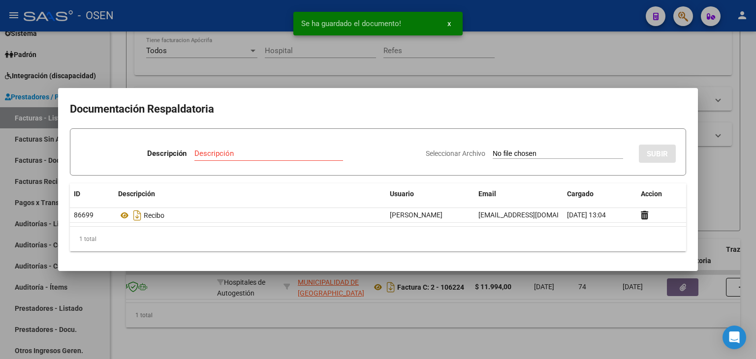
click at [462, 335] on div at bounding box center [378, 179] width 756 height 359
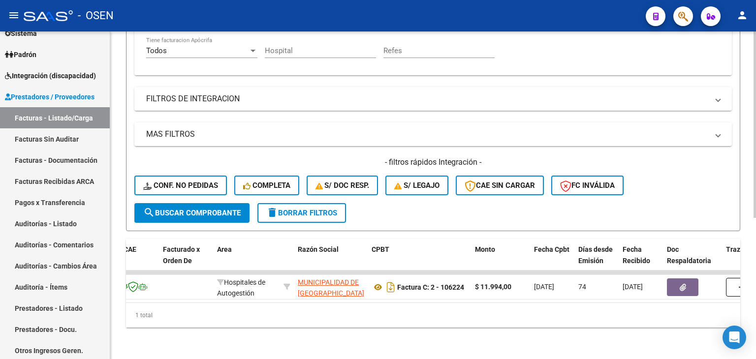
drag, startPoint x: 565, startPoint y: 329, endPoint x: 553, endPoint y: 301, distance: 30.4
click at [564, 329] on div "Video tutorial PRESTADORES -> Listado de CPBTs Emitidos por Prestadores / Prove…" at bounding box center [433, 74] width 646 height 570
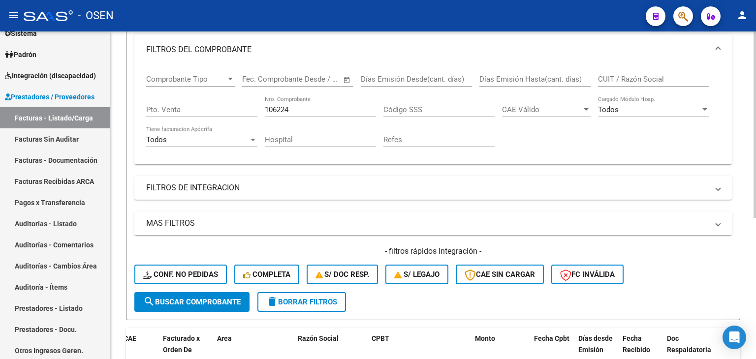
drag, startPoint x: 439, startPoint y: 118, endPoint x: 388, endPoint y: 130, distance: 53.1
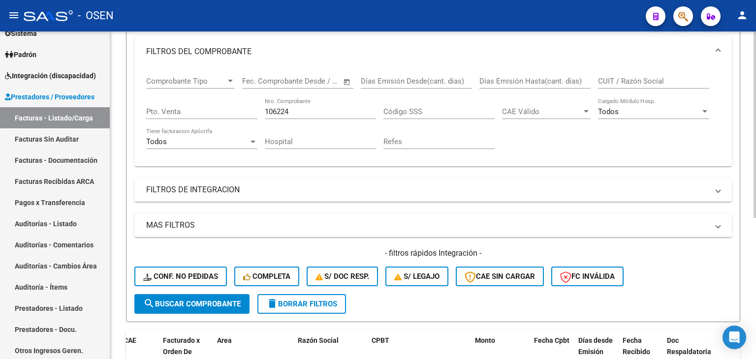
drag, startPoint x: 300, startPoint y: 116, endPoint x: 281, endPoint y: 112, distance: 19.1
click at [281, 113] on div "106224 Nro. Comprobante" at bounding box center [320, 108] width 111 height 21
click at [279, 111] on input "106224" at bounding box center [320, 111] width 111 height 9
click at [280, 113] on input "106224" at bounding box center [320, 111] width 111 height 9
drag, startPoint x: 279, startPoint y: 113, endPoint x: 270, endPoint y: 119, distance: 11.2
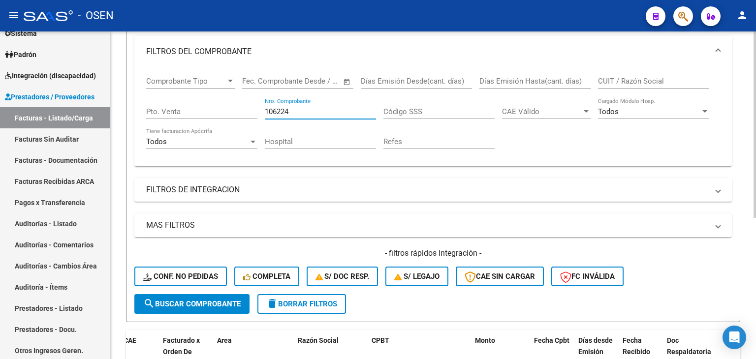
click at [278, 113] on input "106224" at bounding box center [320, 111] width 111 height 9
type input "1034"
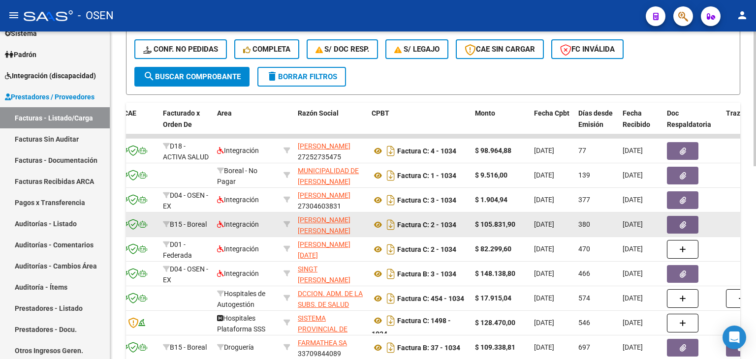
drag, startPoint x: 563, startPoint y: 140, endPoint x: 559, endPoint y: 187, distance: 46.9
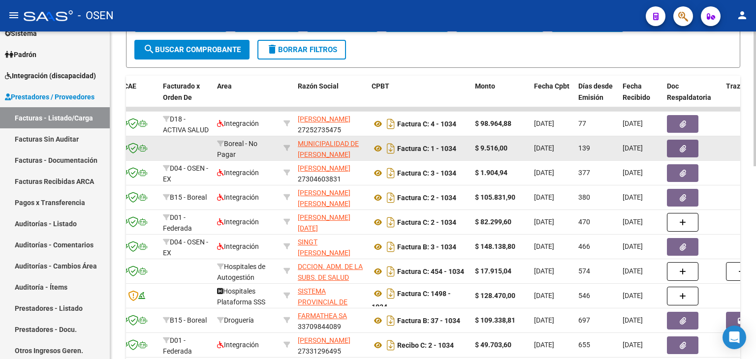
click at [678, 150] on button "button" at bounding box center [682, 149] width 31 height 18
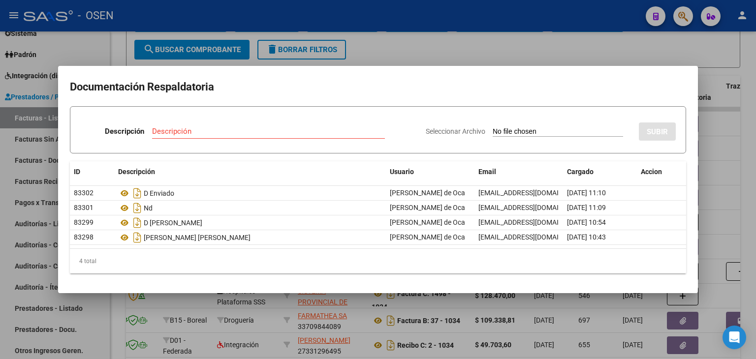
click at [521, 271] on div "4 total" at bounding box center [378, 261] width 616 height 25
click at [506, 308] on div at bounding box center [378, 179] width 756 height 359
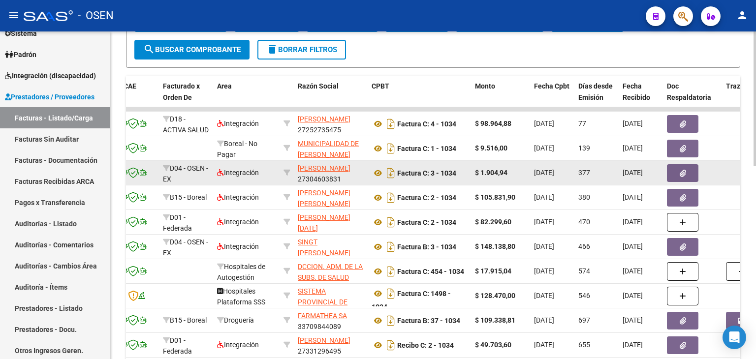
click at [527, 175] on datatable-body-cell "$ 1.904,94" at bounding box center [500, 173] width 59 height 24
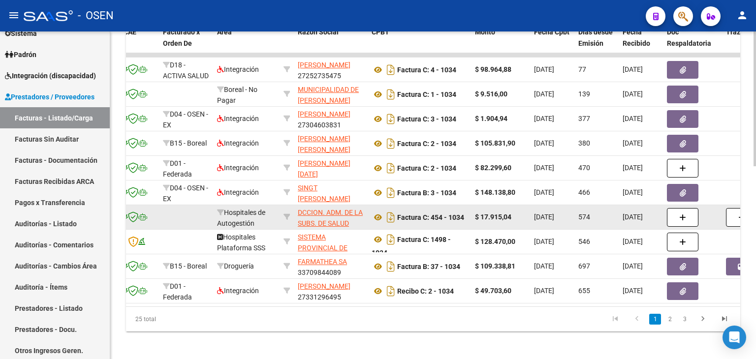
scroll to position [469, 0]
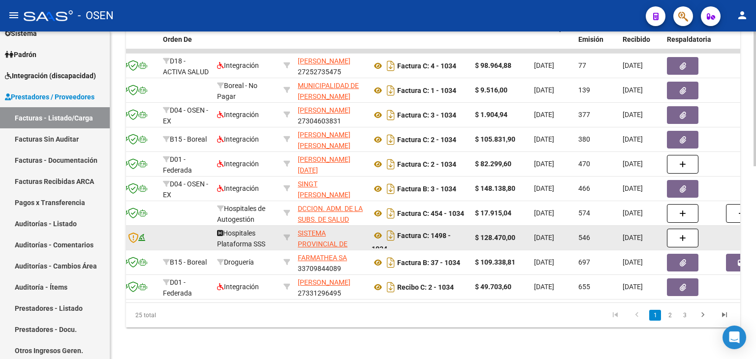
drag, startPoint x: 525, startPoint y: 168, endPoint x: 549, endPoint y: 241, distance: 76.1
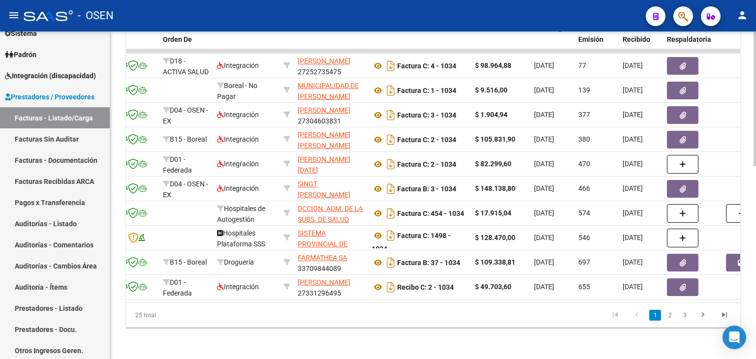
click at [672, 315] on link "2" at bounding box center [670, 315] width 12 height 11
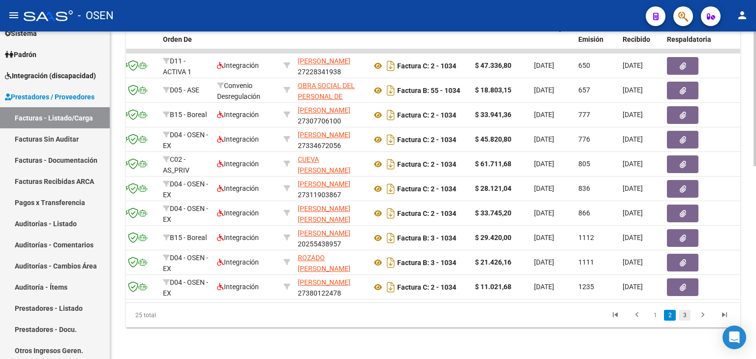
click at [682, 318] on link "3" at bounding box center [684, 315] width 12 height 11
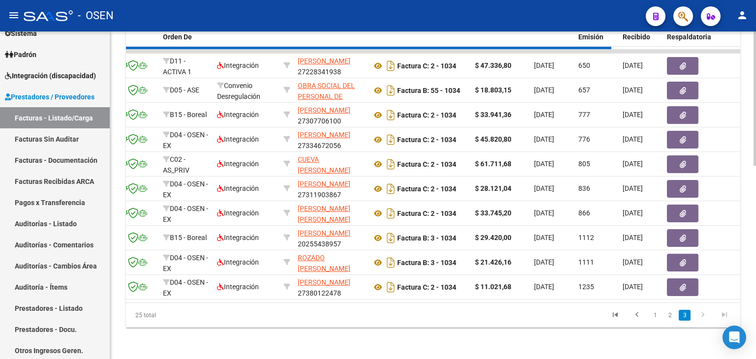
scroll to position [346, 0]
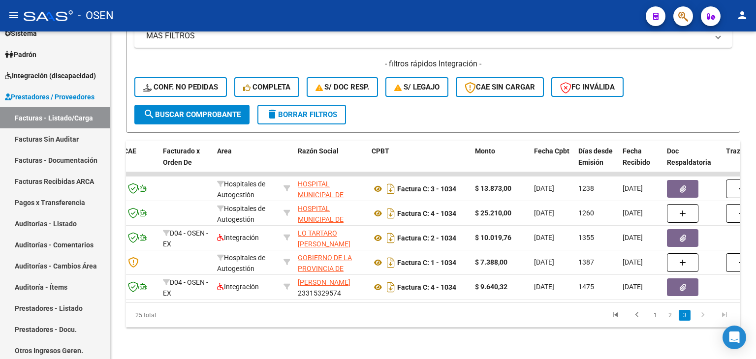
click at [648, 316] on ul "1 2 3" at bounding box center [669, 315] width 131 height 17
click at [651, 317] on link "1" at bounding box center [655, 315] width 12 height 11
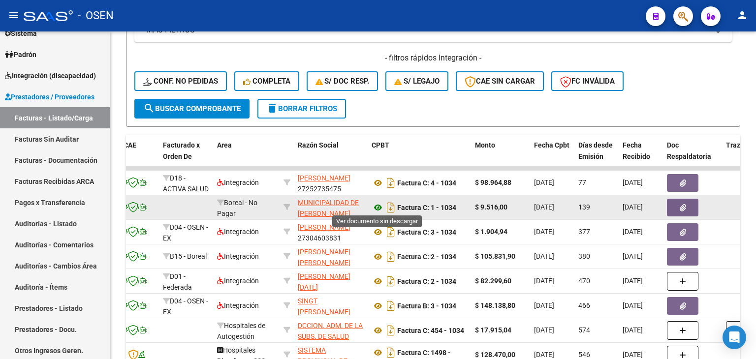
click at [380, 203] on icon at bounding box center [377, 208] width 13 height 12
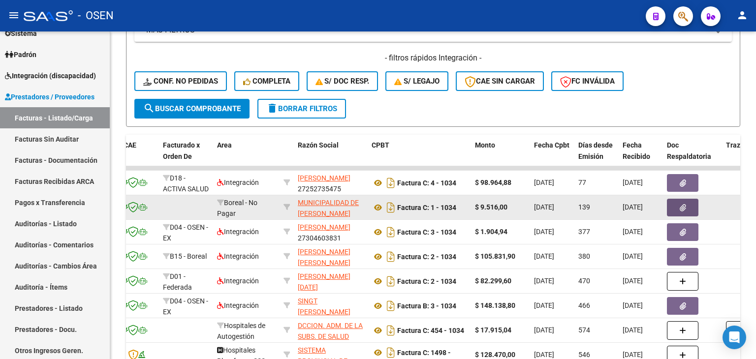
click at [673, 209] on button "button" at bounding box center [682, 208] width 31 height 18
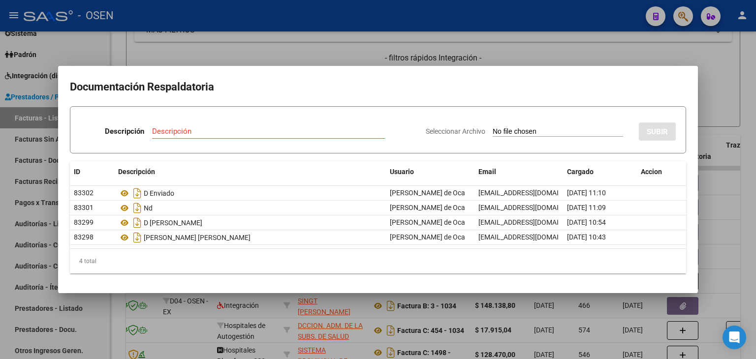
type input "C:\fakepath\RBO MUNIC [PERSON_NAME] 212.pdf"
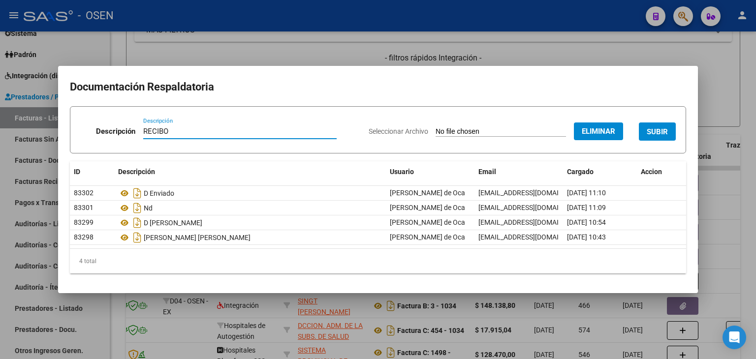
type input "RECIBO"
click at [644, 131] on button "SUBIR" at bounding box center [657, 132] width 37 height 18
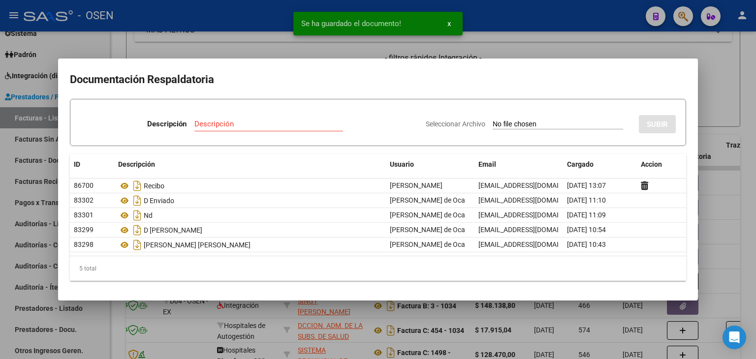
click at [556, 42] on div at bounding box center [378, 179] width 756 height 359
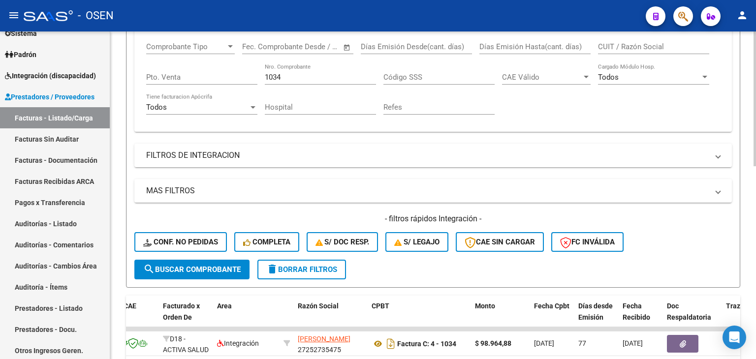
drag, startPoint x: 437, startPoint y: 124, endPoint x: 408, endPoint y: 107, distance: 33.3
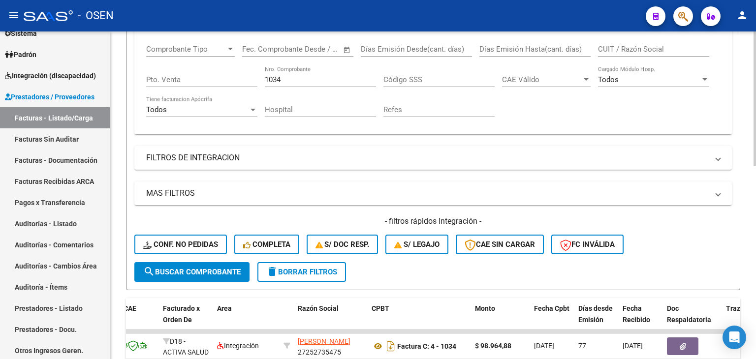
drag, startPoint x: 325, startPoint y: 81, endPoint x: 126, endPoint y: 89, distance: 198.9
click at [195, 89] on div "Comprobante Tipo Comprobante Tipo Fecha inicio – Fecha fin Fec. Comprobante Des…" at bounding box center [433, 80] width 574 height 91
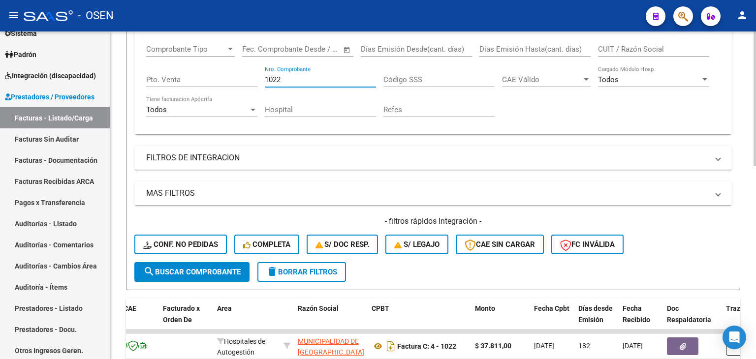
type input "1022"
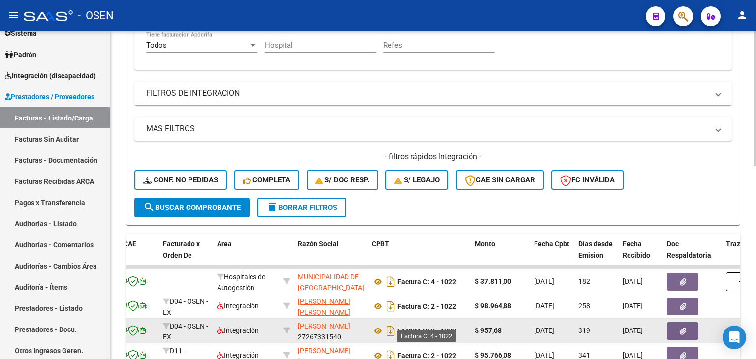
drag, startPoint x: 435, startPoint y: 283, endPoint x: 429, endPoint y: 319, distance: 37.0
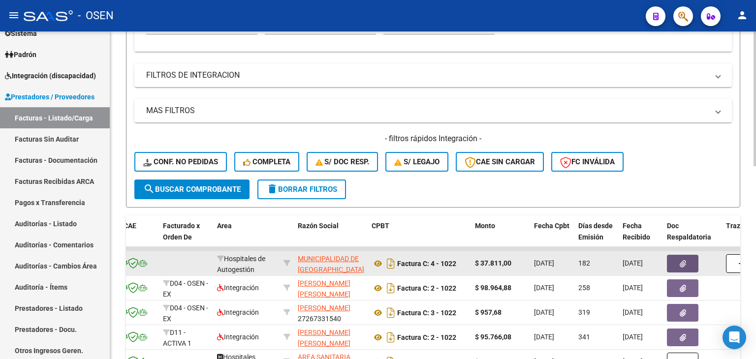
click at [669, 262] on button "button" at bounding box center [682, 264] width 31 height 18
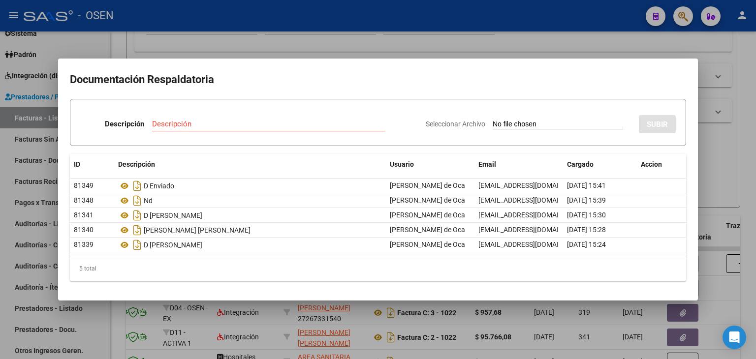
type input "C:\fakepath\RBO MUNIC VILLA GRAL BELGRANO 938.pdf"
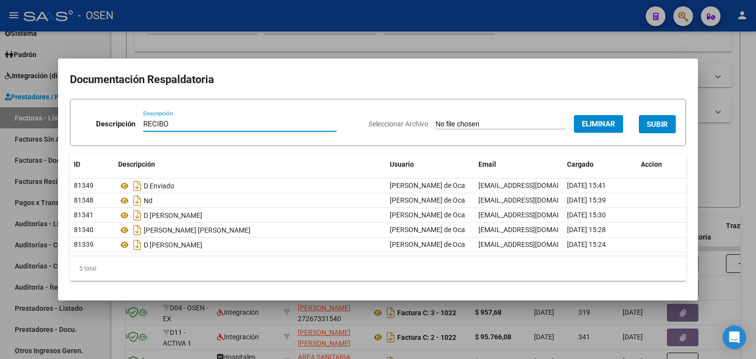
type input "RECIBO"
click at [653, 125] on span "SUBIR" at bounding box center [657, 124] width 21 height 9
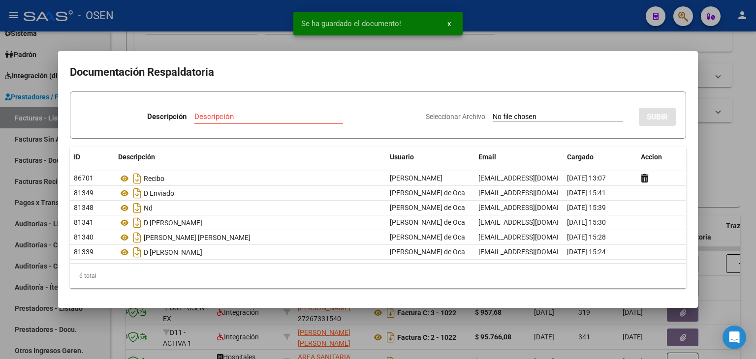
click at [717, 166] on div at bounding box center [378, 179] width 756 height 359
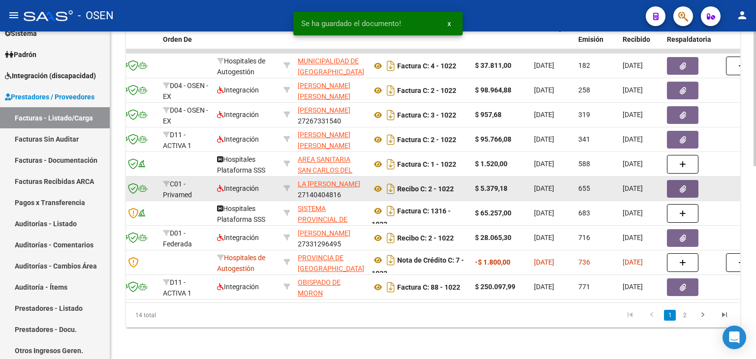
scroll to position [469, 0]
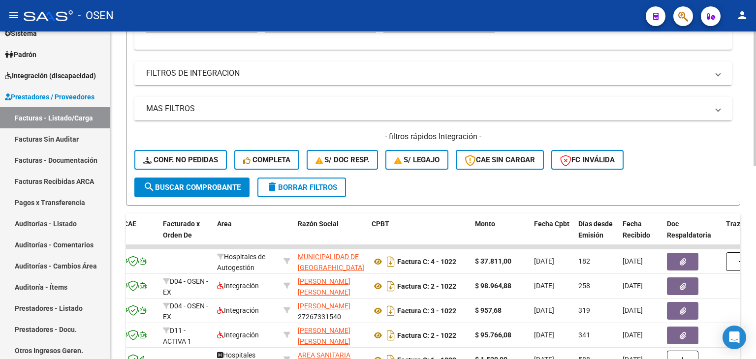
drag, startPoint x: 698, startPoint y: 166, endPoint x: 581, endPoint y: 149, distance: 118.3
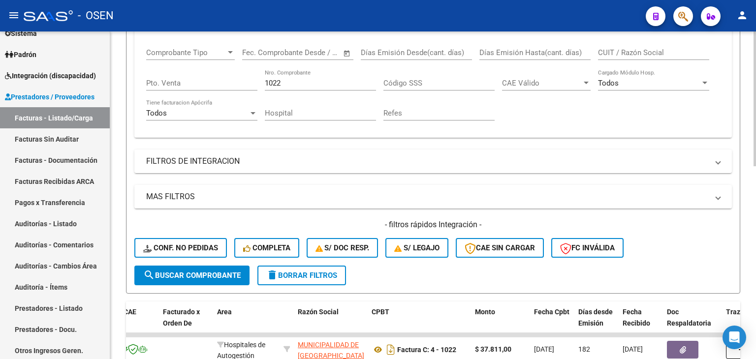
scroll to position [166, 0]
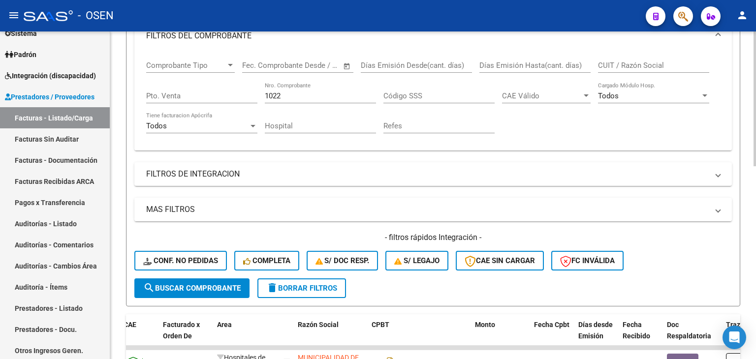
drag, startPoint x: 509, startPoint y: 117, endPoint x: 476, endPoint y: 108, distance: 34.6
click at [350, 102] on div "1022 Nro. Comprobante" at bounding box center [320, 93] width 111 height 21
click at [346, 98] on input "1022" at bounding box center [320, 96] width 111 height 9
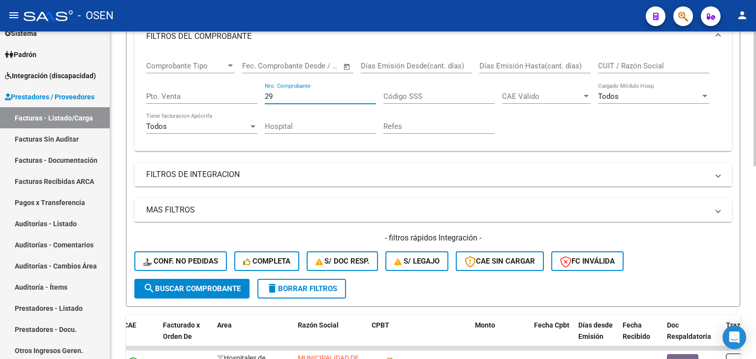
type input "2"
type input "463"
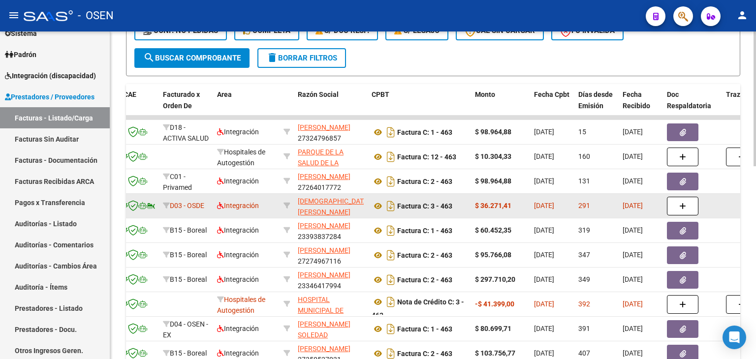
drag, startPoint x: 502, startPoint y: 136, endPoint x: 428, endPoint y: 180, distance: 85.8
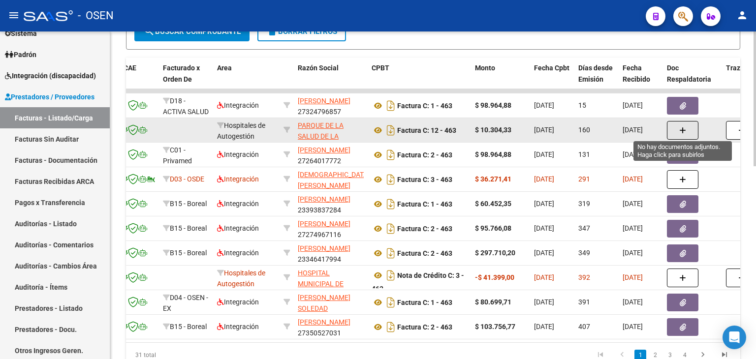
click at [673, 132] on button "button" at bounding box center [682, 130] width 31 height 19
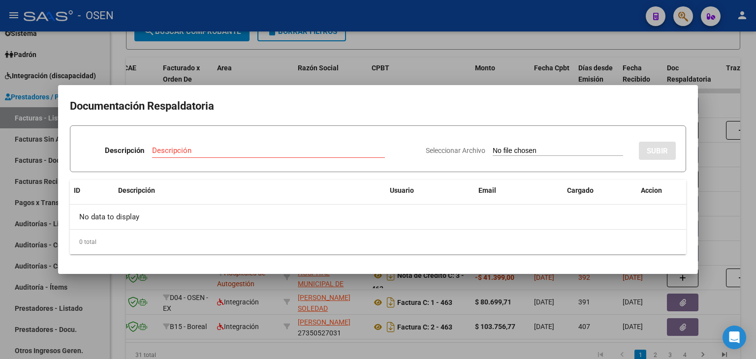
type input "C:\fakepath\RBO PARQUE SALUD MISIONES 14235.pdf"
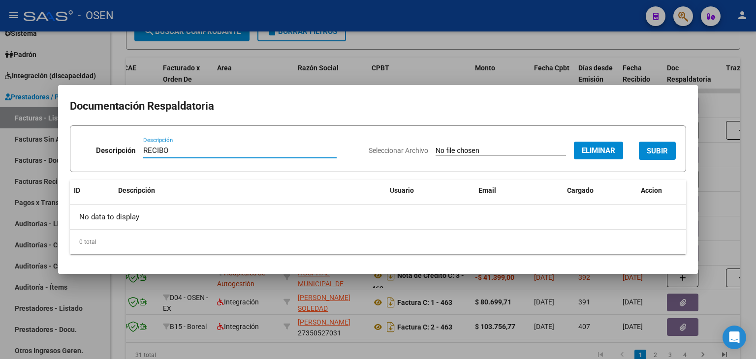
type input "RECIBO"
click at [657, 146] on span "SUBIR" at bounding box center [657, 150] width 21 height 9
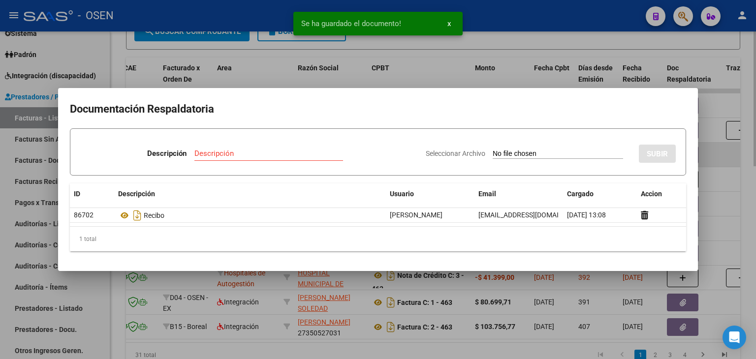
click at [710, 153] on div at bounding box center [378, 179] width 756 height 359
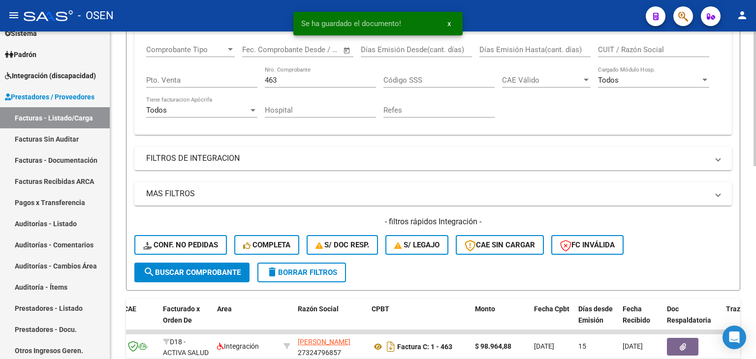
drag, startPoint x: 578, startPoint y: 112, endPoint x: 564, endPoint y: 78, distance: 36.2
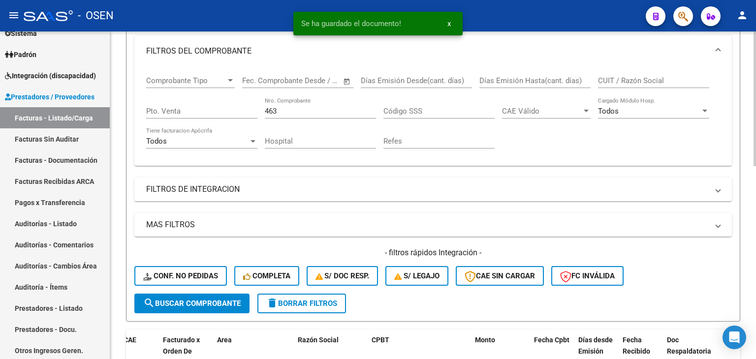
scroll to position [148, 0]
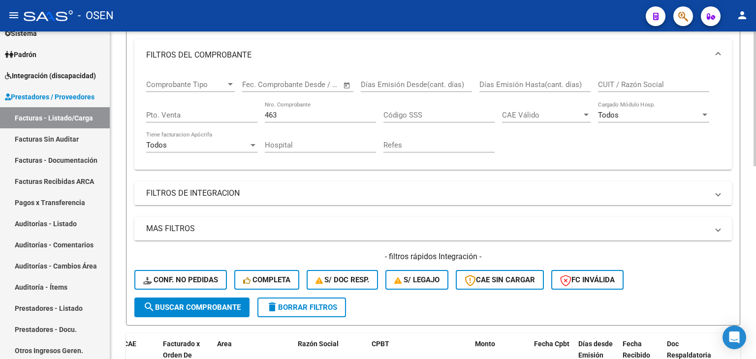
click at [309, 112] on input "463" at bounding box center [320, 115] width 111 height 9
click at [309, 111] on input "463" at bounding box center [320, 115] width 111 height 9
type input "4"
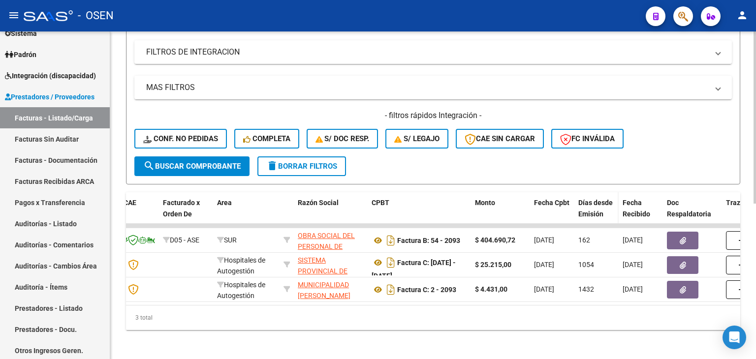
scroll to position [297, 0]
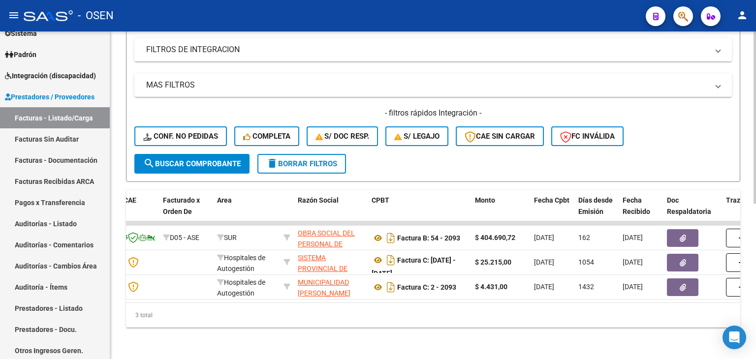
drag, startPoint x: 584, startPoint y: 156, endPoint x: 551, endPoint y: 182, distance: 41.0
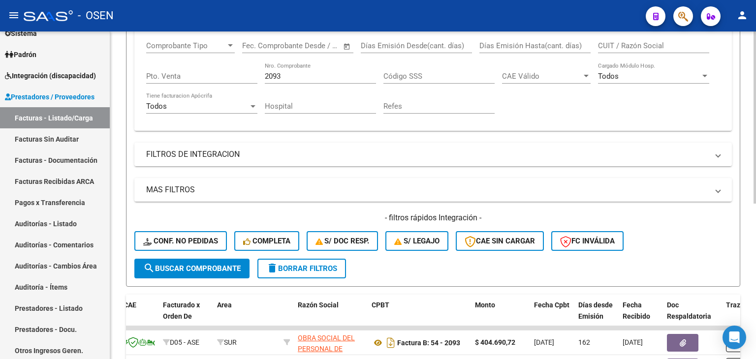
scroll to position [0, 0]
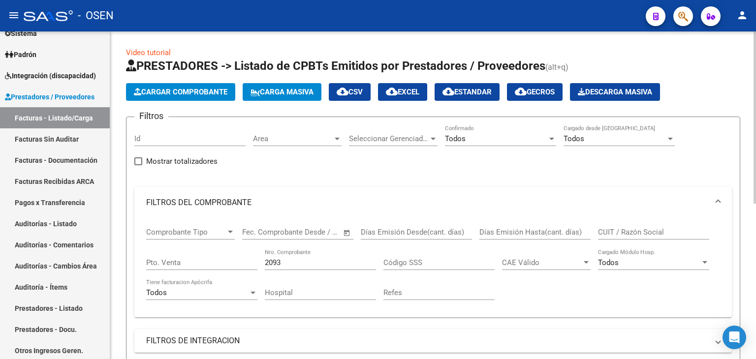
drag, startPoint x: 342, startPoint y: 308, endPoint x: 354, endPoint y: 204, distance: 104.4
click at [325, 266] on input "2093" at bounding box center [320, 262] width 111 height 9
click at [329, 259] on input "2093" at bounding box center [320, 262] width 111 height 9
click at [329, 260] on input "2093" at bounding box center [320, 262] width 111 height 9
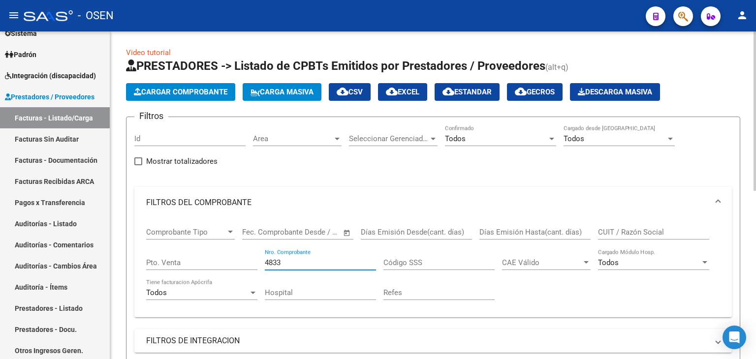
type input "4833"
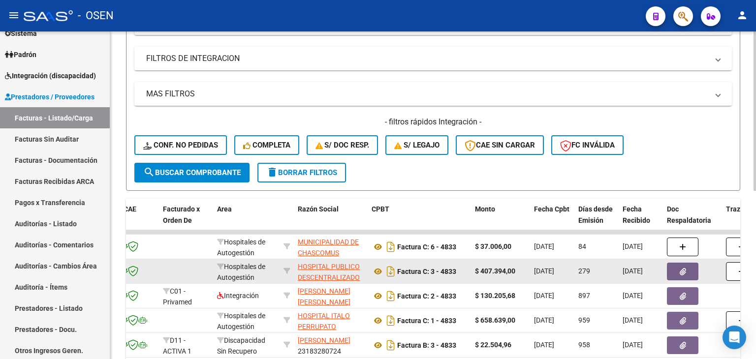
drag, startPoint x: 371, startPoint y: 172, endPoint x: 383, endPoint y: 217, distance: 46.8
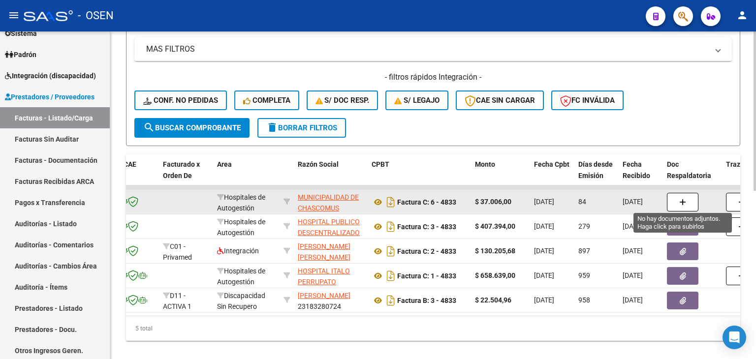
click at [680, 200] on icon "button" at bounding box center [682, 202] width 7 height 7
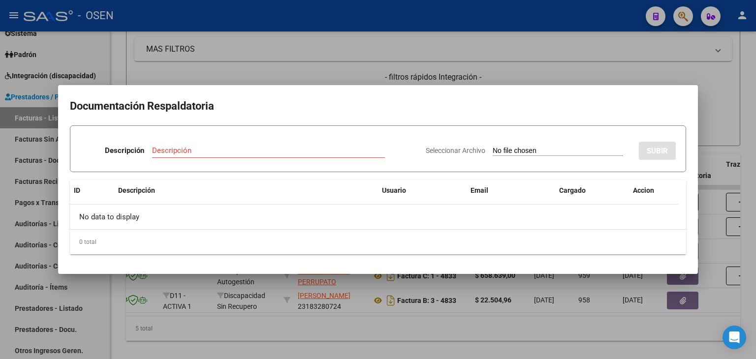
type input "C:\fakepath\RBO SAMO 1730.pdf"
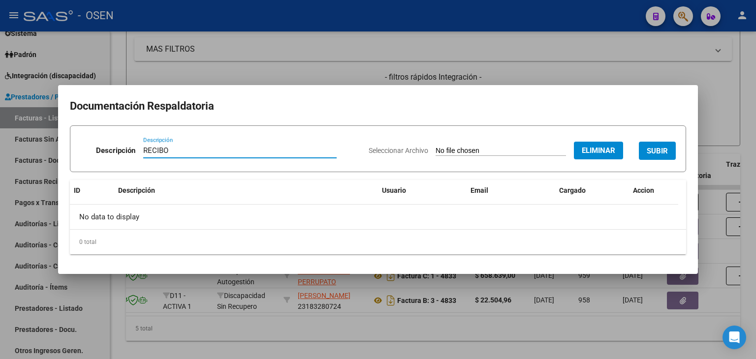
type input "RECIBO"
drag, startPoint x: 659, startPoint y: 144, endPoint x: 654, endPoint y: 143, distance: 4.9
click at [657, 144] on button "SUBIR" at bounding box center [657, 151] width 37 height 18
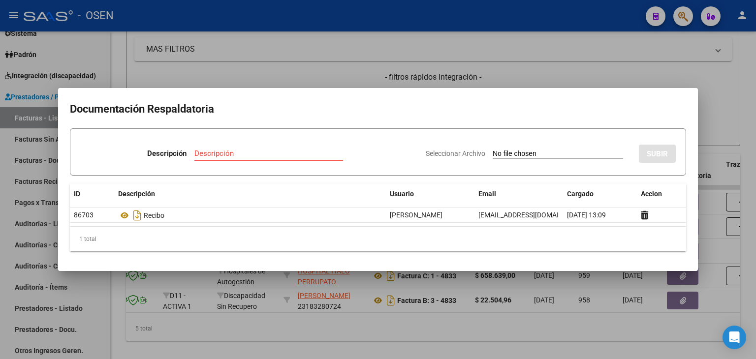
click at [422, 340] on div at bounding box center [378, 179] width 756 height 359
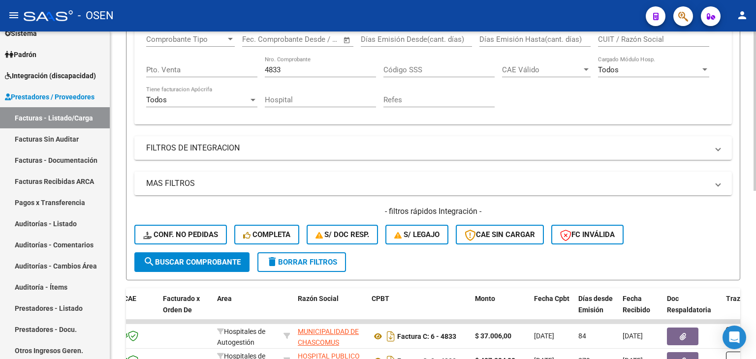
drag, startPoint x: 445, startPoint y: 138, endPoint x: 454, endPoint y: 104, distance: 35.0
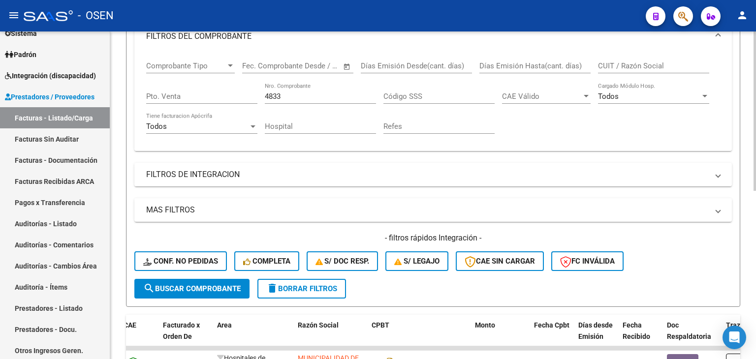
click at [283, 96] on input "4833" at bounding box center [320, 96] width 111 height 9
click at [281, 95] on input "4833" at bounding box center [320, 96] width 111 height 9
click at [280, 95] on input "4833" at bounding box center [320, 96] width 111 height 9
click at [279, 96] on input "4833" at bounding box center [320, 96] width 111 height 9
click at [278, 95] on input "4833" at bounding box center [320, 96] width 111 height 9
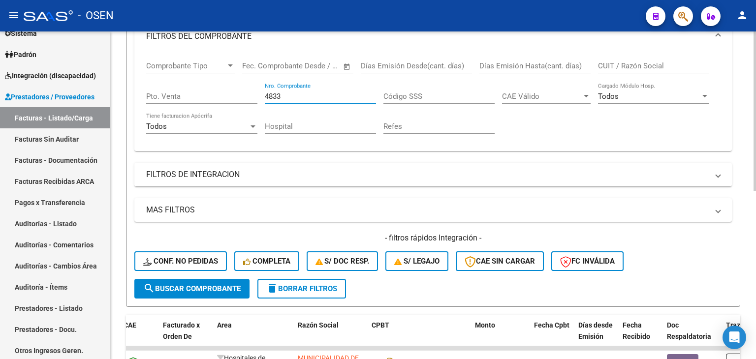
click at [278, 95] on input "4833" at bounding box center [320, 96] width 111 height 9
type input "1991"
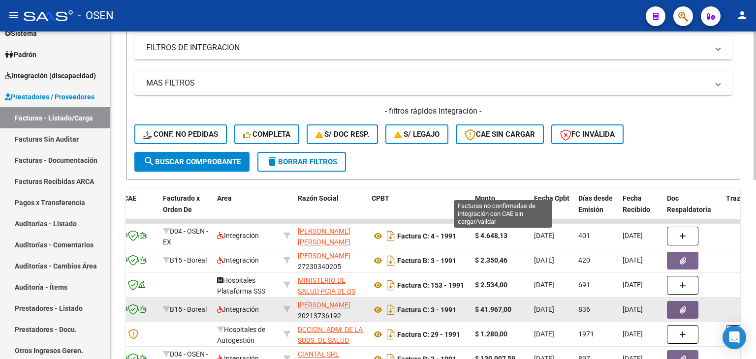
scroll to position [396, 0]
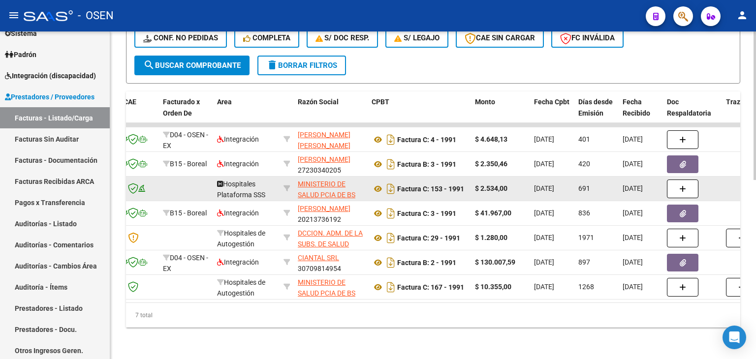
drag, startPoint x: 502, startPoint y: 119, endPoint x: 502, endPoint y: 181, distance: 62.0
click at [679, 187] on button "button" at bounding box center [682, 189] width 31 height 19
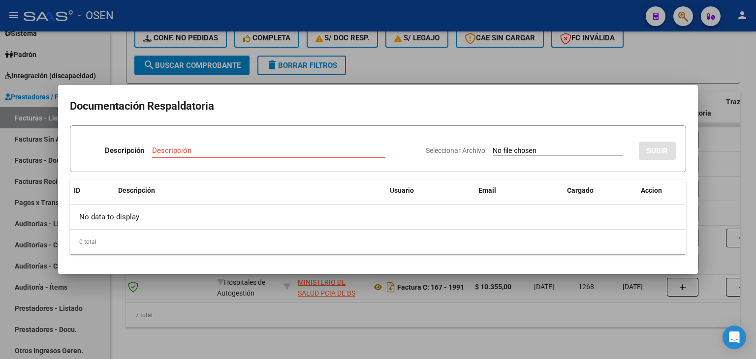
type input "C:\fakepath\RBO SAMO 2057.pdf"
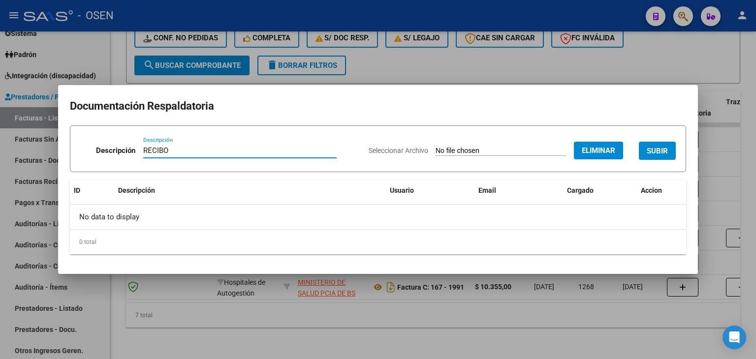
type input "RECIBO"
click at [659, 146] on span "SUBIR" at bounding box center [657, 150] width 21 height 9
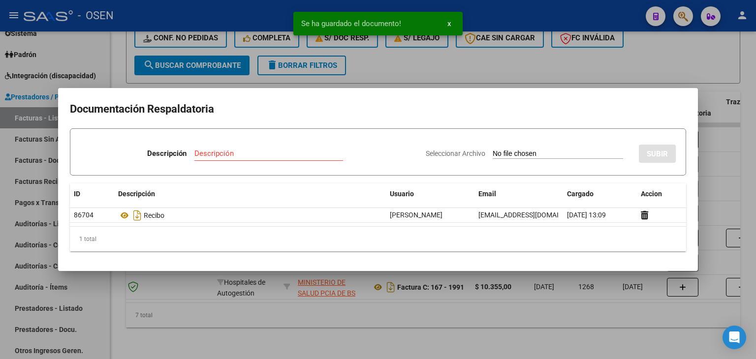
click at [441, 337] on div at bounding box center [378, 179] width 756 height 359
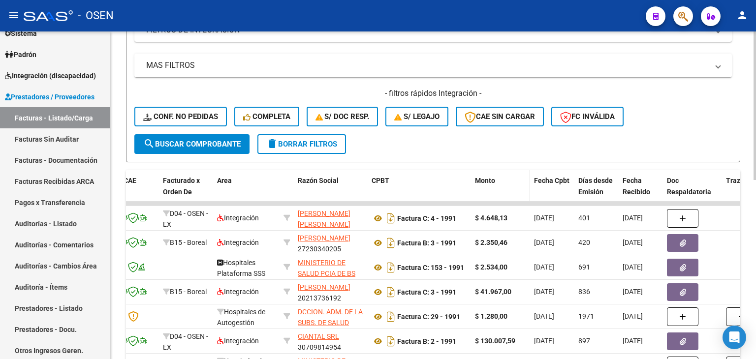
drag, startPoint x: 496, startPoint y: 327, endPoint x: 524, endPoint y: 219, distance: 111.9
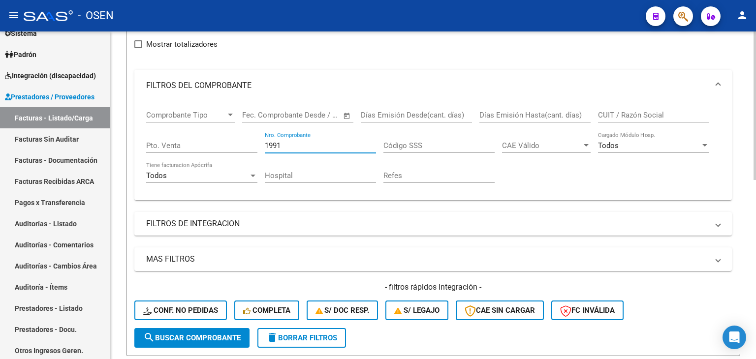
click at [277, 144] on input "1991" at bounding box center [320, 145] width 111 height 9
click at [277, 142] on input "1991" at bounding box center [320, 145] width 111 height 9
click at [276, 142] on input "1991" at bounding box center [320, 145] width 111 height 9
type input "1"
type input "2254"
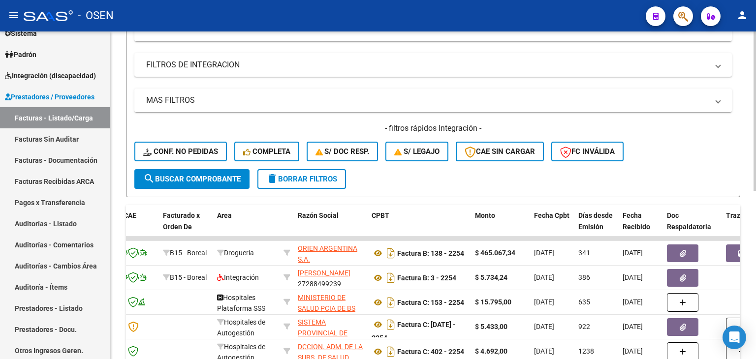
scroll to position [346, 0]
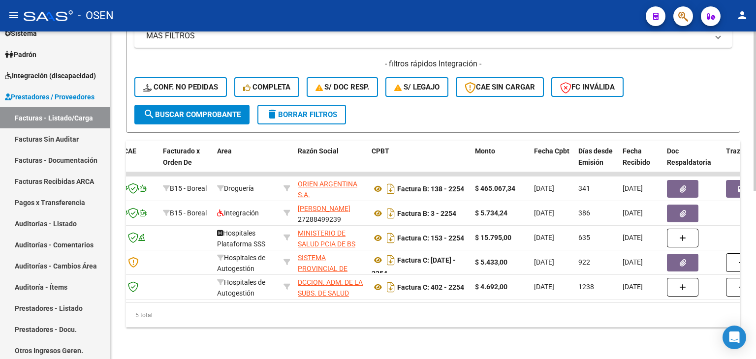
drag, startPoint x: 453, startPoint y: 54, endPoint x: 444, endPoint y: 123, distance: 69.4
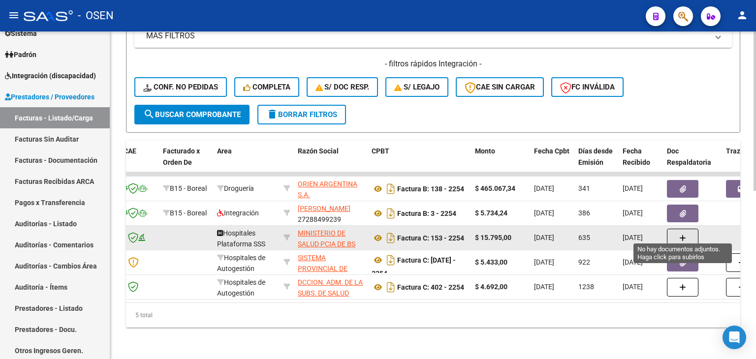
click at [675, 230] on button "button" at bounding box center [682, 238] width 31 height 19
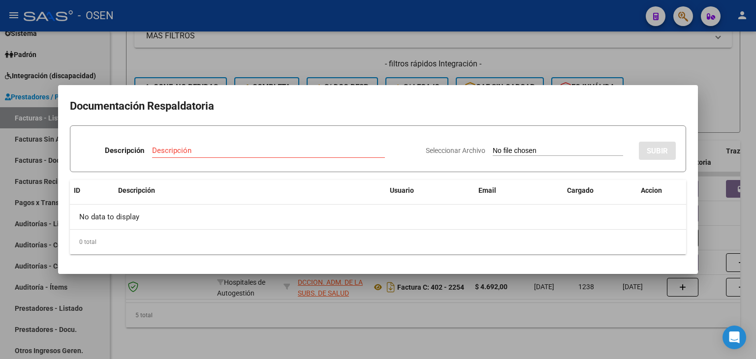
type input "C:\fakepath\RBO SAMO 2057.pdf"
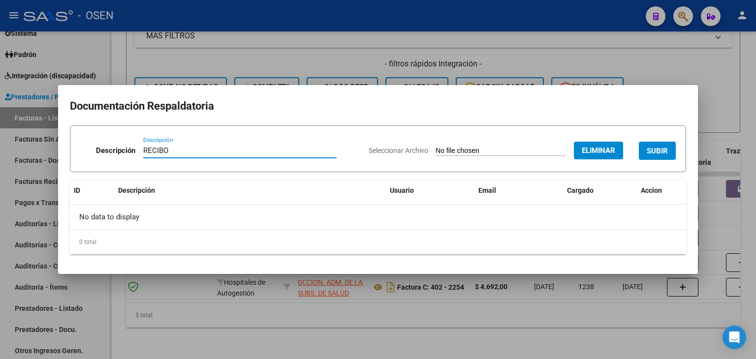
type input "RECIBO"
click at [651, 147] on span "SUBIR" at bounding box center [657, 151] width 21 height 9
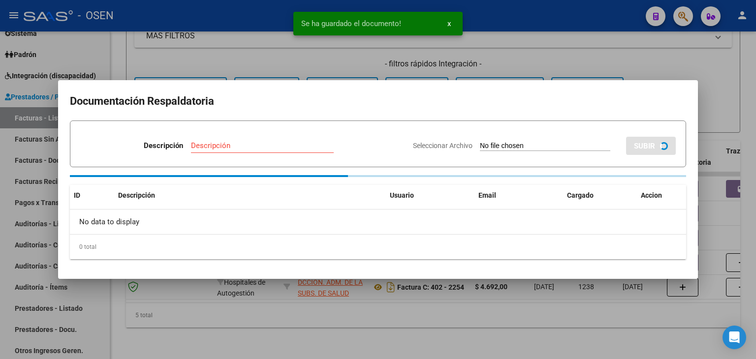
click at [541, 334] on div at bounding box center [378, 179] width 756 height 359
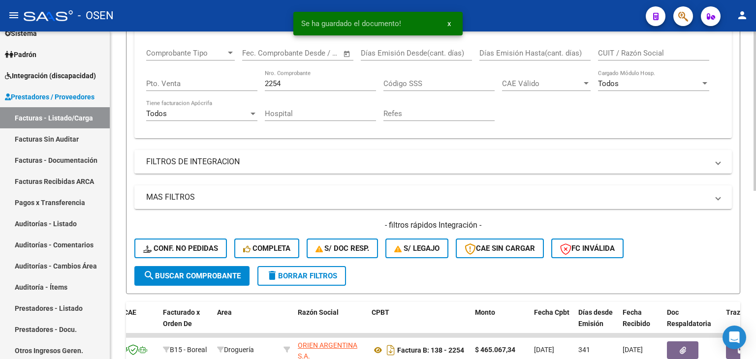
scroll to position [51, 0]
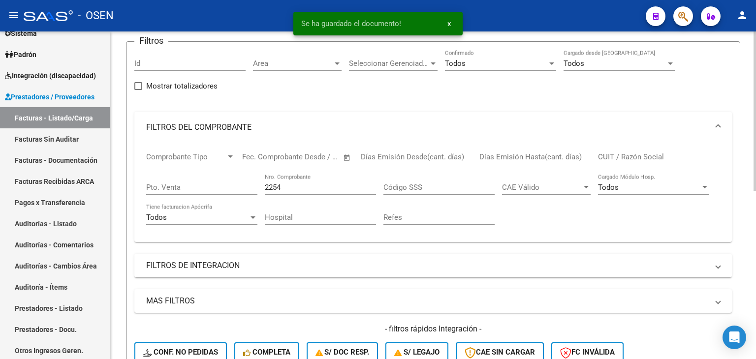
drag, startPoint x: 426, startPoint y: 322, endPoint x: 362, endPoint y: 223, distance: 117.5
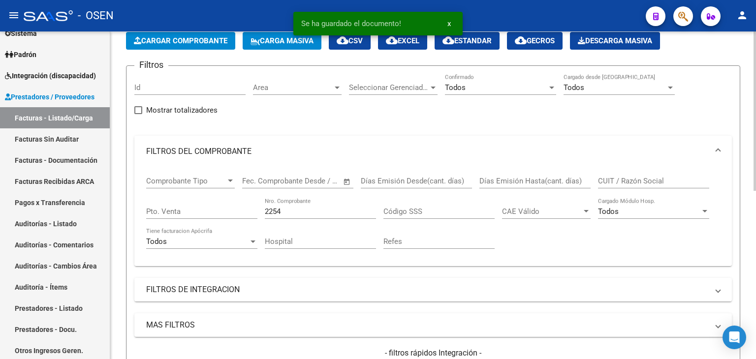
click at [291, 214] on input "2254" at bounding box center [320, 211] width 111 height 9
click at [291, 216] on div "2254 Nro. Comprobante" at bounding box center [320, 208] width 111 height 21
click at [289, 219] on div "2254 Nro. Comprobante" at bounding box center [320, 213] width 111 height 31
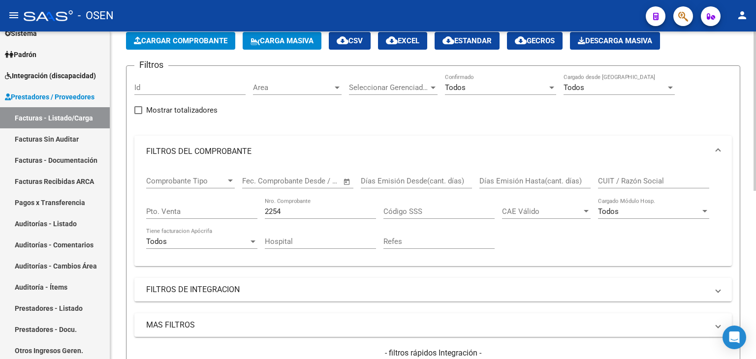
click at [277, 209] on input "2254" at bounding box center [320, 211] width 111 height 9
type input "2394"
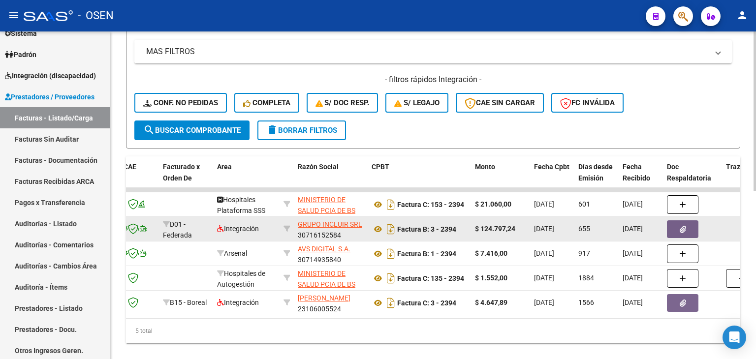
scroll to position [346, 0]
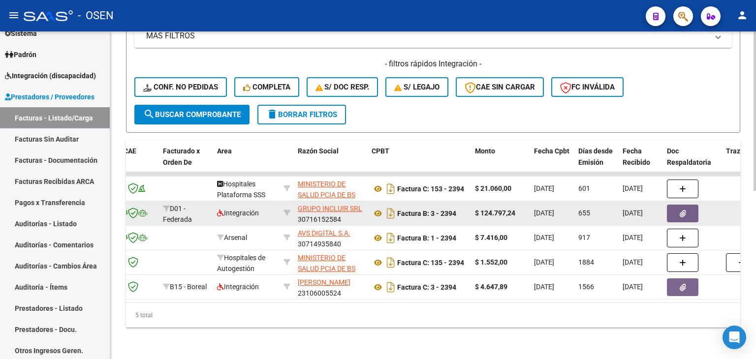
drag, startPoint x: 292, startPoint y: 158, endPoint x: 288, endPoint y: 199, distance: 41.5
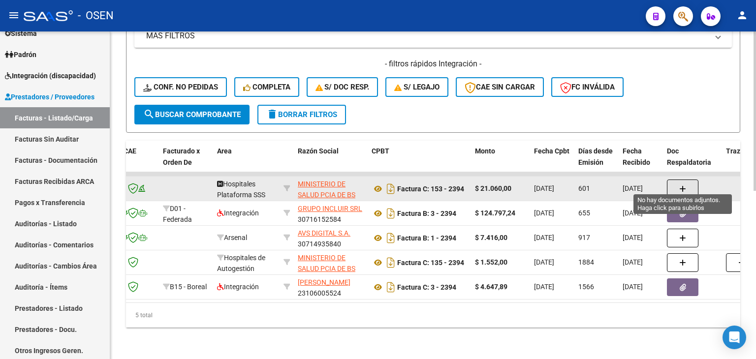
click at [678, 181] on button "button" at bounding box center [682, 189] width 31 height 19
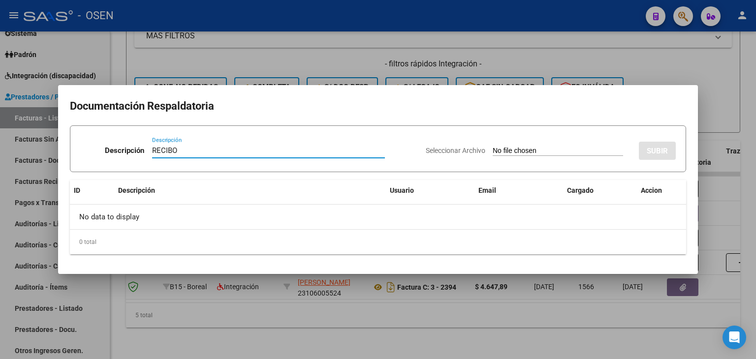
type input "RECIBO"
type input "C:\fakepath\RBO SAMO 2057.pdf"
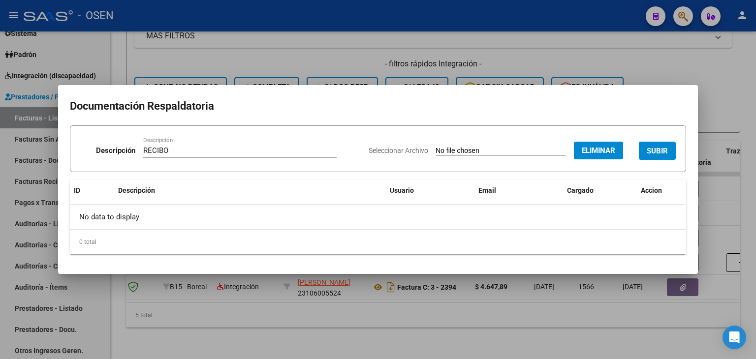
click at [654, 153] on span "SUBIR" at bounding box center [657, 151] width 21 height 9
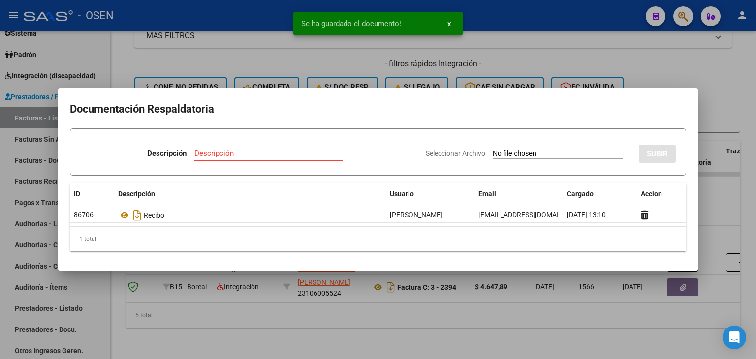
click at [395, 327] on div at bounding box center [378, 179] width 756 height 359
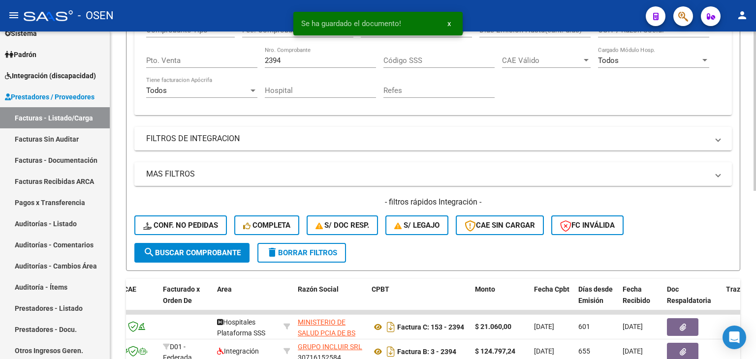
drag, startPoint x: 433, startPoint y: 323, endPoint x: 378, endPoint y: 239, distance: 100.7
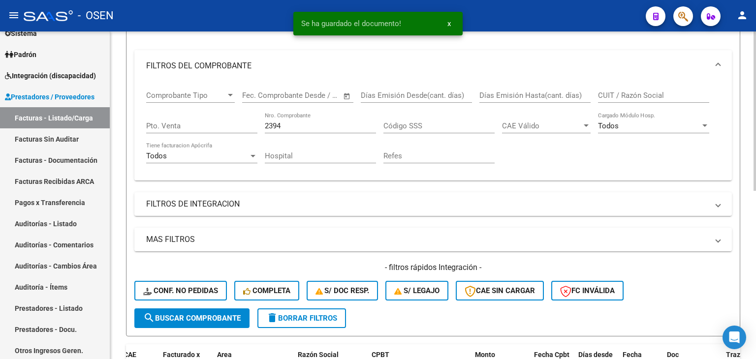
click at [290, 128] on input "2394" at bounding box center [320, 126] width 111 height 9
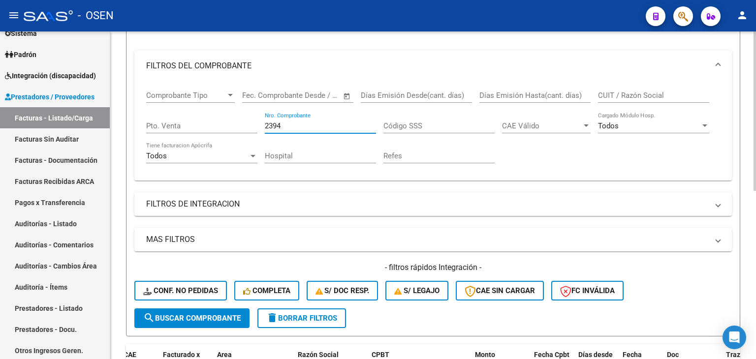
click at [291, 129] on input "2394" at bounding box center [320, 126] width 111 height 9
type input "2529"
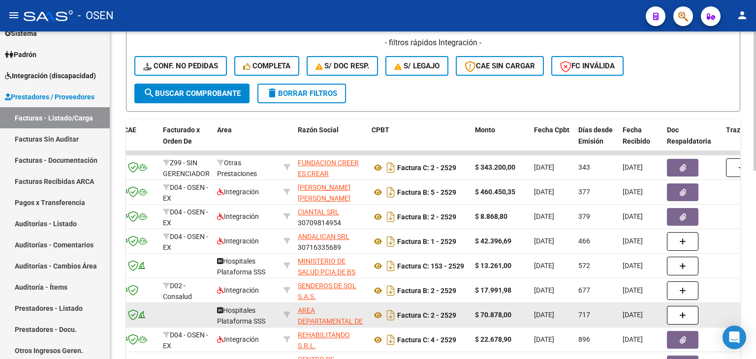
drag, startPoint x: 569, startPoint y: 161, endPoint x: 551, endPoint y: 241, distance: 81.9
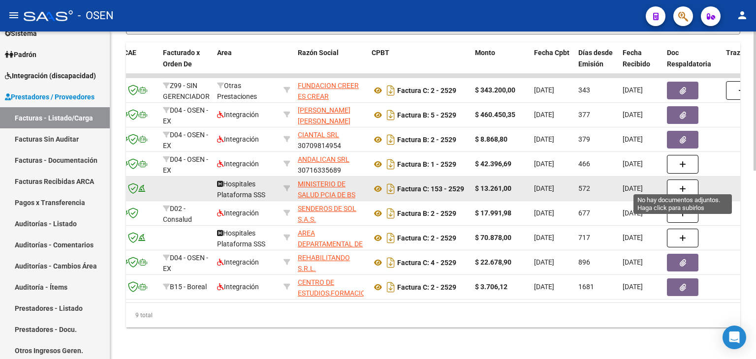
click at [671, 186] on button "button" at bounding box center [682, 189] width 31 height 19
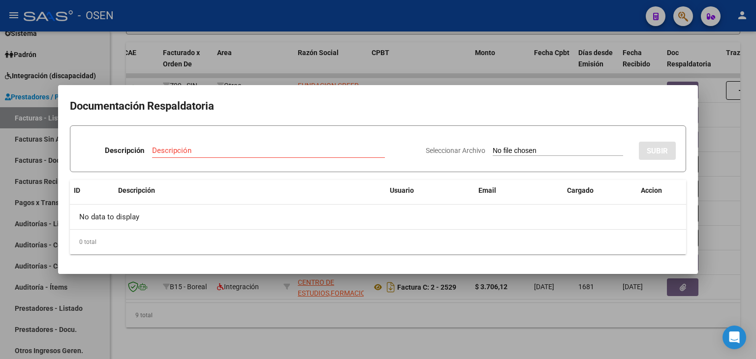
type input "C:\fakepath\RBO SAMO 2057.pdf"
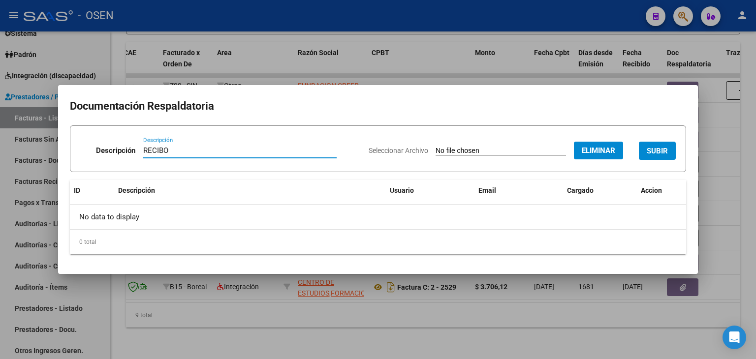
type input "RECIBO"
click at [657, 154] on span "SUBIR" at bounding box center [657, 151] width 21 height 9
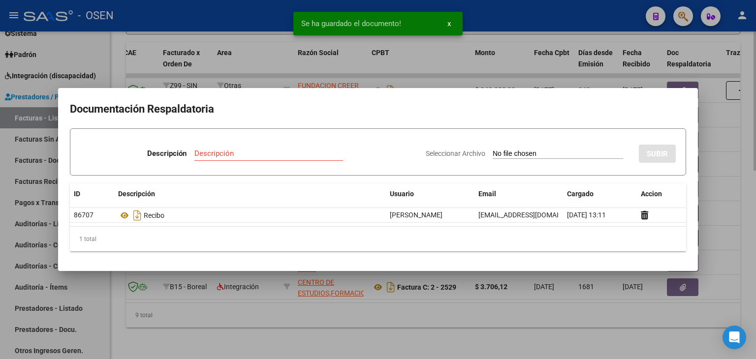
drag, startPoint x: 442, startPoint y: 337, endPoint x: 447, endPoint y: 347, distance: 11.4
click at [442, 338] on div at bounding box center [378, 179] width 756 height 359
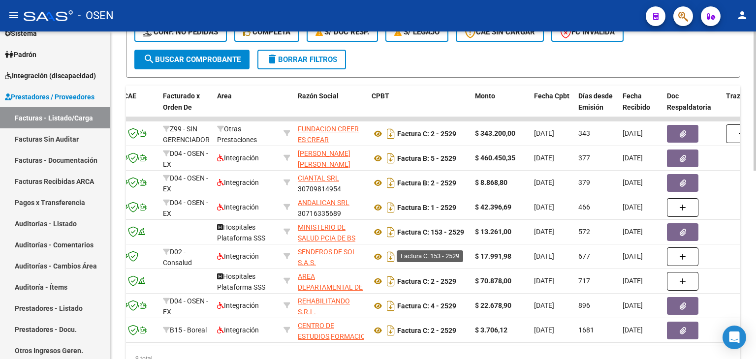
drag, startPoint x: 463, startPoint y: 331, endPoint x: 445, endPoint y: 241, distance: 92.2
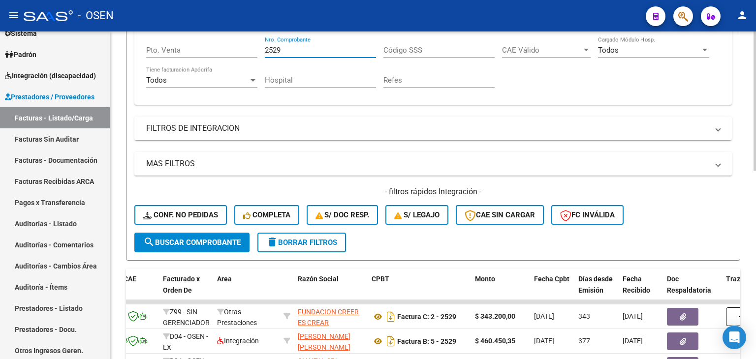
click at [267, 46] on input "2529" at bounding box center [320, 50] width 111 height 9
click at [266, 46] on input "2529" at bounding box center [320, 50] width 111 height 9
click at [265, 46] on input "2529" at bounding box center [320, 50] width 111 height 9
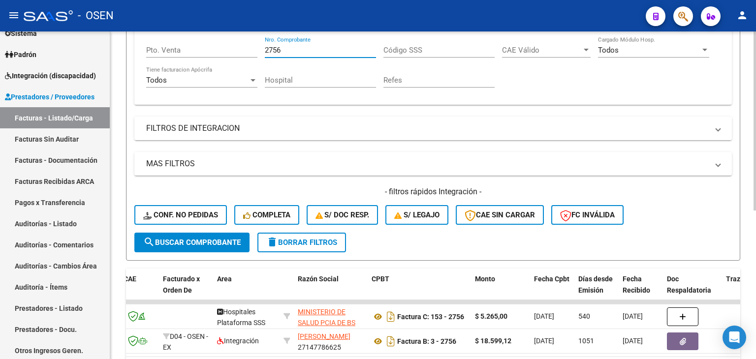
type input "2756"
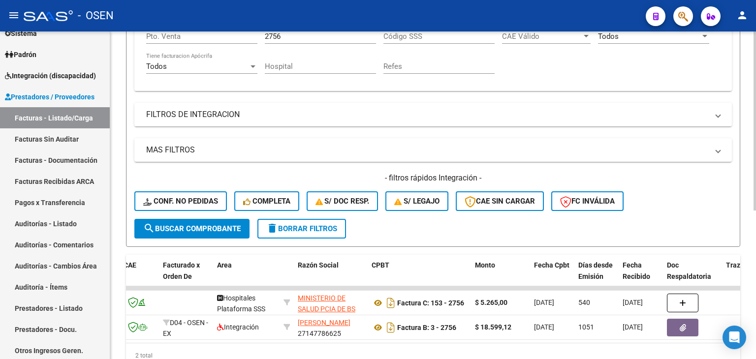
scroll to position [272, 0]
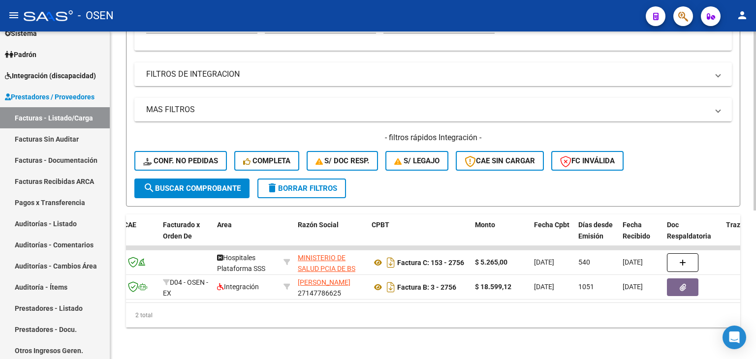
drag, startPoint x: 588, startPoint y: 132, endPoint x: 580, endPoint y: 176, distance: 44.2
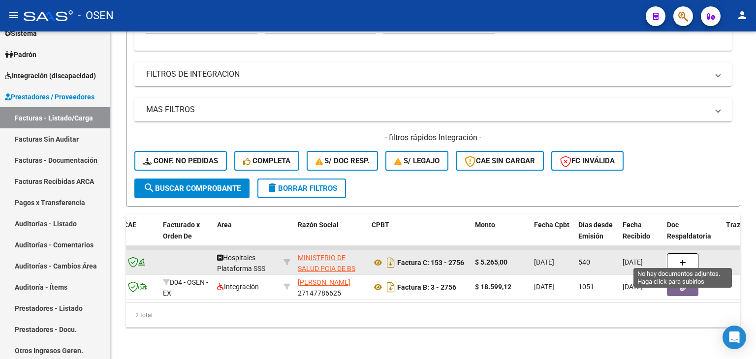
click at [673, 253] on button "button" at bounding box center [682, 262] width 31 height 19
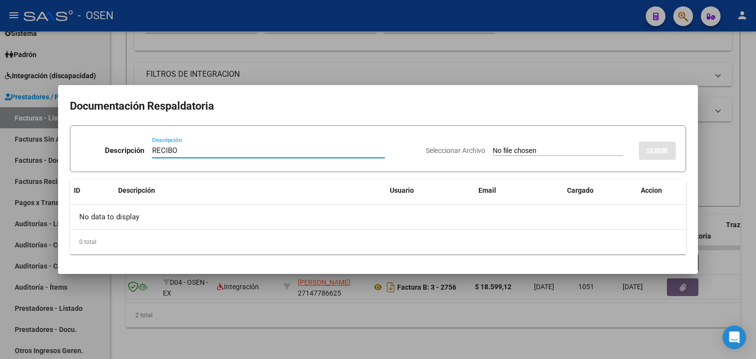
type input "RECIBO"
type input "C:\fakepath\RBO SAMO 2057.pdf"
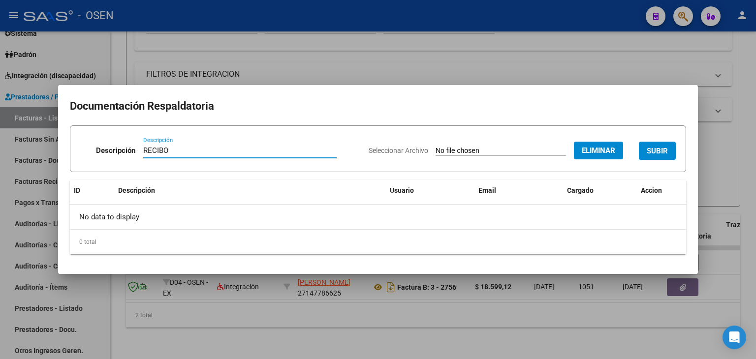
click at [649, 152] on span "SUBIR" at bounding box center [657, 151] width 21 height 9
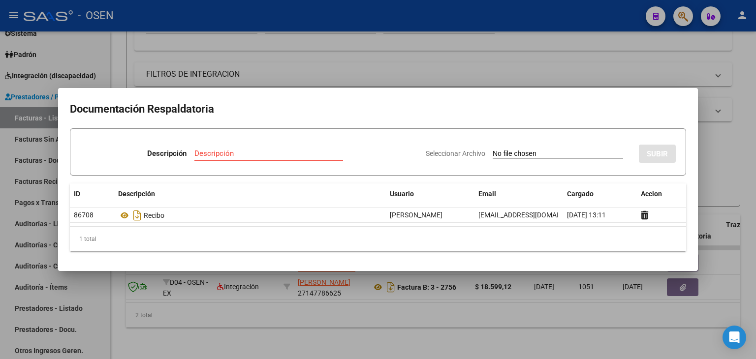
click at [371, 319] on div at bounding box center [378, 179] width 756 height 359
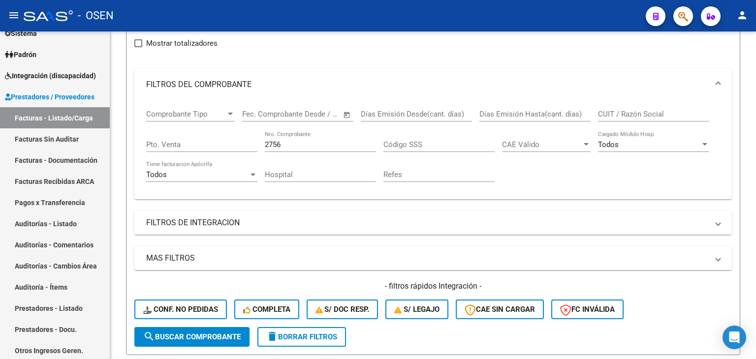
drag, startPoint x: 502, startPoint y: 129, endPoint x: 508, endPoint y: 112, distance: 18.1
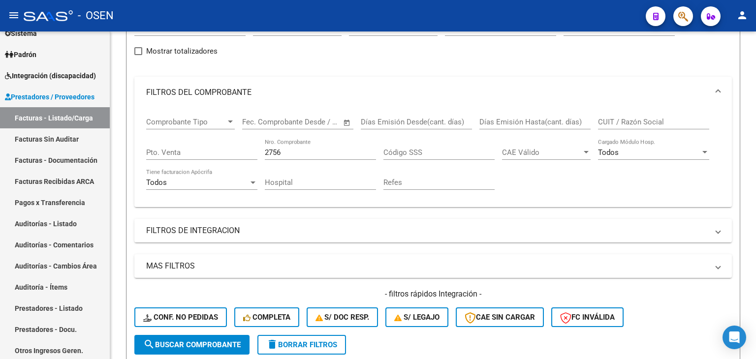
click at [302, 154] on input "2756" at bounding box center [320, 152] width 111 height 9
click at [303, 154] on input "2756" at bounding box center [320, 152] width 111 height 9
type input "2"
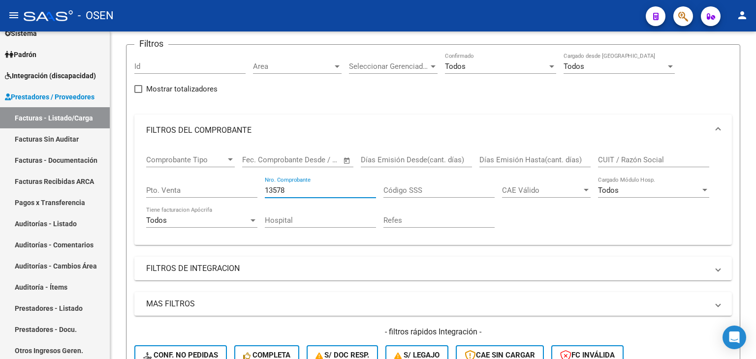
type input "13578"
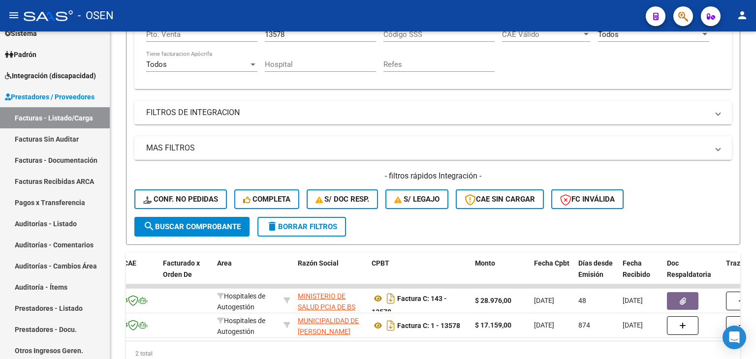
scroll to position [272, 0]
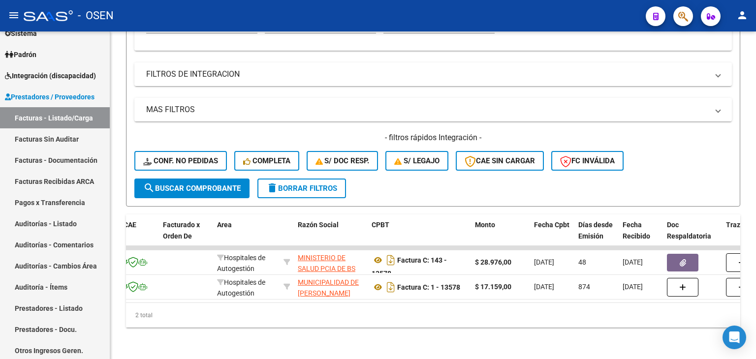
drag, startPoint x: 345, startPoint y: 77, endPoint x: 342, endPoint y: 140, distance: 63.1
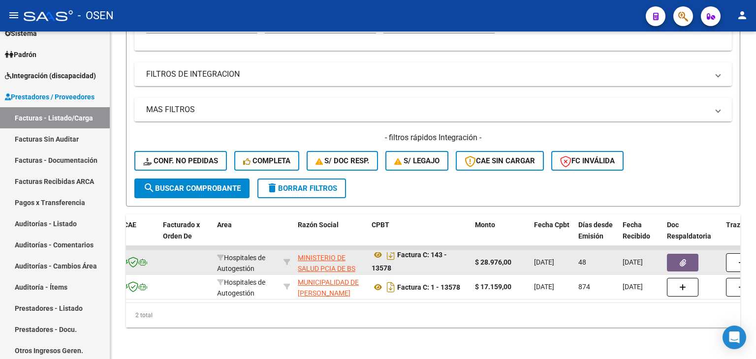
scroll to position [6, 0]
click at [673, 258] on button "button" at bounding box center [682, 263] width 31 height 18
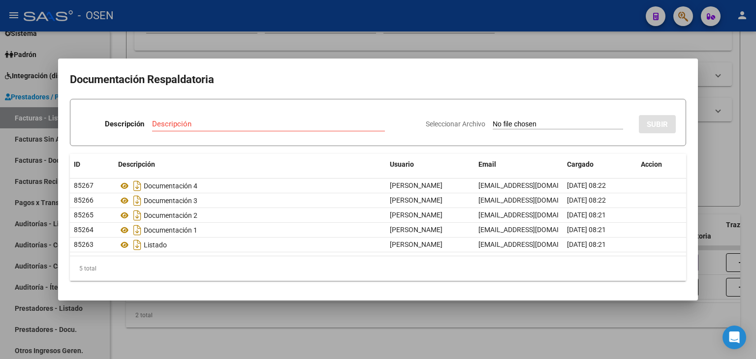
type input "C:\fakepath\RBO SAMO 3772.pdf"
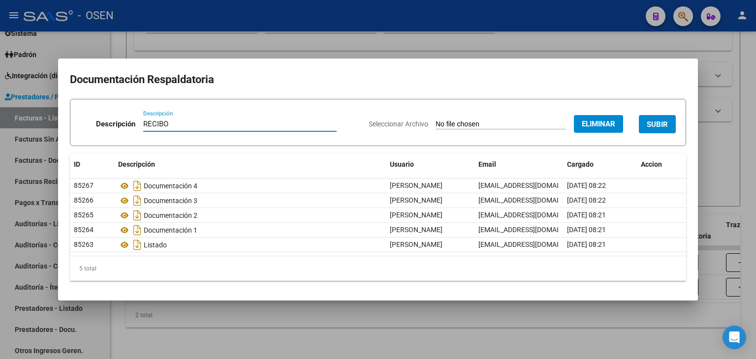
type input "RECIBO"
click at [667, 123] on span "SUBIR" at bounding box center [657, 124] width 21 height 9
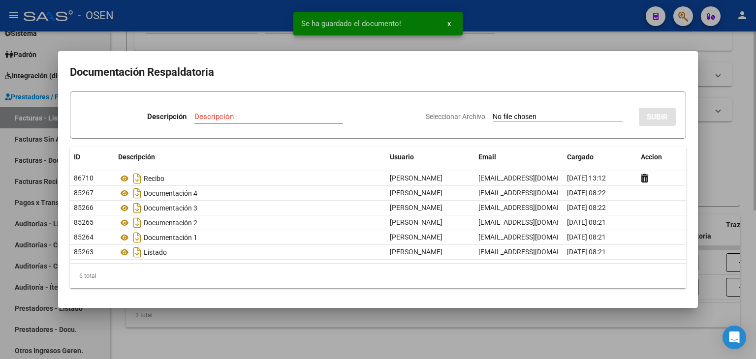
click at [443, 336] on div at bounding box center [378, 179] width 756 height 359
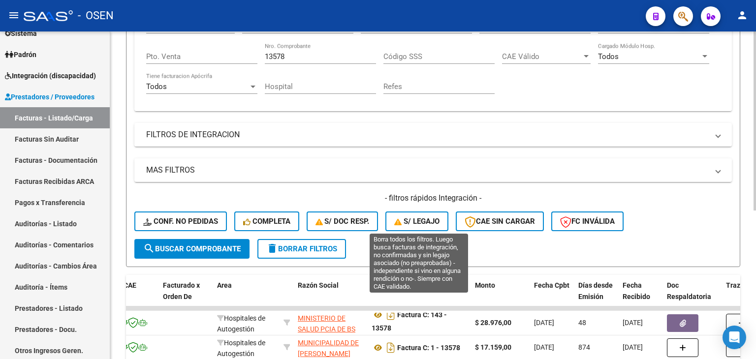
scroll to position [8, 0]
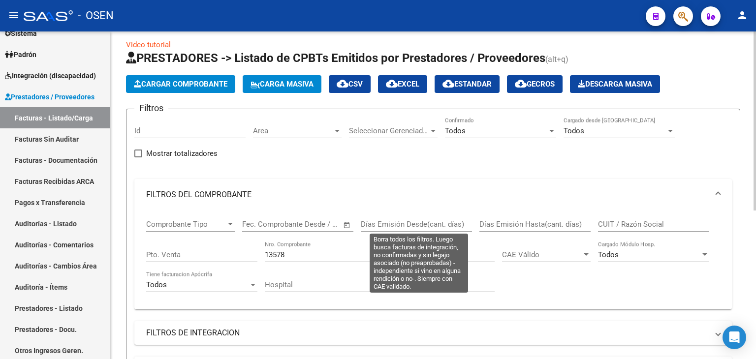
drag, startPoint x: 439, startPoint y: 327, endPoint x: 427, endPoint y: 222, distance: 105.5
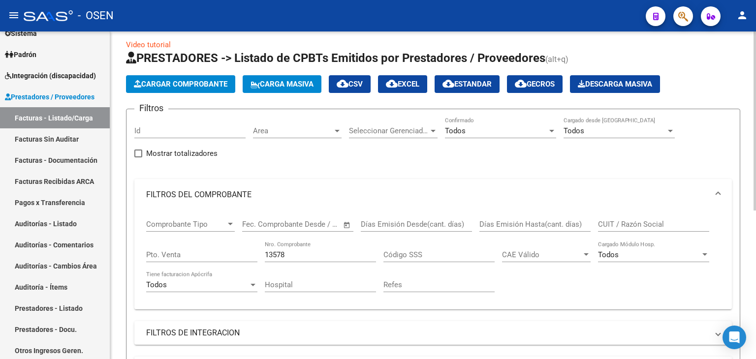
scroll to position [0, 0]
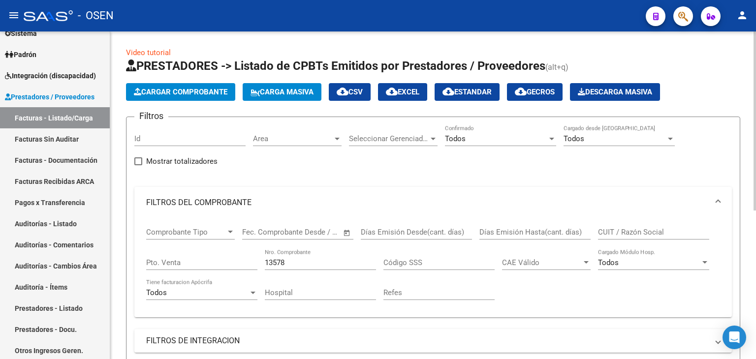
click at [304, 266] on input "13578" at bounding box center [320, 262] width 111 height 9
click at [303, 266] on input "13578" at bounding box center [320, 262] width 111 height 9
click at [302, 265] on input "13578" at bounding box center [320, 262] width 111 height 9
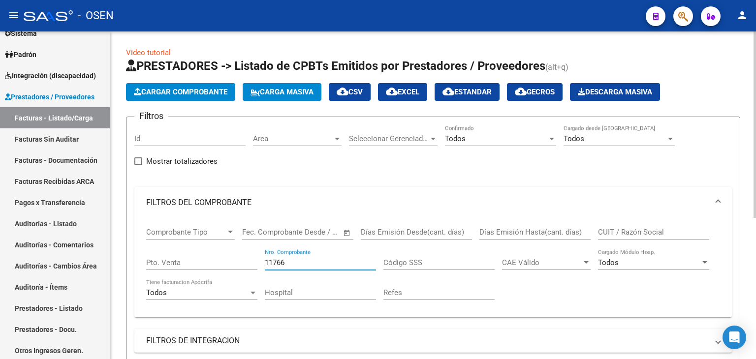
type input "11766"
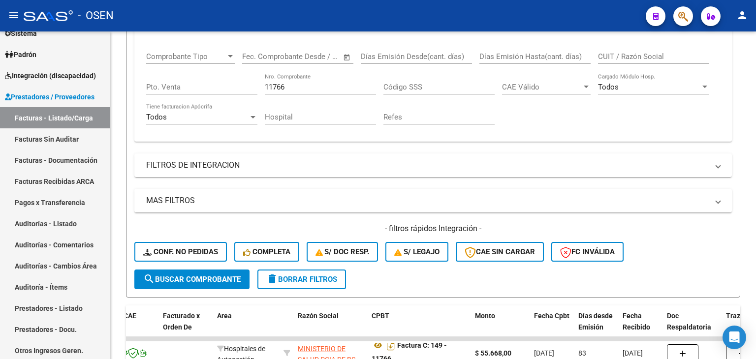
scroll to position [248, 0]
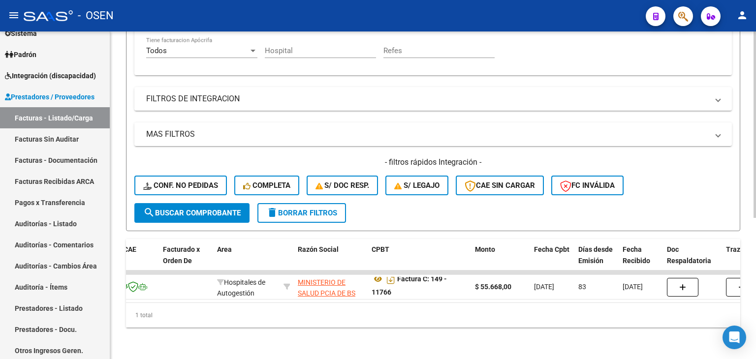
drag, startPoint x: 556, startPoint y: 300, endPoint x: 554, endPoint y: 328, distance: 28.1
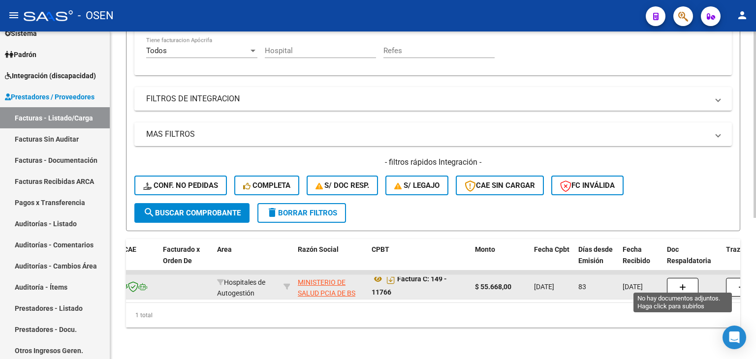
click at [678, 279] on button "button" at bounding box center [682, 287] width 31 height 19
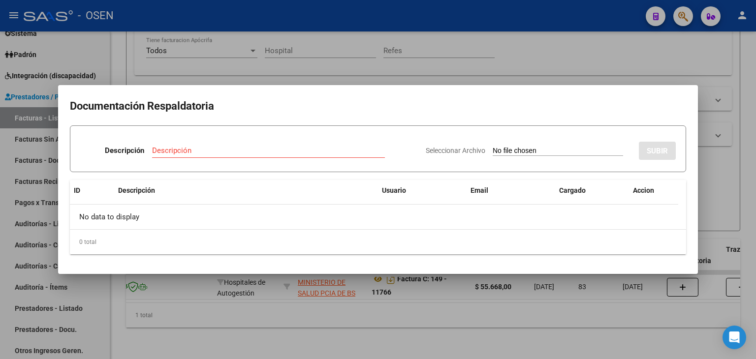
type input "C:\fakepath\RBO SAMO 4355.pdf"
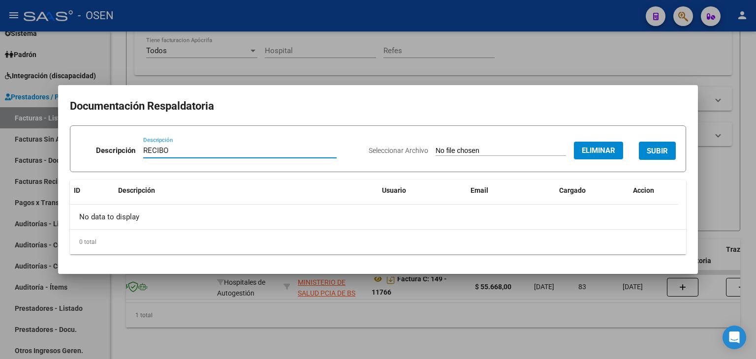
type input "RECIBO"
click at [650, 154] on span "SUBIR" at bounding box center [657, 151] width 21 height 9
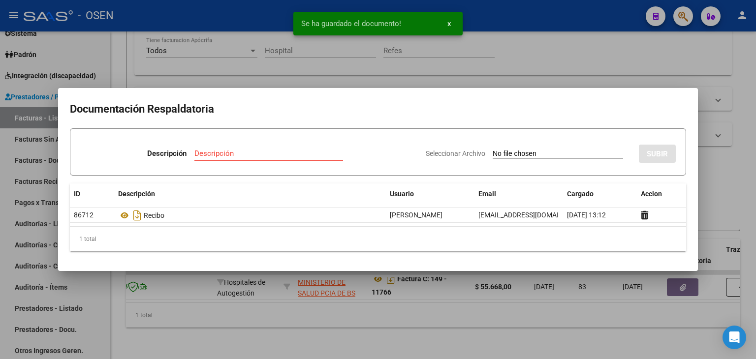
click at [390, 334] on div at bounding box center [378, 179] width 756 height 359
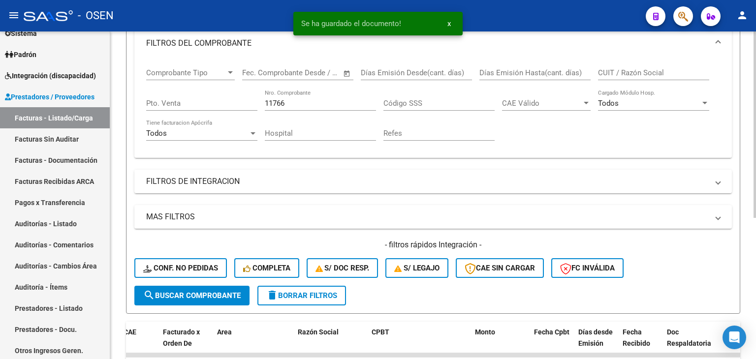
drag, startPoint x: 411, startPoint y: 131, endPoint x: 335, endPoint y: 117, distance: 77.6
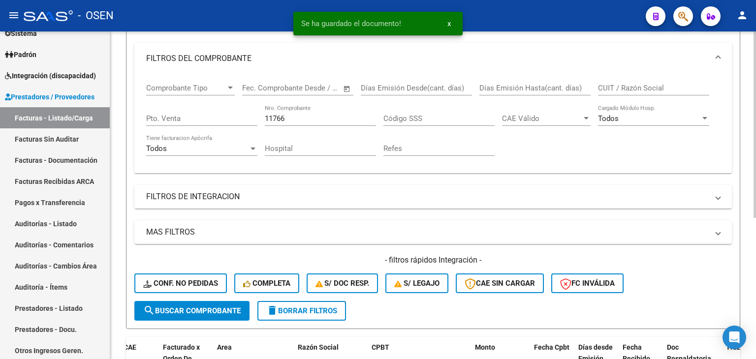
drag, startPoint x: 307, startPoint y: 120, endPoint x: 306, endPoint y: 140, distance: 20.2
click at [306, 120] on input "11766" at bounding box center [320, 118] width 111 height 9
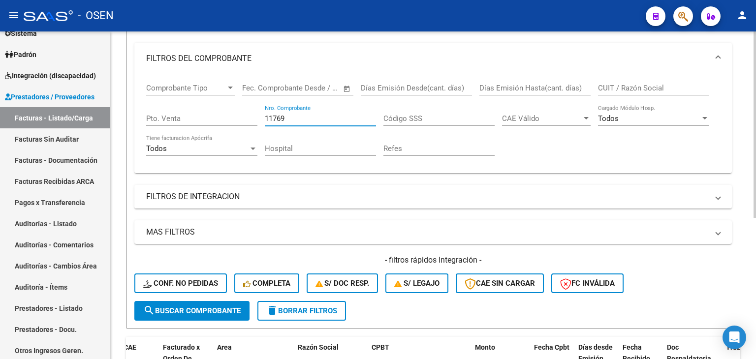
type input "11769"
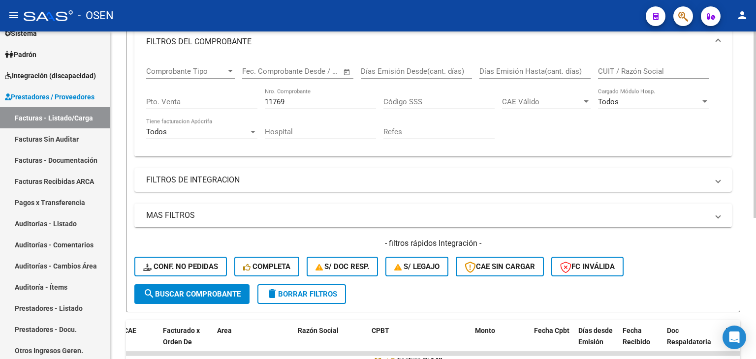
scroll to position [248, 0]
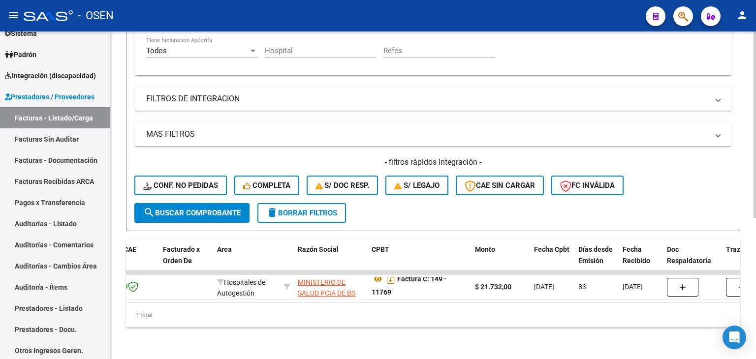
drag, startPoint x: 593, startPoint y: 146, endPoint x: 534, endPoint y: 231, distance: 103.2
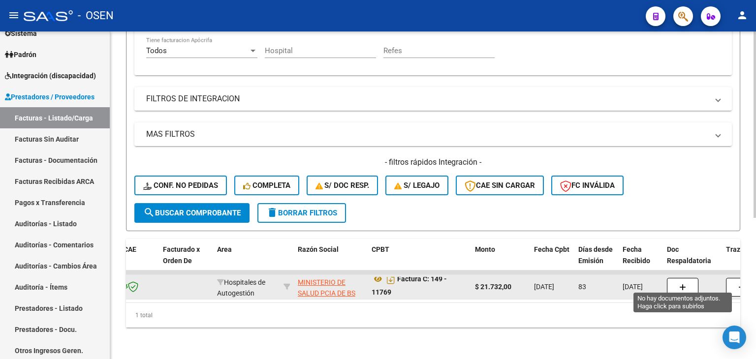
click at [680, 284] on button "button" at bounding box center [682, 287] width 31 height 19
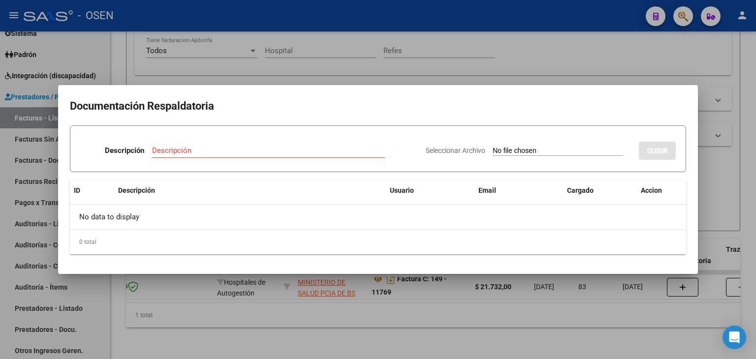
type input "C:\fakepath\RBO SAMO 4355.pdf"
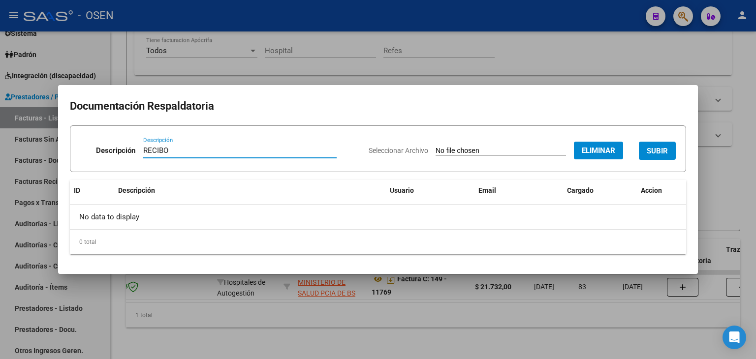
type input "RECIBO"
click at [645, 147] on button "SUBIR" at bounding box center [657, 151] width 37 height 18
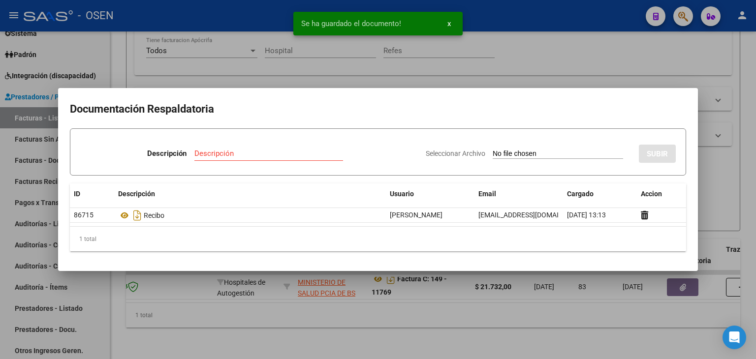
click at [480, 335] on div at bounding box center [378, 179] width 756 height 359
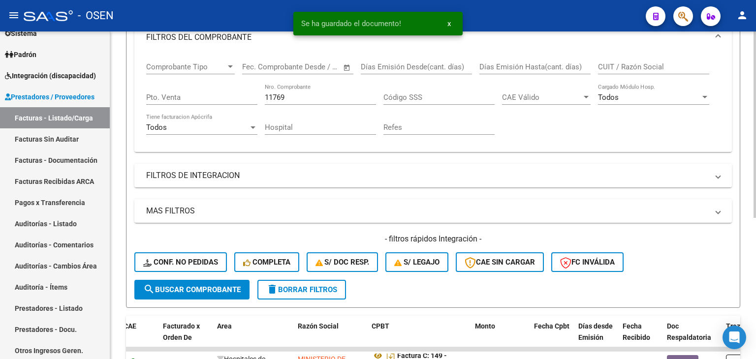
scroll to position [30, 0]
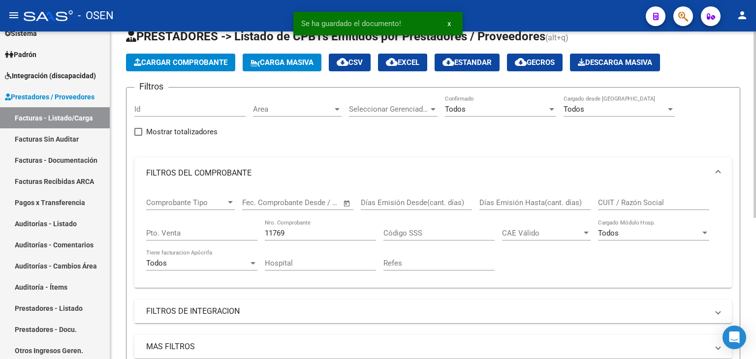
drag, startPoint x: 384, startPoint y: 325, endPoint x: 406, endPoint y: 221, distance: 106.2
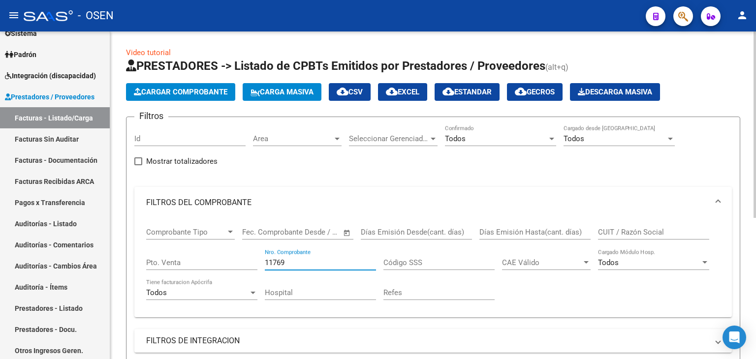
click at [337, 262] on input "11769" at bounding box center [320, 262] width 111 height 9
click at [337, 261] on input "11769" at bounding box center [320, 262] width 111 height 9
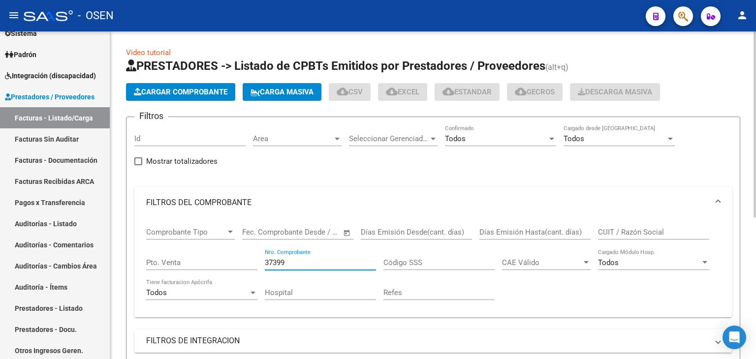
type input "37399"
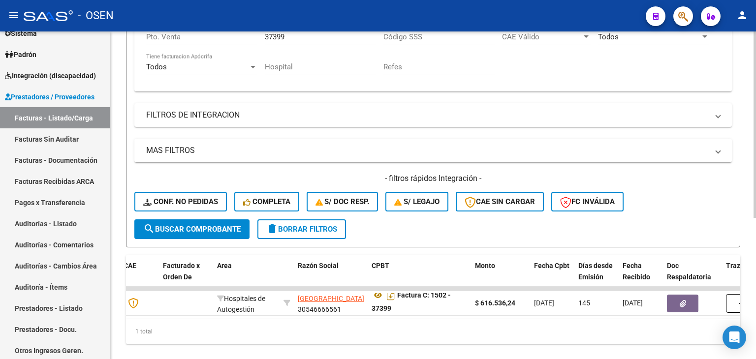
scroll to position [248, 0]
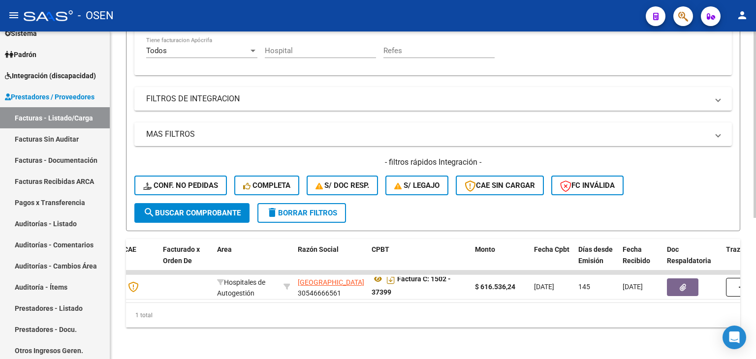
drag, startPoint x: 366, startPoint y: 180, endPoint x: 377, endPoint y: 230, distance: 51.1
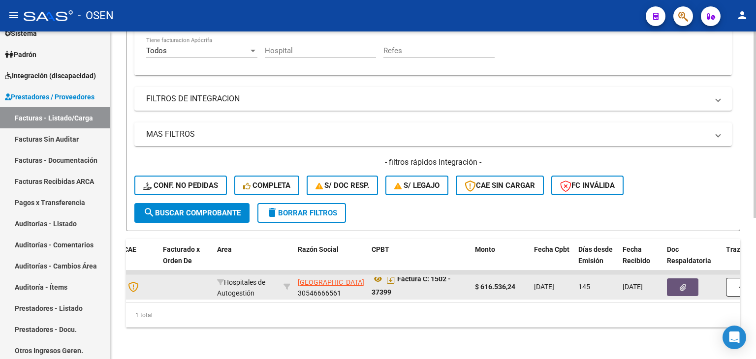
click at [681, 284] on button "button" at bounding box center [682, 287] width 31 height 18
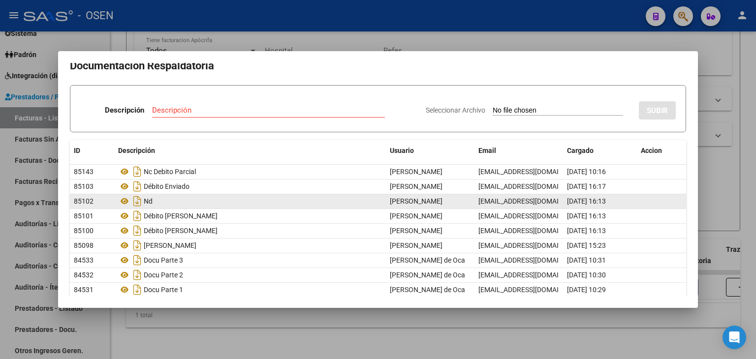
scroll to position [5, 0]
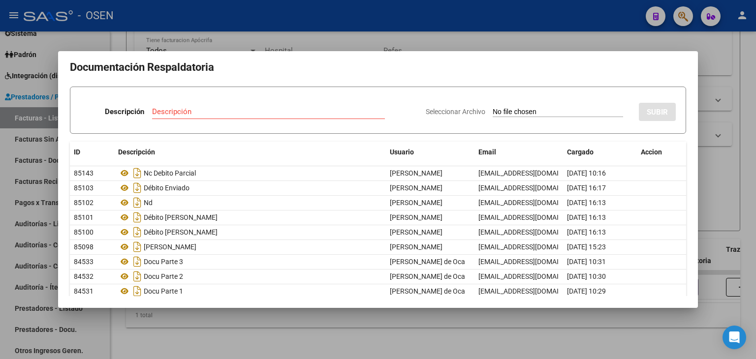
type input "C:\fakepath\RBO UBA 11809.pdf"
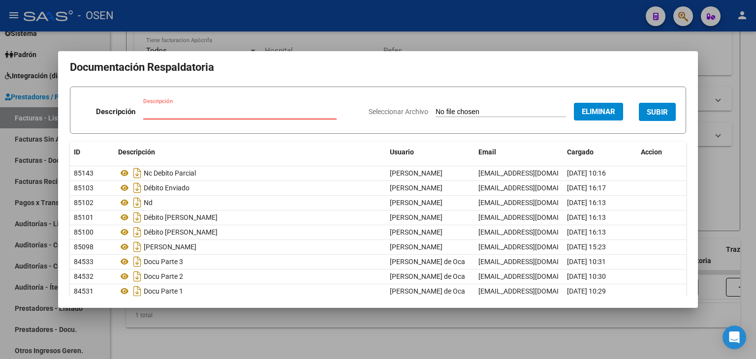
click at [233, 110] on input "Descripción" at bounding box center [239, 111] width 193 height 9
type input "RECIBO"
click at [653, 117] on button "SUBIR" at bounding box center [657, 112] width 37 height 18
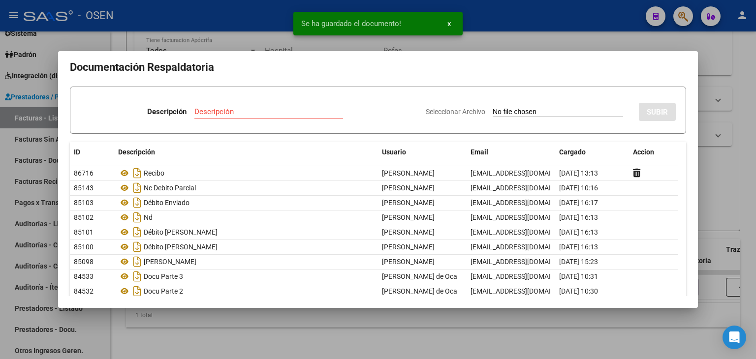
click at [345, 349] on div at bounding box center [378, 179] width 756 height 359
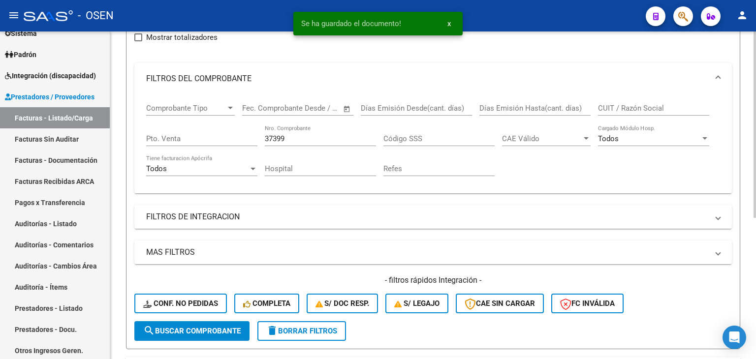
scroll to position [20, 0]
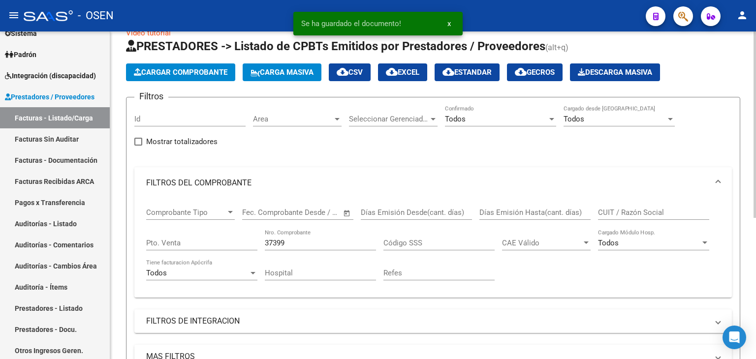
drag, startPoint x: 457, startPoint y: 327, endPoint x: 363, endPoint y: 238, distance: 129.5
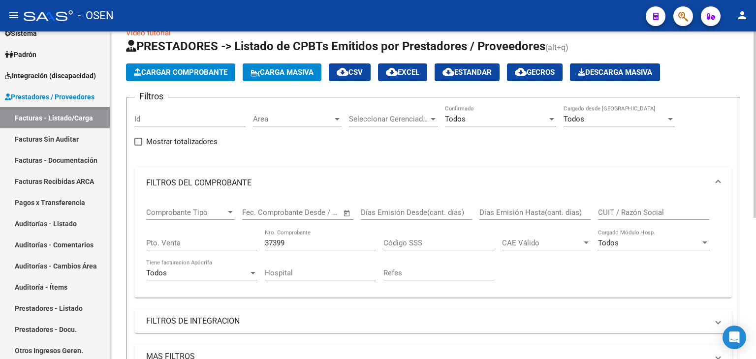
scroll to position [0, 0]
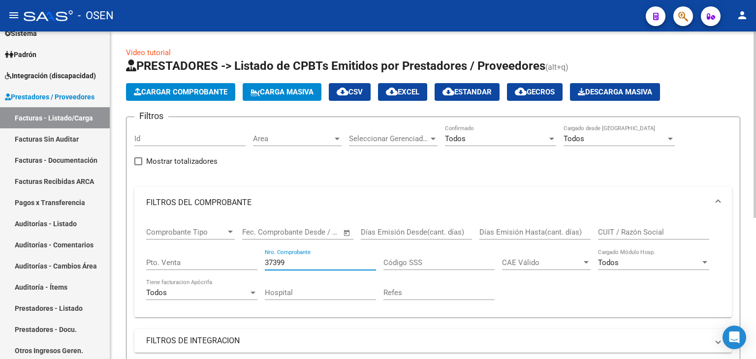
click at [286, 266] on input "37399" at bounding box center [320, 262] width 111 height 9
click at [285, 265] on input "37399" at bounding box center [320, 262] width 111 height 9
drag, startPoint x: 284, startPoint y: 262, endPoint x: 274, endPoint y: 261, distance: 10.4
click at [274, 261] on input "37399" at bounding box center [320, 262] width 111 height 9
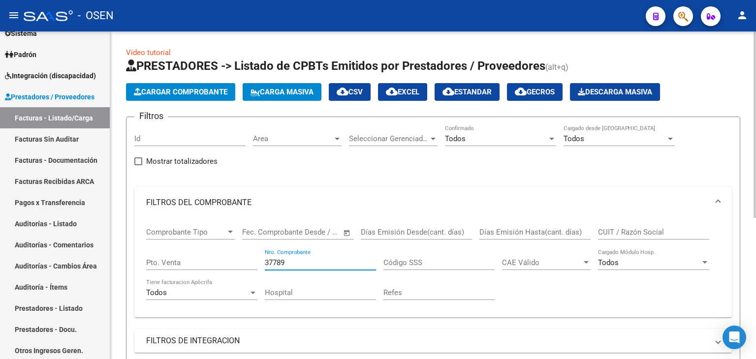
type input "37789"
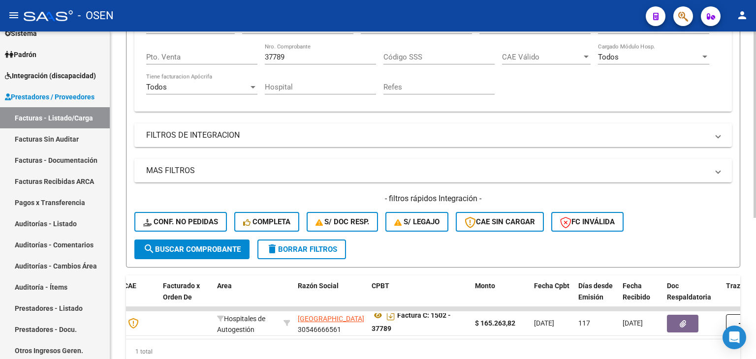
scroll to position [248, 0]
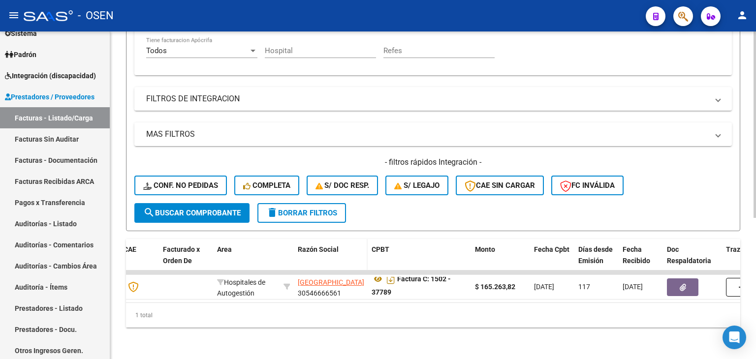
drag, startPoint x: 368, startPoint y: 193, endPoint x: 346, endPoint y: 248, distance: 59.0
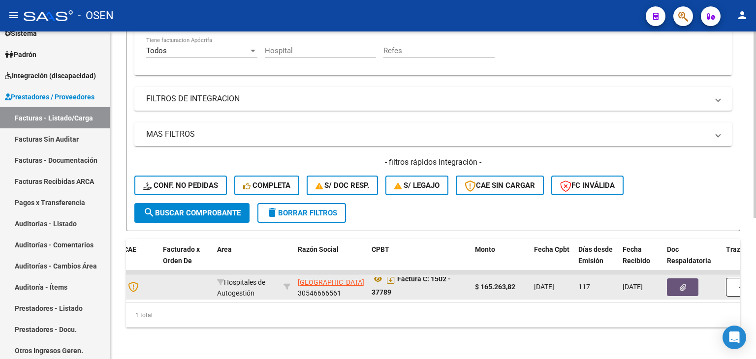
click at [679, 284] on icon "button" at bounding box center [682, 287] width 6 height 7
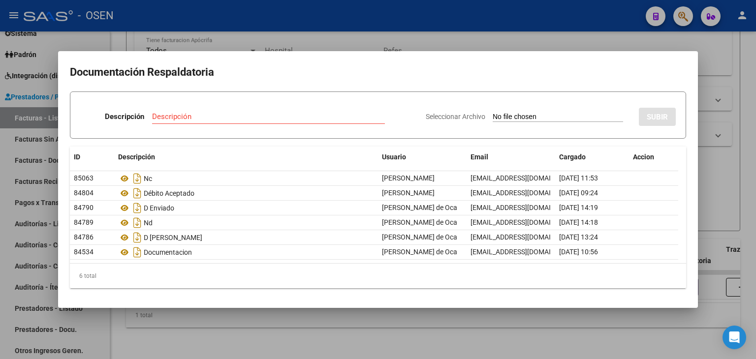
type input "C:\fakepath\RBO UBA 11809.pdf"
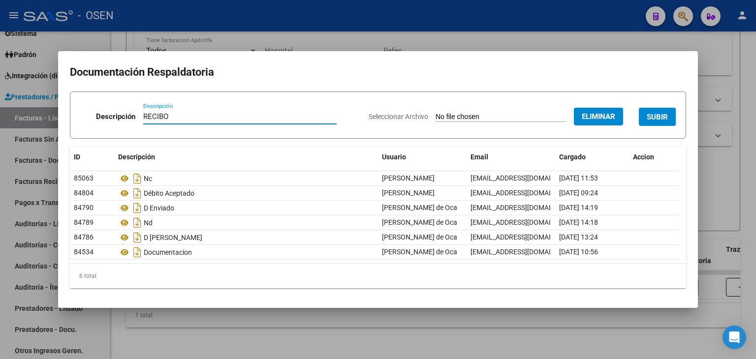
type input "RECIBO"
click at [646, 115] on button "SUBIR" at bounding box center [657, 117] width 37 height 18
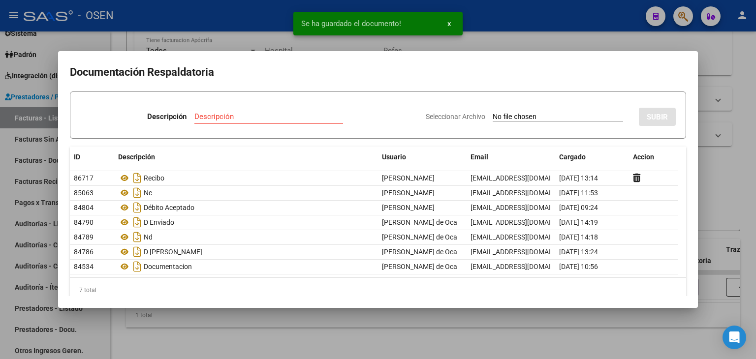
click at [409, 335] on div at bounding box center [378, 179] width 756 height 359
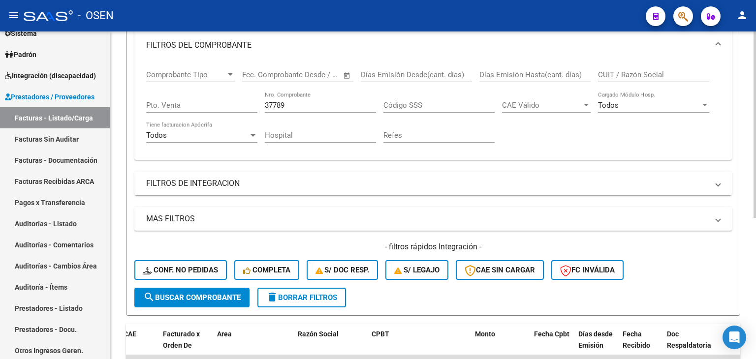
scroll to position [106, 0]
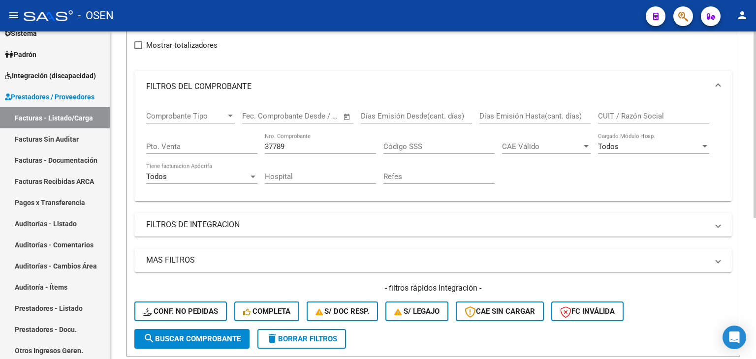
drag, startPoint x: 400, startPoint y: 216, endPoint x: 393, endPoint y: 165, distance: 51.1
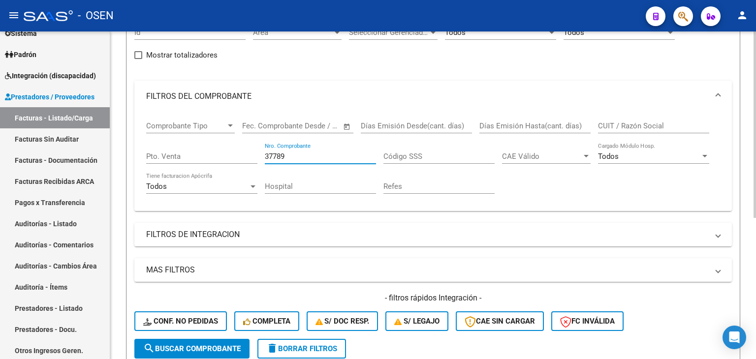
drag, startPoint x: 317, startPoint y: 157, endPoint x: 187, endPoint y: 154, distance: 130.4
click at [187, 154] on div "Comprobante Tipo Comprobante Tipo Fecha inicio – Fecha fin Fec. Comprobante Des…" at bounding box center [433, 157] width 574 height 91
type input "38323"
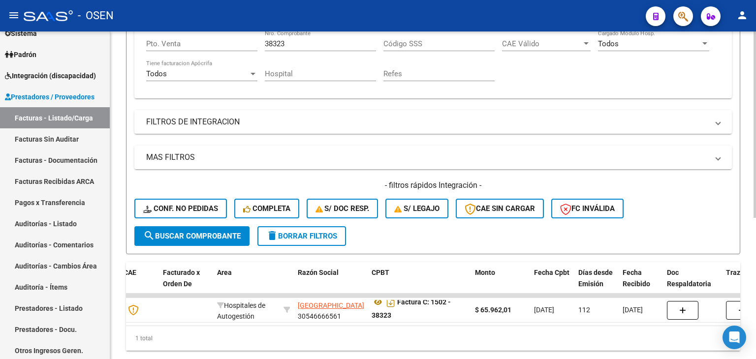
scroll to position [248, 0]
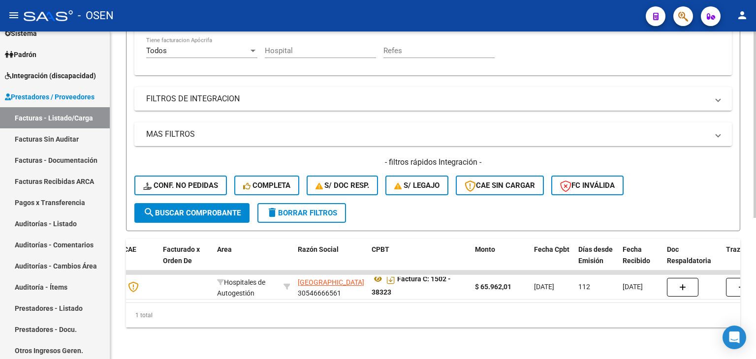
drag, startPoint x: 369, startPoint y: 120, endPoint x: 367, endPoint y: 139, distance: 18.8
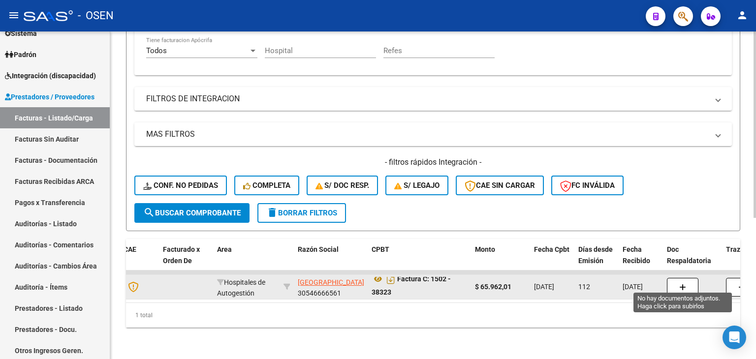
click at [688, 284] on button "button" at bounding box center [682, 287] width 31 height 19
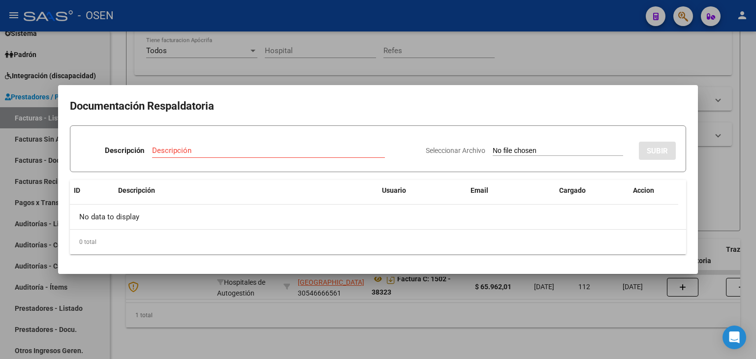
type input "C:\fakepath\RBO UBA 11809.pdf"
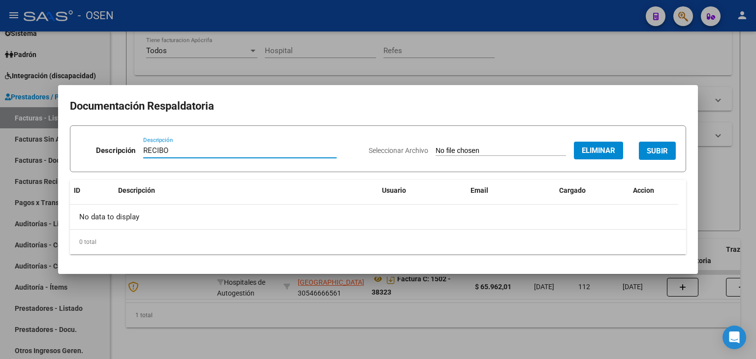
type input "RECIBO"
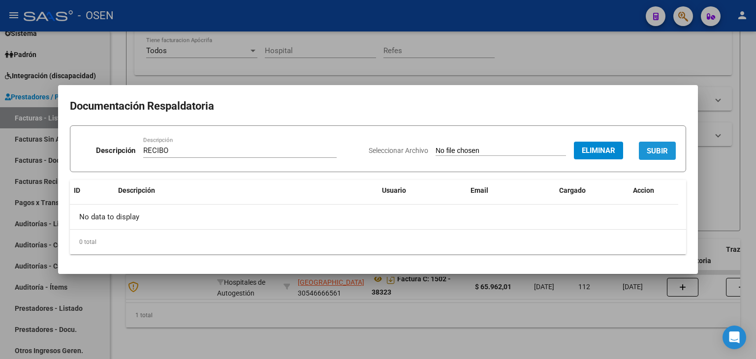
click at [667, 155] on span "SUBIR" at bounding box center [657, 151] width 21 height 9
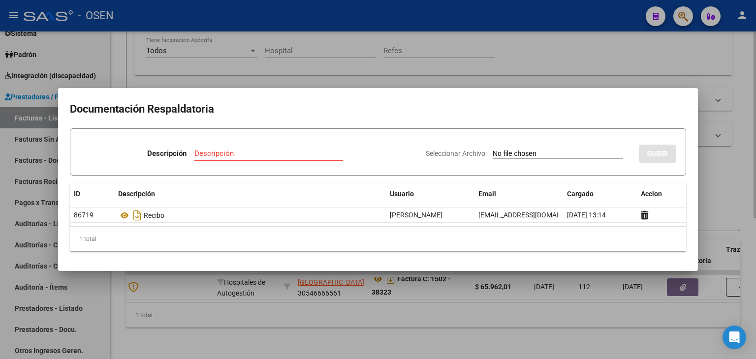
drag, startPoint x: 470, startPoint y: 325, endPoint x: 470, endPoint y: 310, distance: 14.8
click at [470, 325] on div at bounding box center [378, 179] width 756 height 359
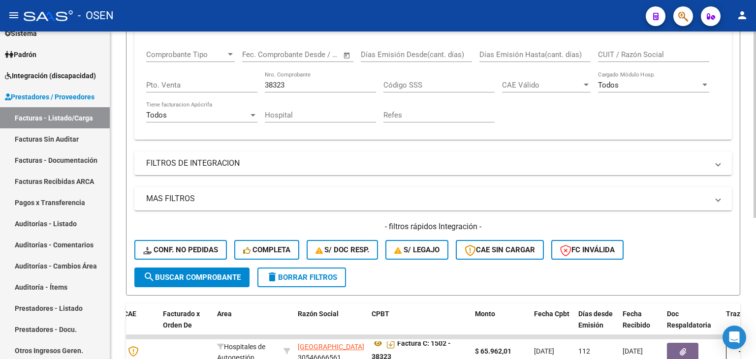
drag, startPoint x: 474, startPoint y: 153, endPoint x: 473, endPoint y: 100, distance: 53.1
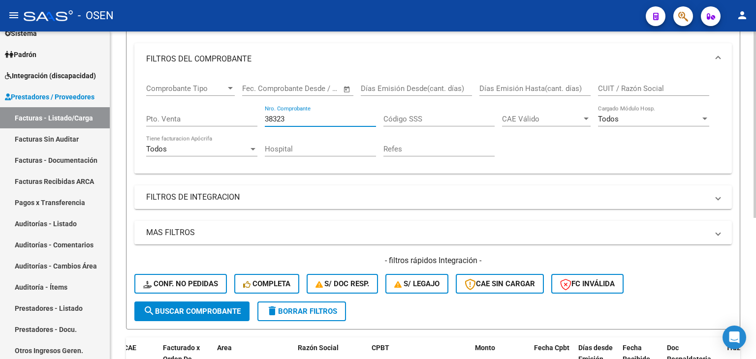
click at [310, 115] on input "38323" at bounding box center [320, 119] width 111 height 9
click at [309, 115] on input "38323" at bounding box center [320, 119] width 111 height 9
click at [308, 115] on input "38323" at bounding box center [320, 119] width 111 height 9
click at [307, 115] on input "38323" at bounding box center [320, 119] width 111 height 9
click at [307, 112] on div "38323 Nro. Comprobante" at bounding box center [320, 115] width 111 height 21
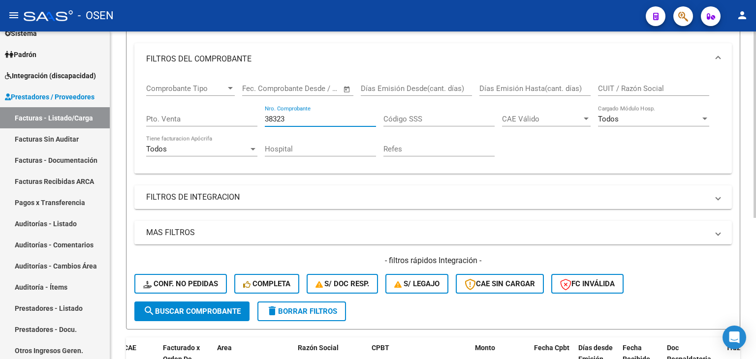
click at [281, 115] on input "38323" at bounding box center [320, 119] width 111 height 9
click at [280, 115] on input "38323" at bounding box center [320, 119] width 111 height 9
type input "4283"
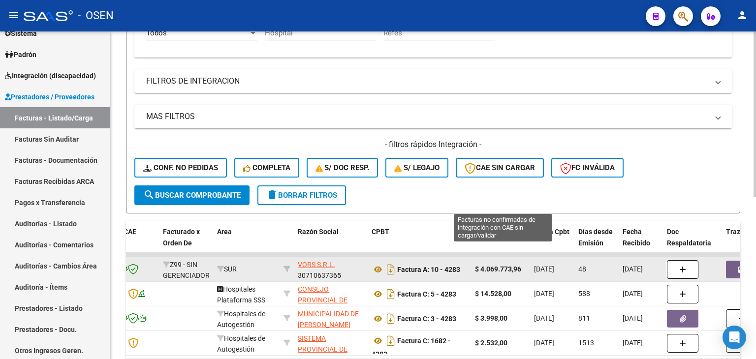
scroll to position [321, 0]
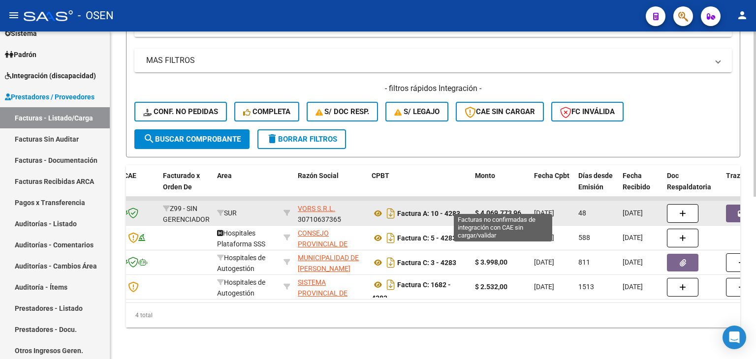
drag, startPoint x: 530, startPoint y: 142, endPoint x: 505, endPoint y: 208, distance: 70.1
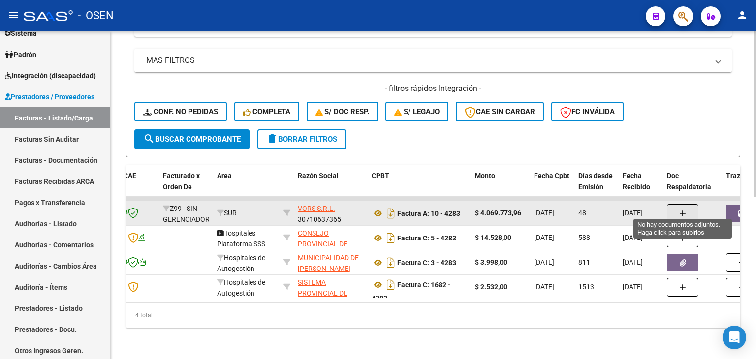
click at [676, 206] on button "button" at bounding box center [682, 213] width 31 height 19
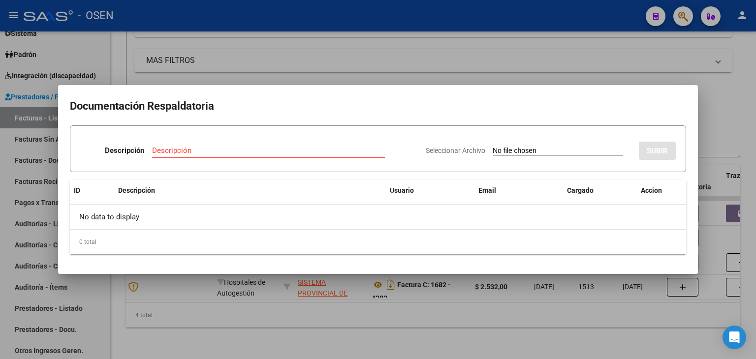
type input "C:\fakepath\RBO VORS 8712.pdf"
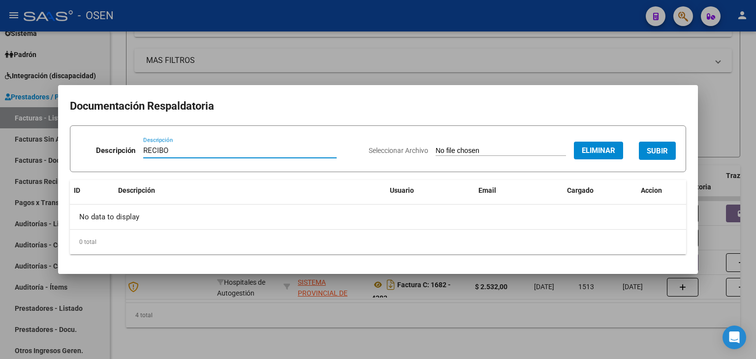
type input "RECIBO"
click at [663, 149] on span "SUBIR" at bounding box center [657, 151] width 21 height 9
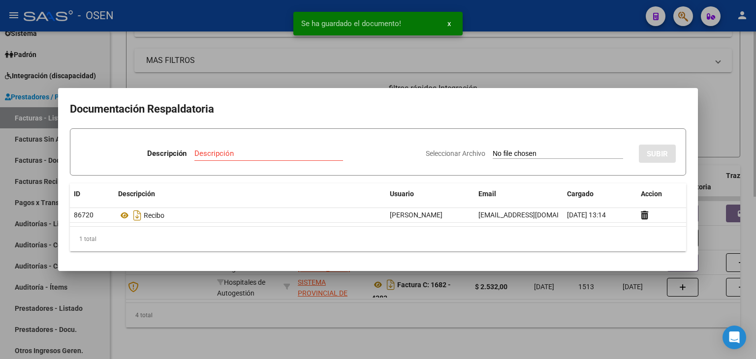
drag, startPoint x: 508, startPoint y: 339, endPoint x: 485, endPoint y: 325, distance: 26.5
click at [505, 338] on div at bounding box center [378, 179] width 756 height 359
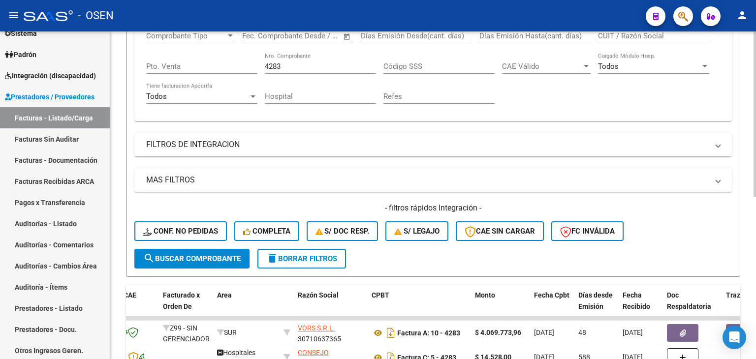
drag, startPoint x: 393, startPoint y: 137, endPoint x: 332, endPoint y: 107, distance: 68.2
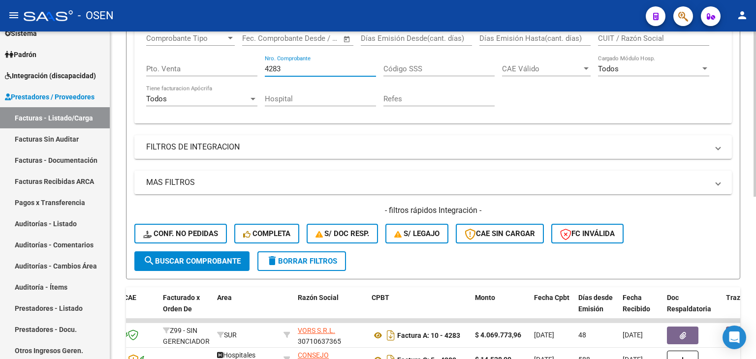
drag, startPoint x: 291, startPoint y: 68, endPoint x: 190, endPoint y: 70, distance: 100.4
click at [206, 69] on div "Comprobante Tipo Comprobante Tipo Fecha inicio – Fecha fin Fec. Comprobante Des…" at bounding box center [433, 70] width 574 height 91
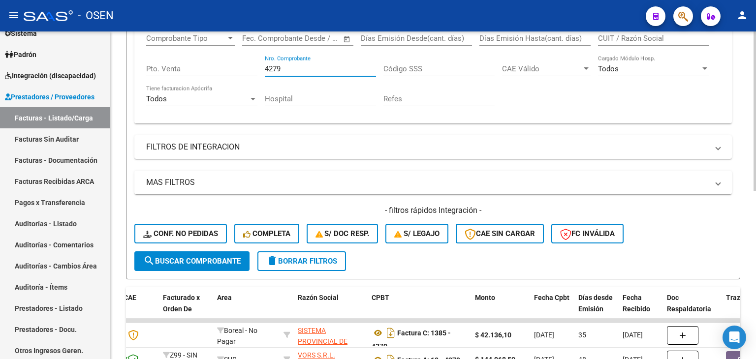
type input "4279"
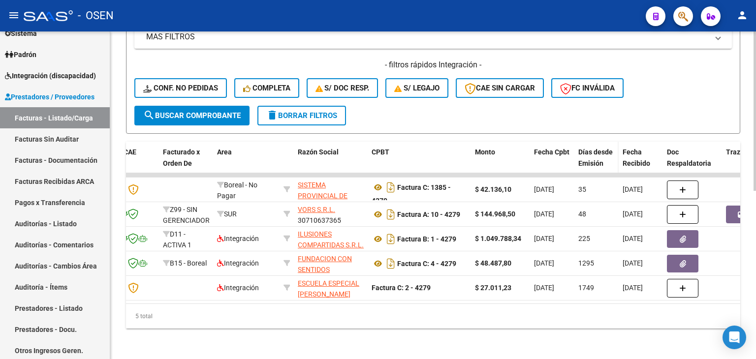
scroll to position [346, 0]
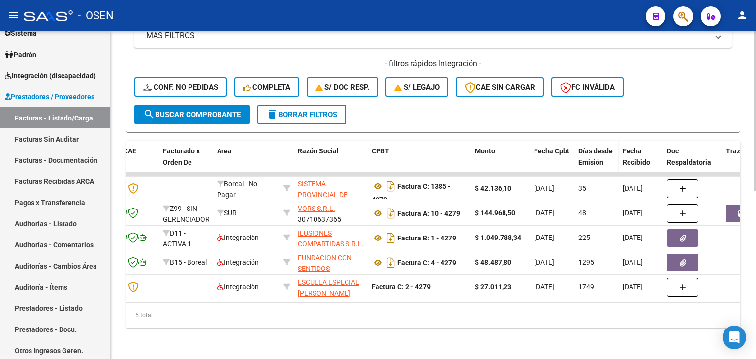
drag, startPoint x: 598, startPoint y: 91, endPoint x: 597, endPoint y: 160, distance: 69.4
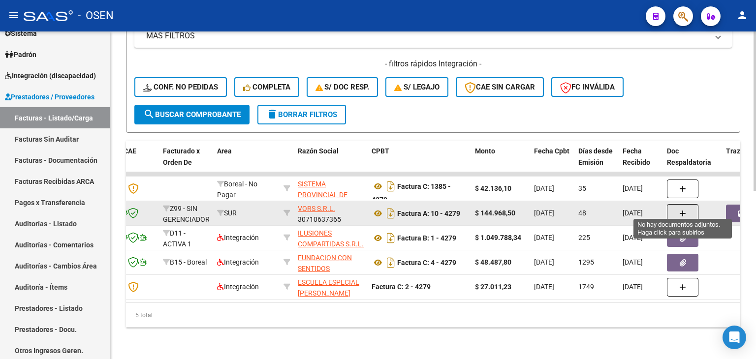
click at [671, 210] on button "button" at bounding box center [682, 213] width 31 height 19
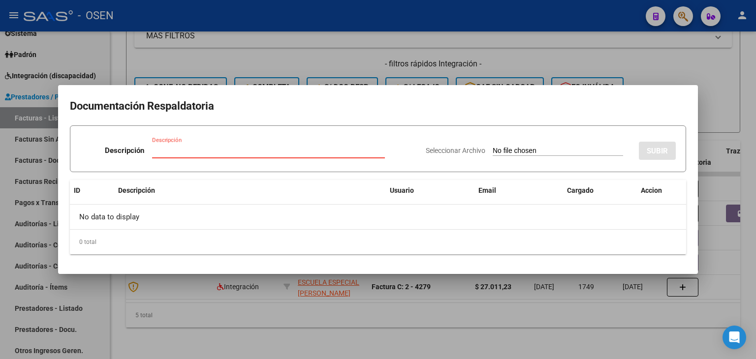
click at [411, 345] on div at bounding box center [378, 179] width 756 height 359
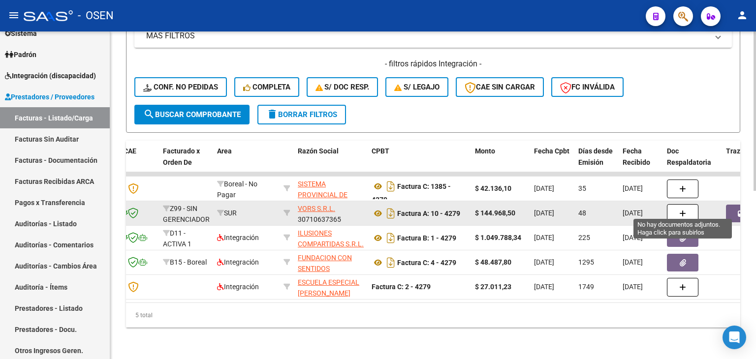
click at [675, 204] on button "button" at bounding box center [682, 213] width 31 height 19
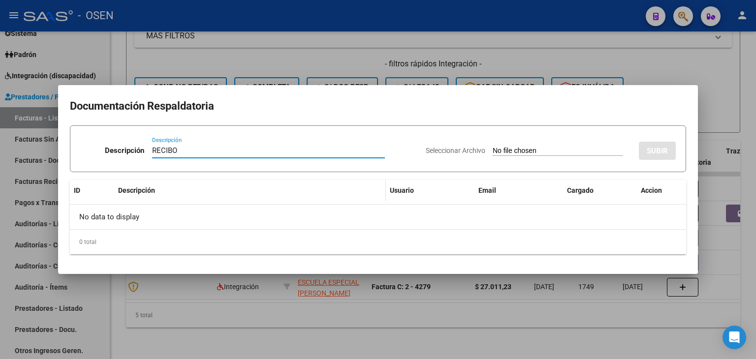
type input "RECIBO"
type input "C:\fakepath\RBO VORS 8712.pdf"
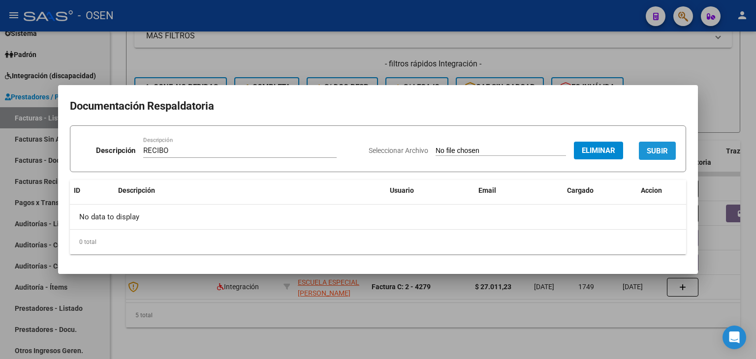
click at [652, 152] on span "SUBIR" at bounding box center [657, 151] width 21 height 9
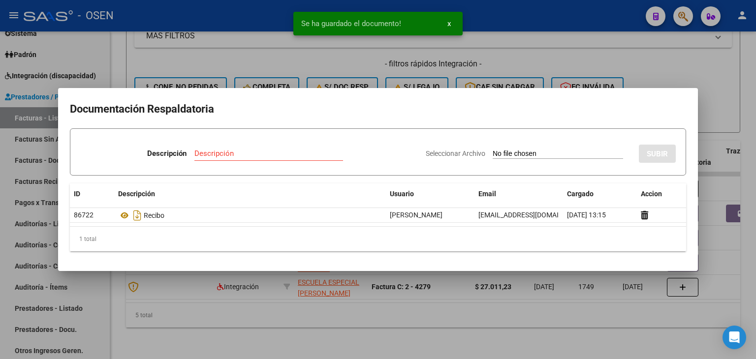
click at [417, 338] on div at bounding box center [378, 179] width 756 height 359
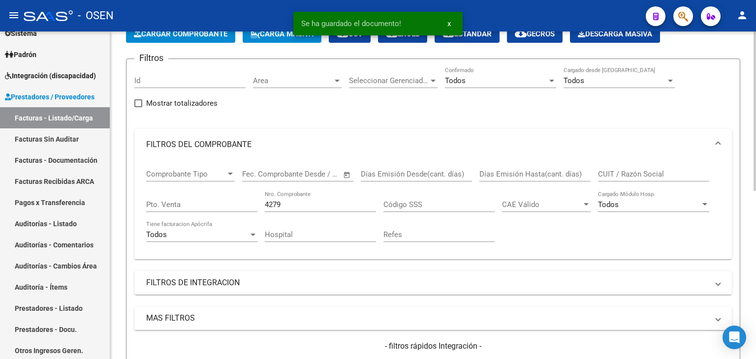
drag, startPoint x: 462, startPoint y: 337, endPoint x: 467, endPoint y: 248, distance: 88.8
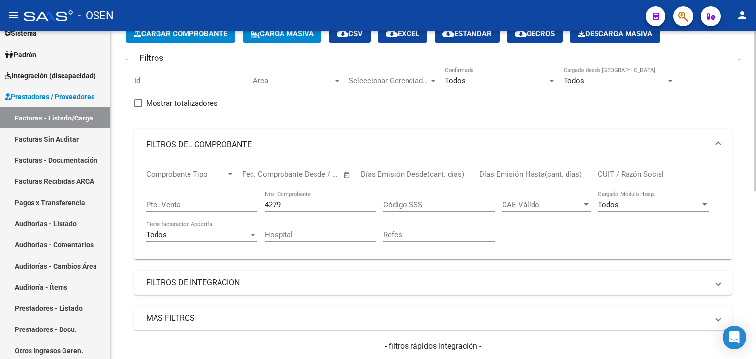
scroll to position [4, 0]
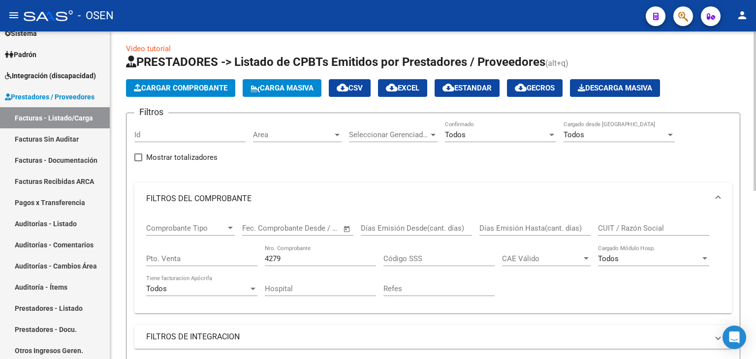
drag, startPoint x: 301, startPoint y: 264, endPoint x: 246, endPoint y: 259, distance: 55.9
click at [243, 261] on div "Comprobante Tipo Comprobante Tipo Fecha inicio – Fecha fin Fec. Comprobante Des…" at bounding box center [433, 260] width 574 height 91
click at [271, 261] on input "4279" at bounding box center [320, 258] width 111 height 9
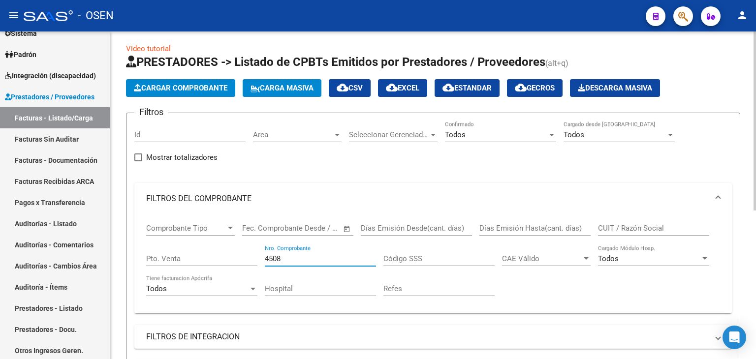
type input "4508"
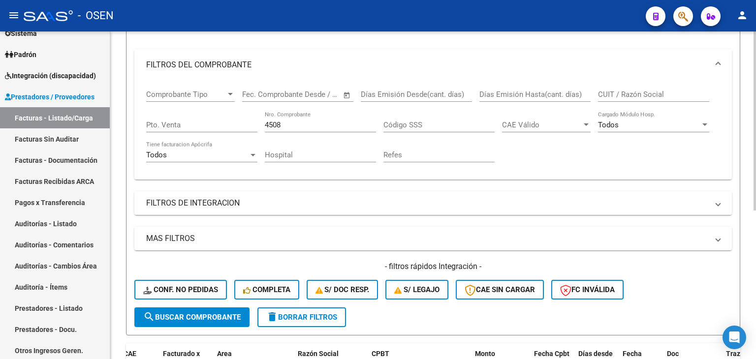
scroll to position [272, 0]
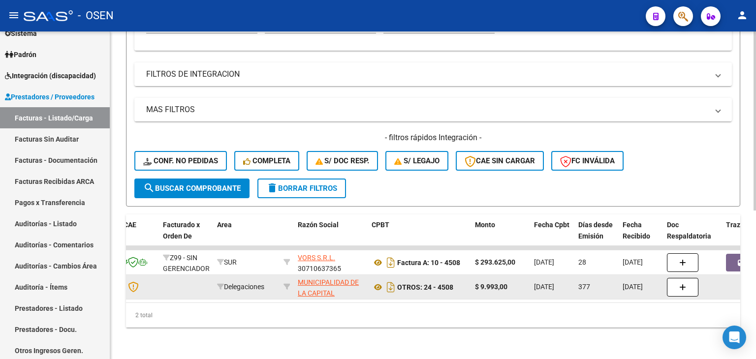
drag, startPoint x: 490, startPoint y: 180, endPoint x: 480, endPoint y: 270, distance: 91.1
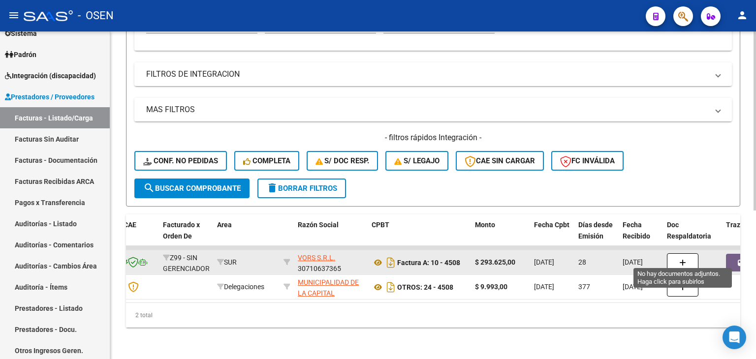
click at [671, 253] on button "button" at bounding box center [682, 262] width 31 height 19
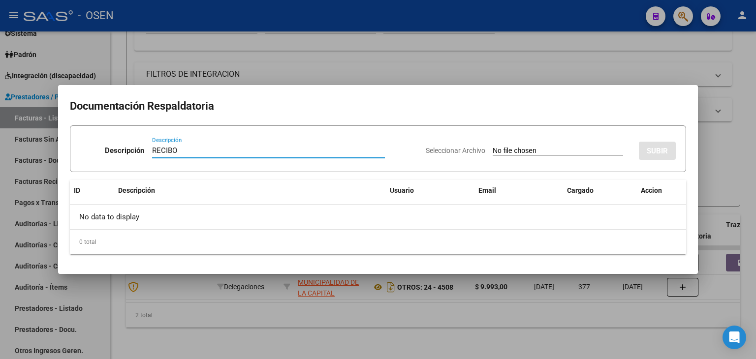
type input "RECIBO"
type input "C:\fakepath\RBO VORS 8712.pdf"
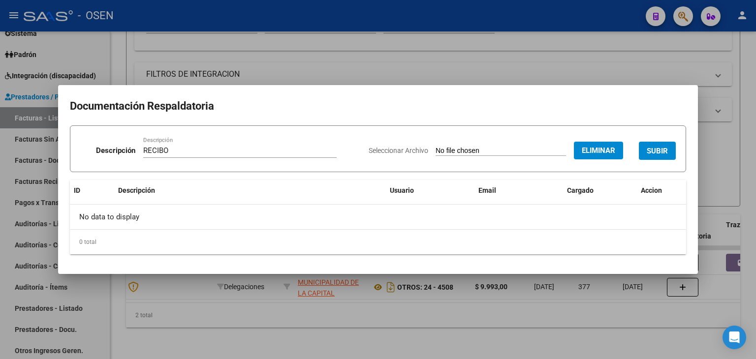
click at [653, 152] on span "SUBIR" at bounding box center [657, 151] width 21 height 9
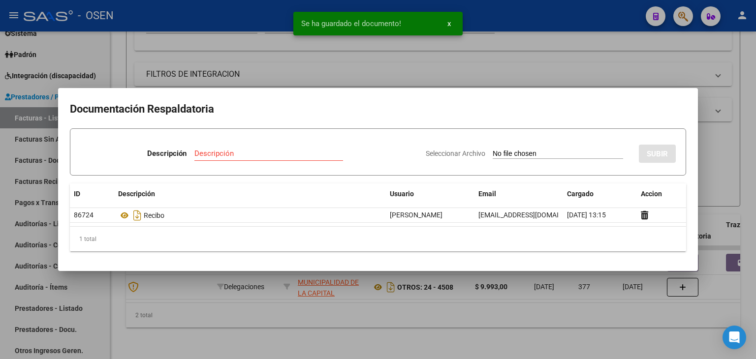
click at [458, 339] on div at bounding box center [378, 179] width 756 height 359
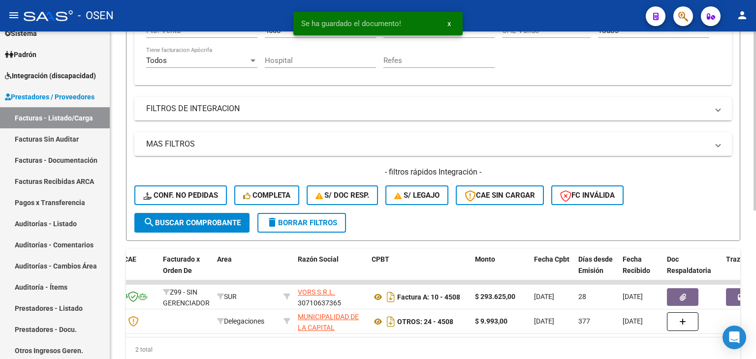
scroll to position [89, 0]
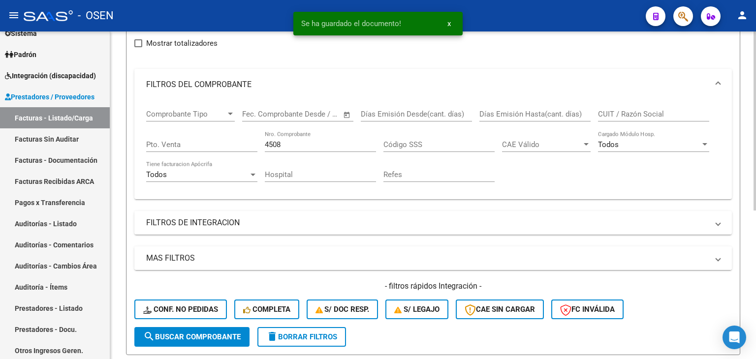
drag, startPoint x: 506, startPoint y: 327, endPoint x: 487, endPoint y: 278, distance: 52.4
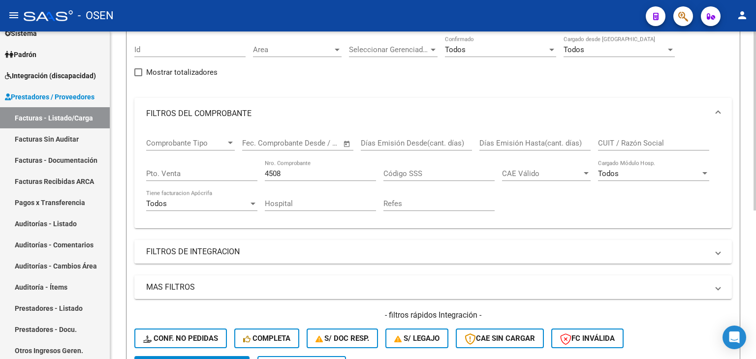
click at [311, 174] on input "4508" at bounding box center [320, 173] width 111 height 9
click at [310, 174] on input "4508" at bounding box center [320, 173] width 111 height 9
click at [309, 174] on input "4508" at bounding box center [320, 173] width 111 height 9
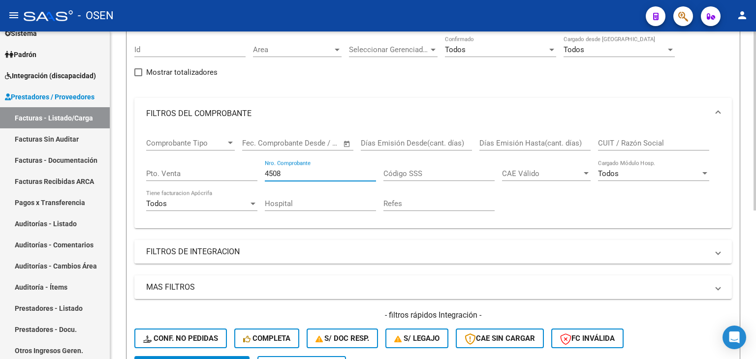
click at [275, 173] on input "4508" at bounding box center [320, 173] width 111 height 9
click at [616, 143] on input "CUIT / Razón Social" at bounding box center [653, 143] width 111 height 9
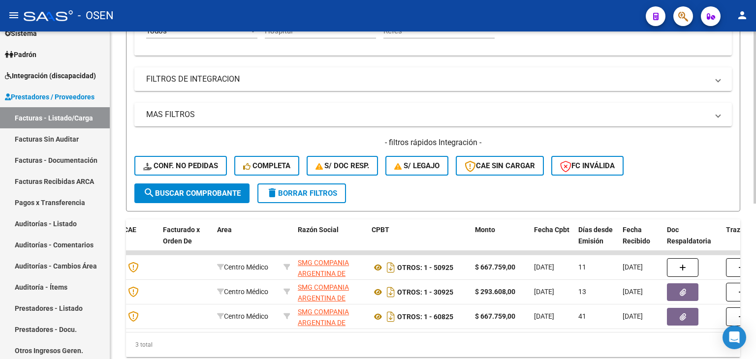
scroll to position [263, 0]
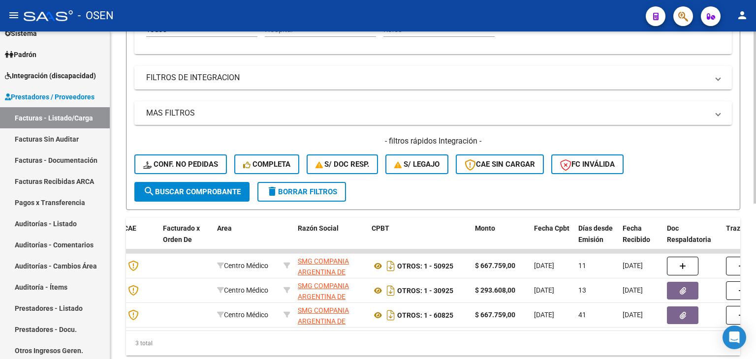
click at [751, 184] on div "Video tutorial PRESTADORES -> Listado de CPBTs Emitidos por Prestadores / Prove…" at bounding box center [434, 77] width 648 height 619
type input "SMG"
click at [548, 338] on div "3 total" at bounding box center [433, 343] width 614 height 25
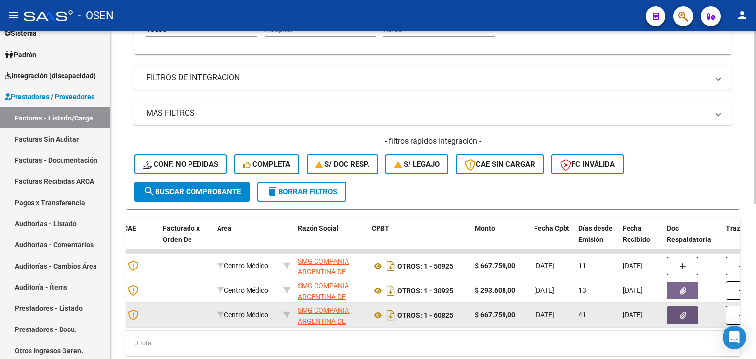
click at [693, 317] on button "button" at bounding box center [682, 316] width 31 height 18
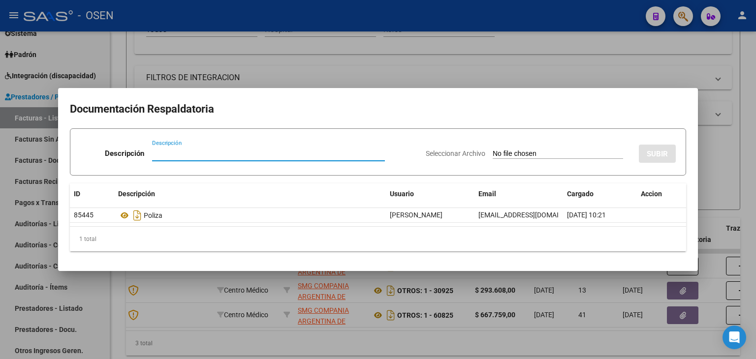
click at [606, 333] on div at bounding box center [378, 179] width 756 height 359
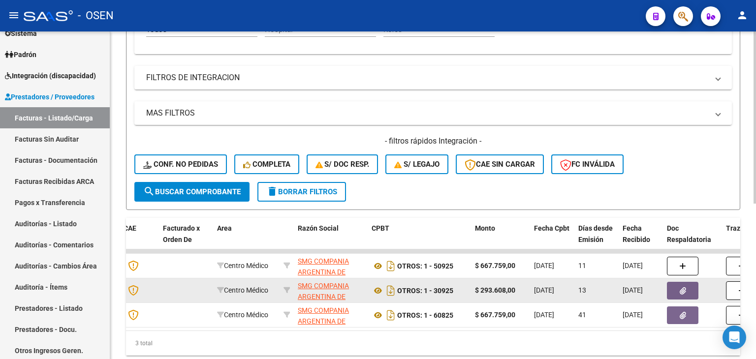
click at [675, 289] on button "button" at bounding box center [682, 291] width 31 height 18
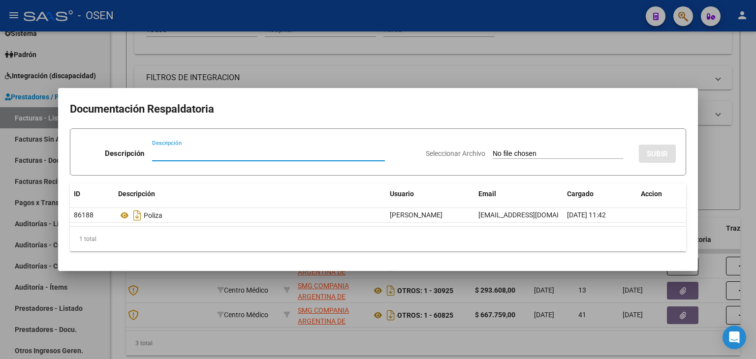
click at [598, 330] on div at bounding box center [378, 179] width 756 height 359
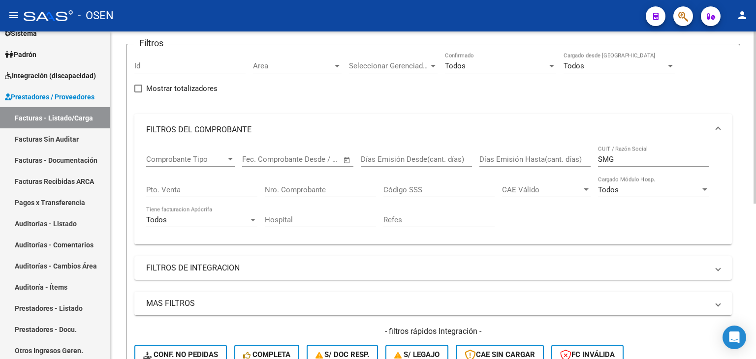
scroll to position [0, 0]
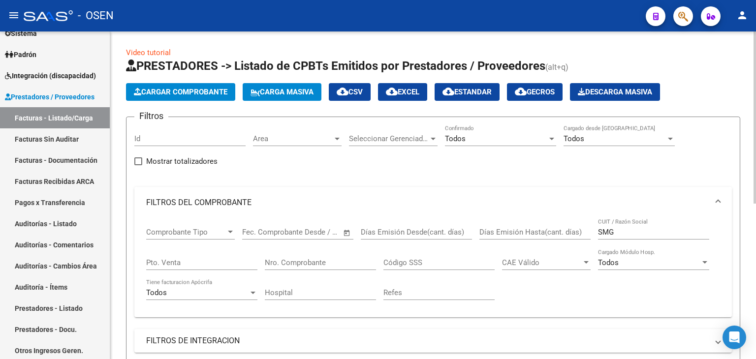
drag, startPoint x: 426, startPoint y: 198, endPoint x: 429, endPoint y: 95, distance: 103.4
click at [626, 233] on input "SMG" at bounding box center [653, 232] width 111 height 9
click at [341, 260] on input "Nro. Comprobante" at bounding box center [320, 262] width 111 height 9
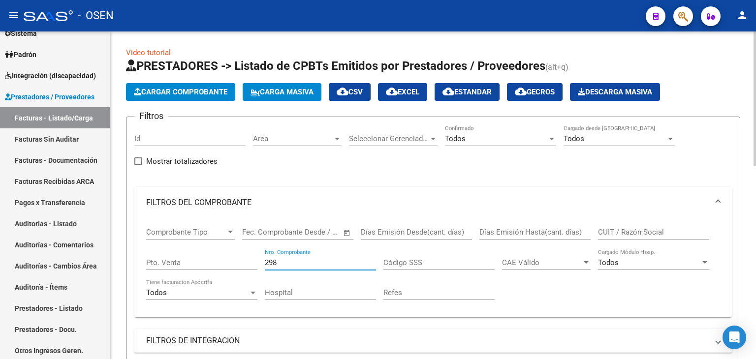
type input "298"
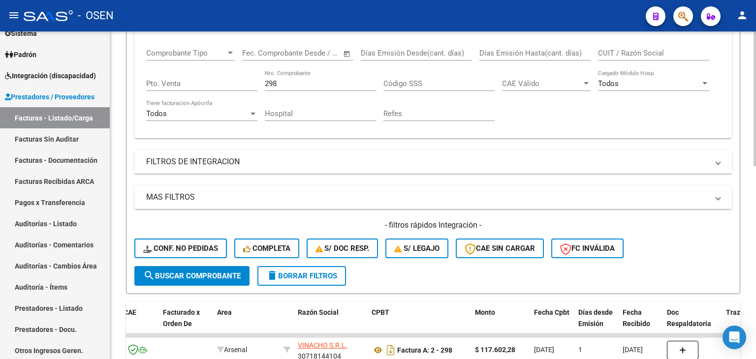
drag, startPoint x: 354, startPoint y: 191, endPoint x: 351, endPoint y: 237, distance: 45.9
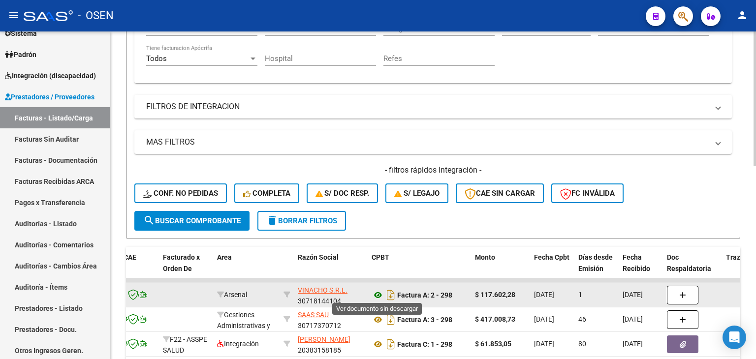
click at [378, 293] on icon at bounding box center [377, 295] width 13 height 12
